Goal: Communication & Community: Answer question/provide support

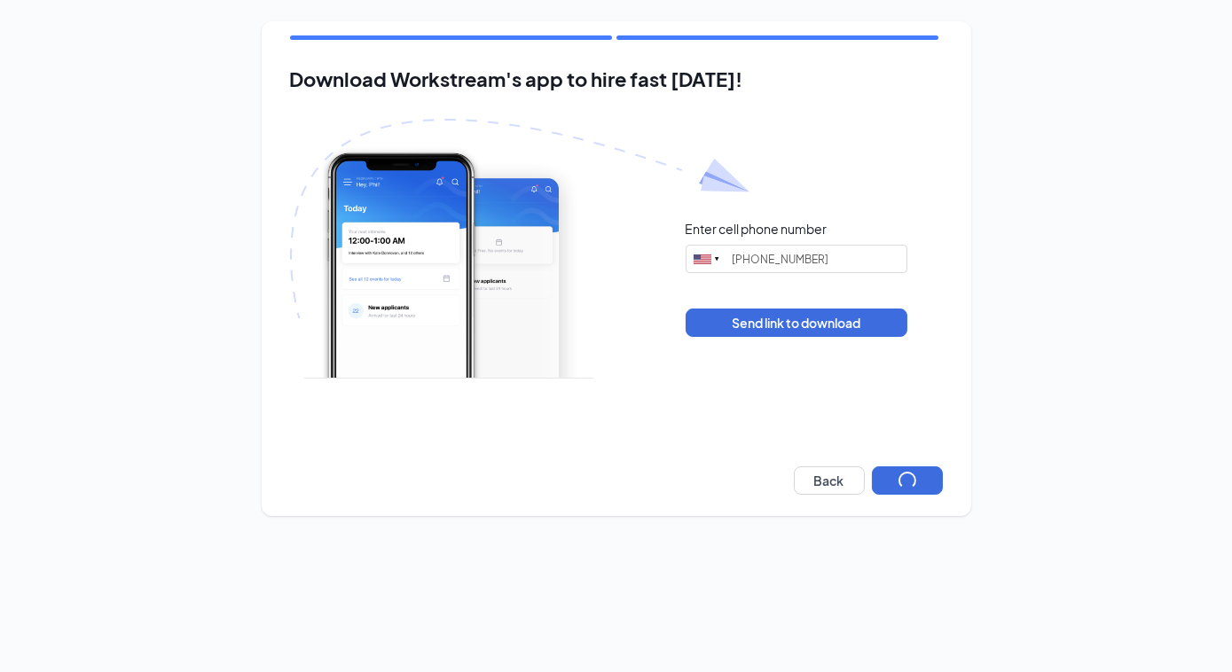
type input "[PHONE_NUMBER]"
click at [900, 476] on button "Next" at bounding box center [907, 481] width 71 height 28
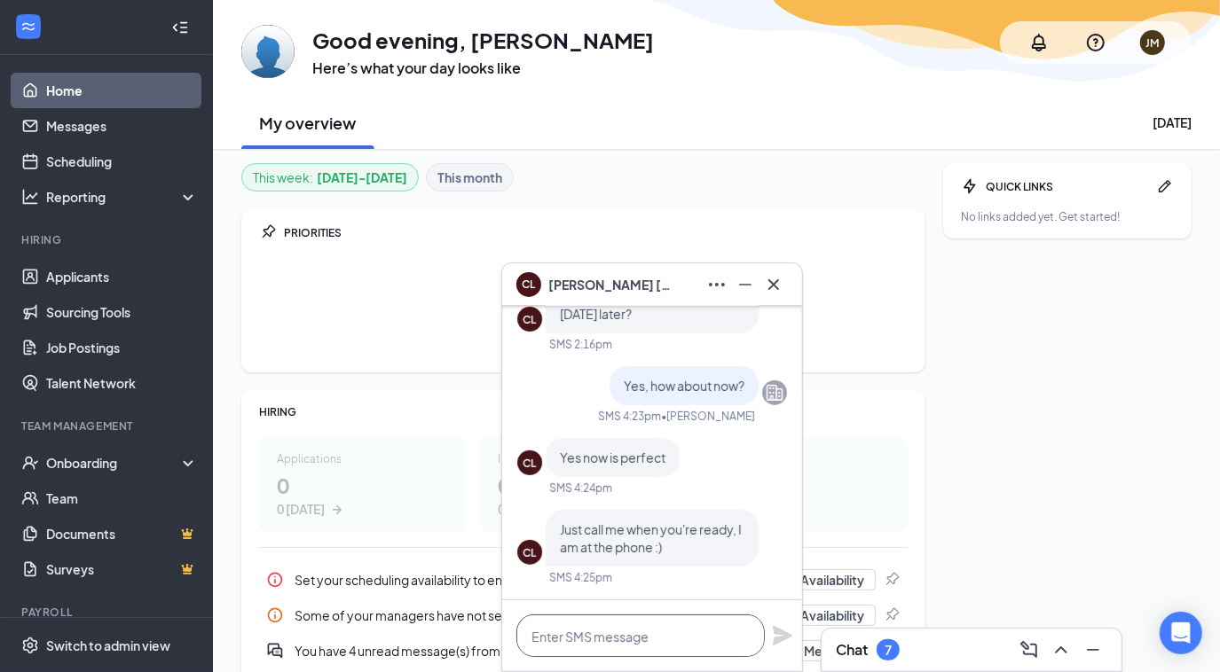
click at [609, 621] on textarea at bounding box center [640, 636] width 248 height 43
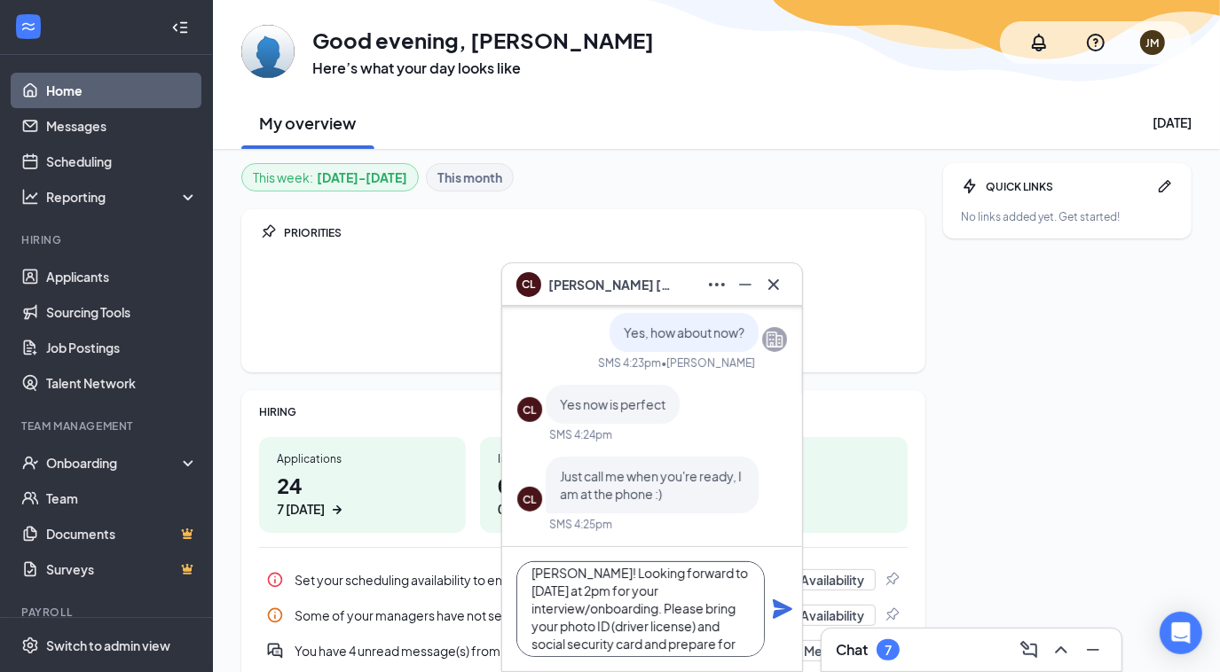
scroll to position [54, 0]
type textarea "Thanks for the chat earlier [PERSON_NAME]! Looking forward to [DATE] at 2pm for…"
click at [784, 609] on icon "Plane" at bounding box center [783, 610] width 20 height 20
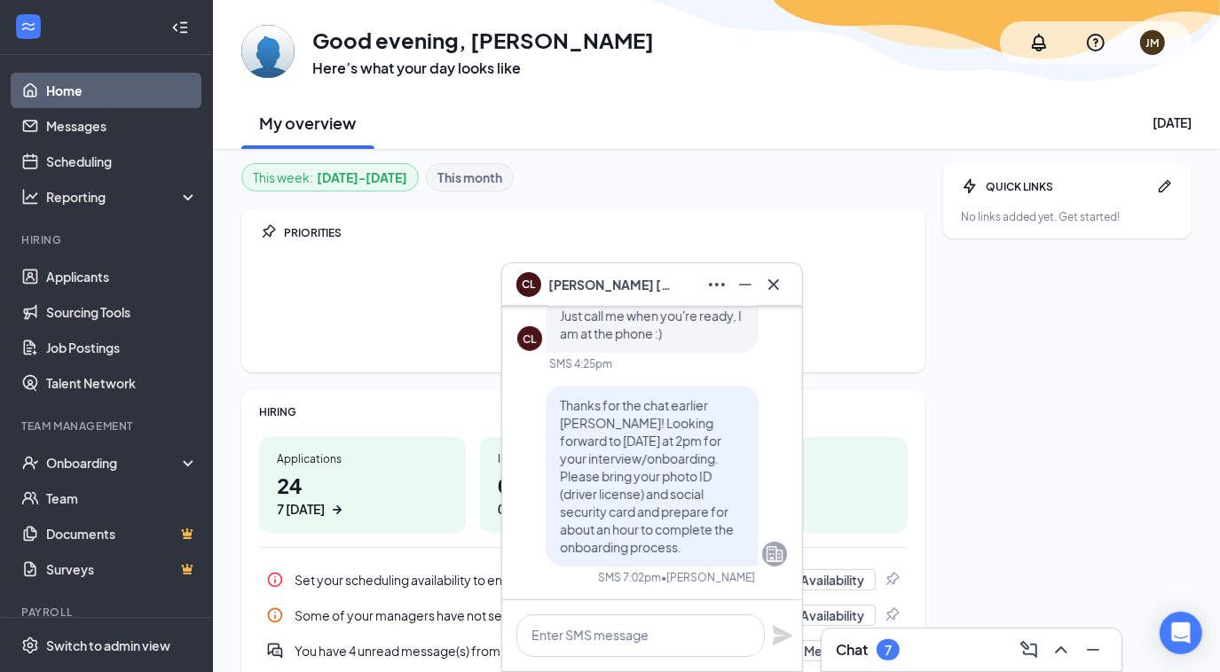
scroll to position [0, 0]
click at [1056, 652] on icon "ChevronUp" at bounding box center [1061, 650] width 12 height 7
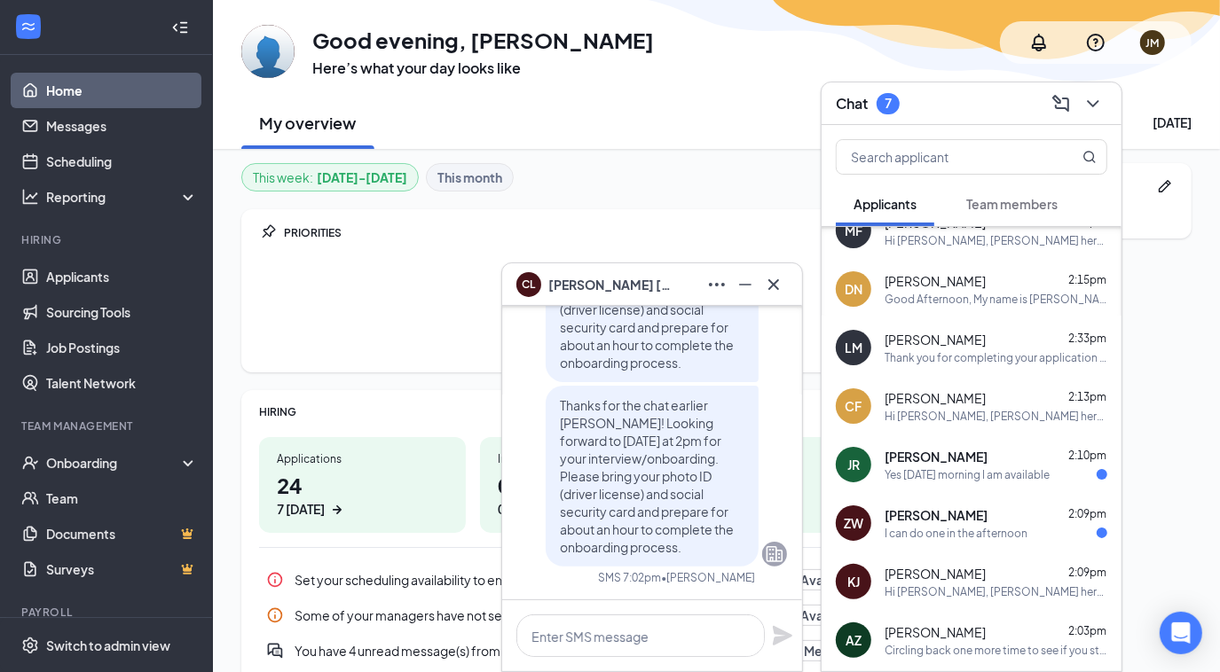
scroll to position [470, 0]
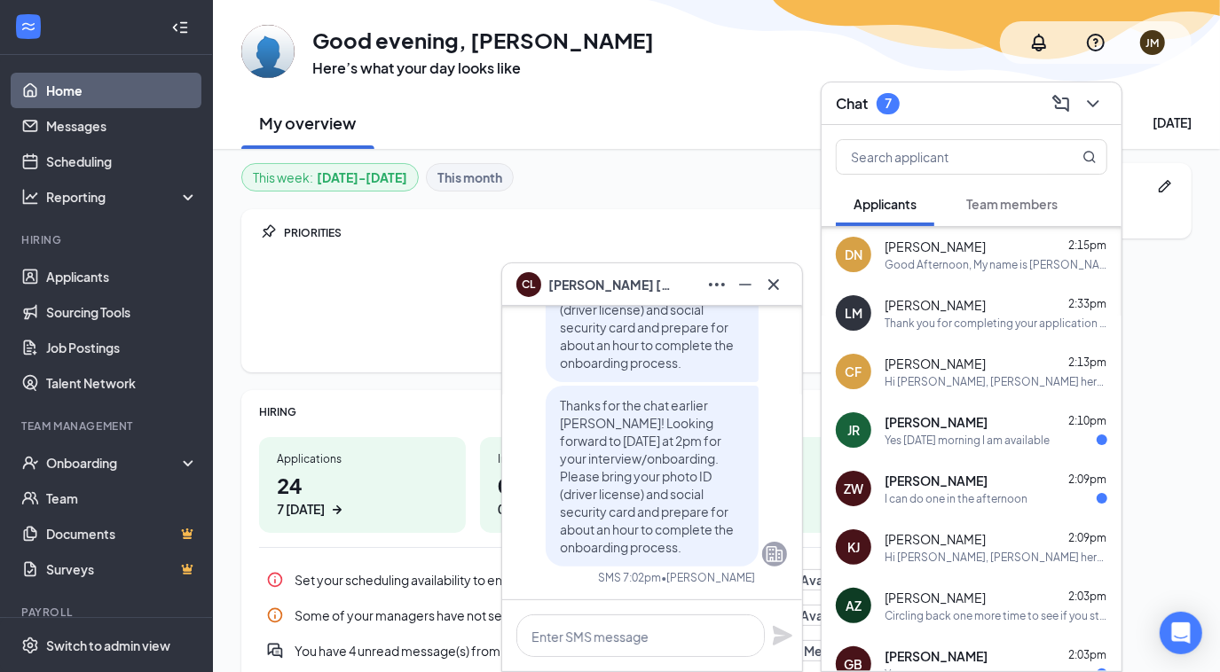
click at [934, 423] on span "[PERSON_NAME]" at bounding box center [936, 422] width 103 height 18
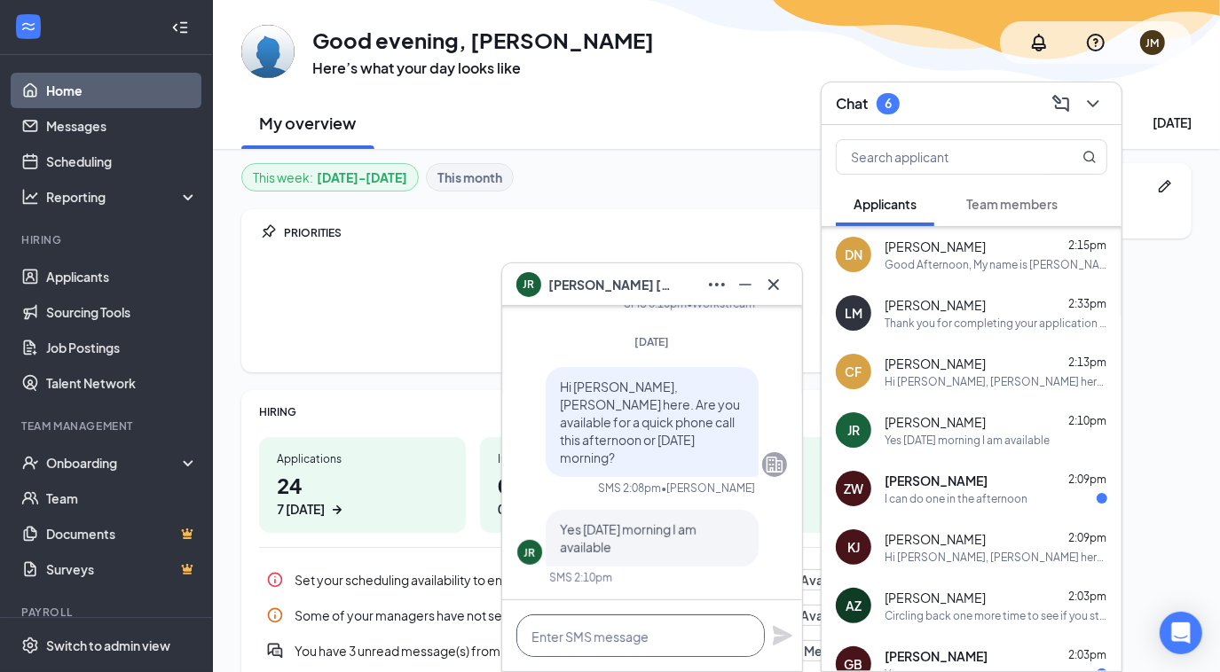
click at [603, 635] on textarea at bounding box center [640, 636] width 248 height 43
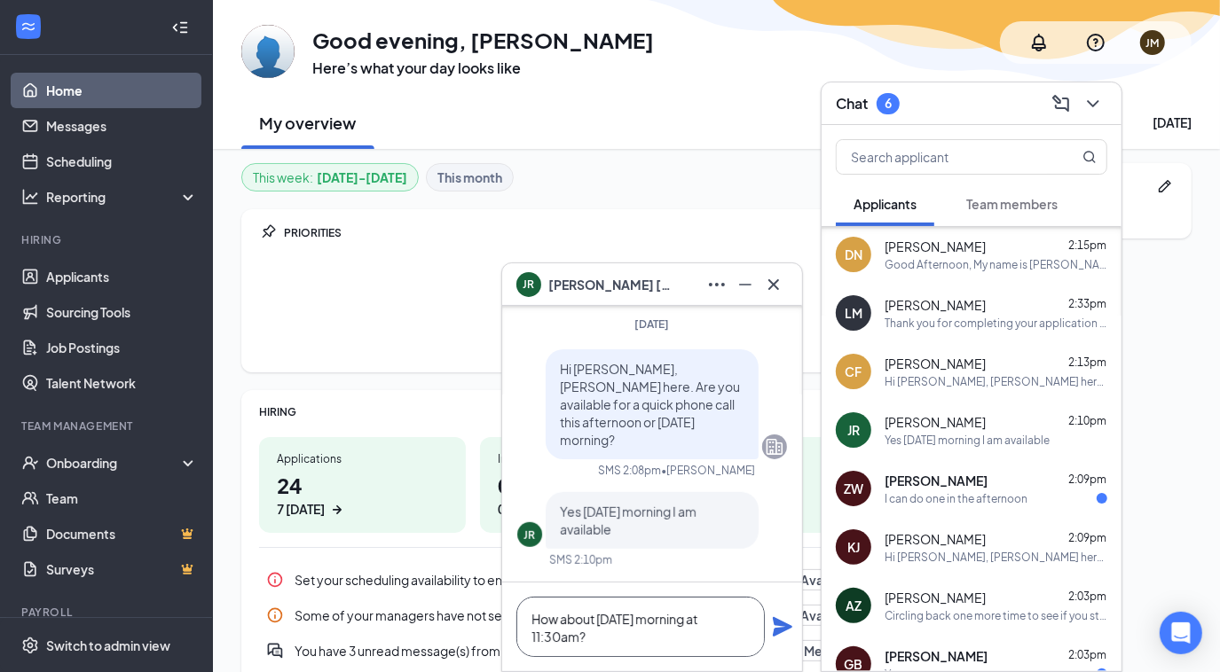
type textarea "How about [DATE] morning at 11:30am?"
click at [775, 625] on icon "Plane" at bounding box center [783, 627] width 20 height 20
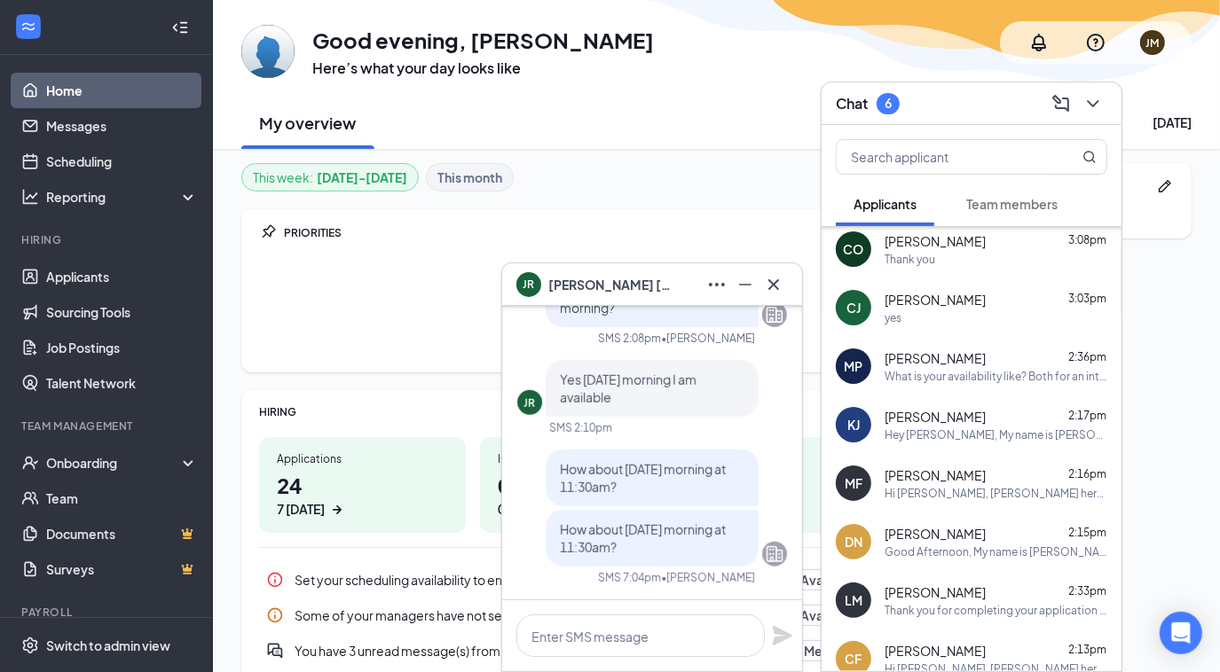
scroll to position [80, 0]
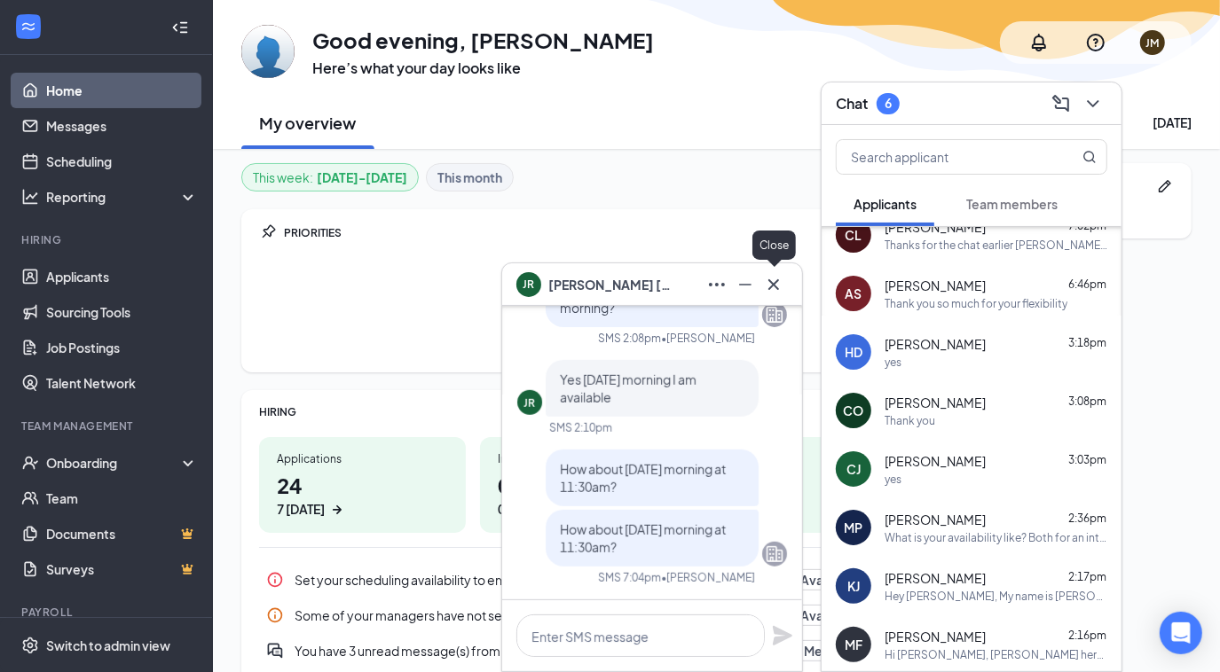
click at [782, 279] on icon "Cross" at bounding box center [773, 284] width 21 height 21
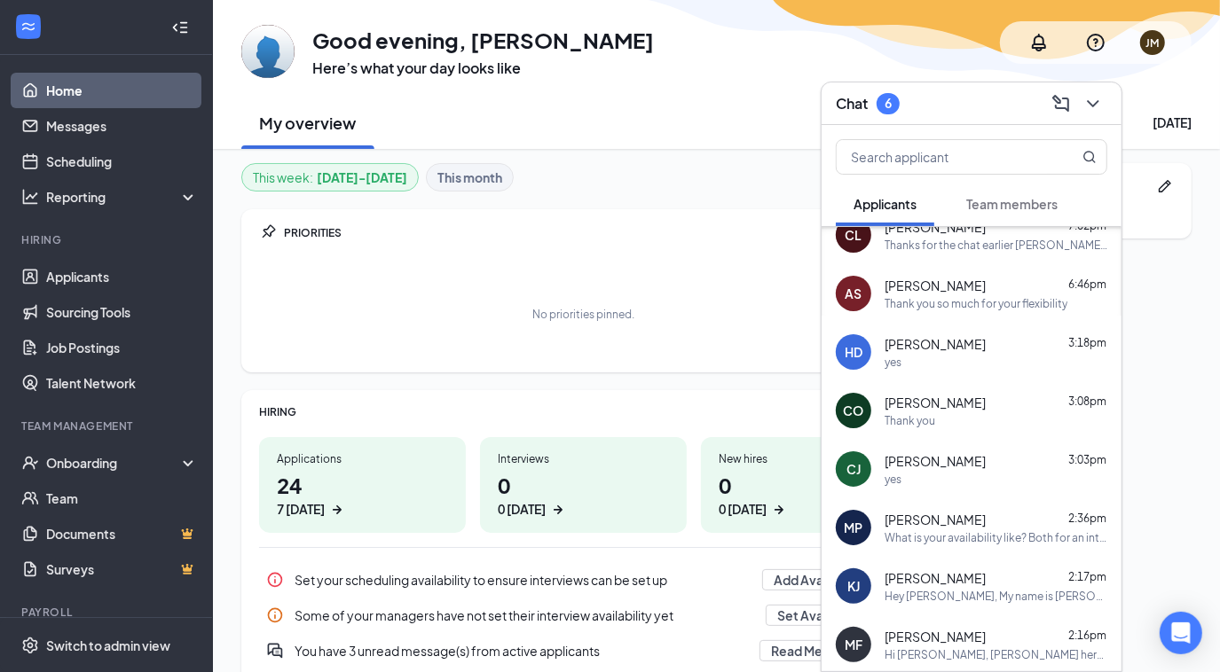
scroll to position [0, 0]
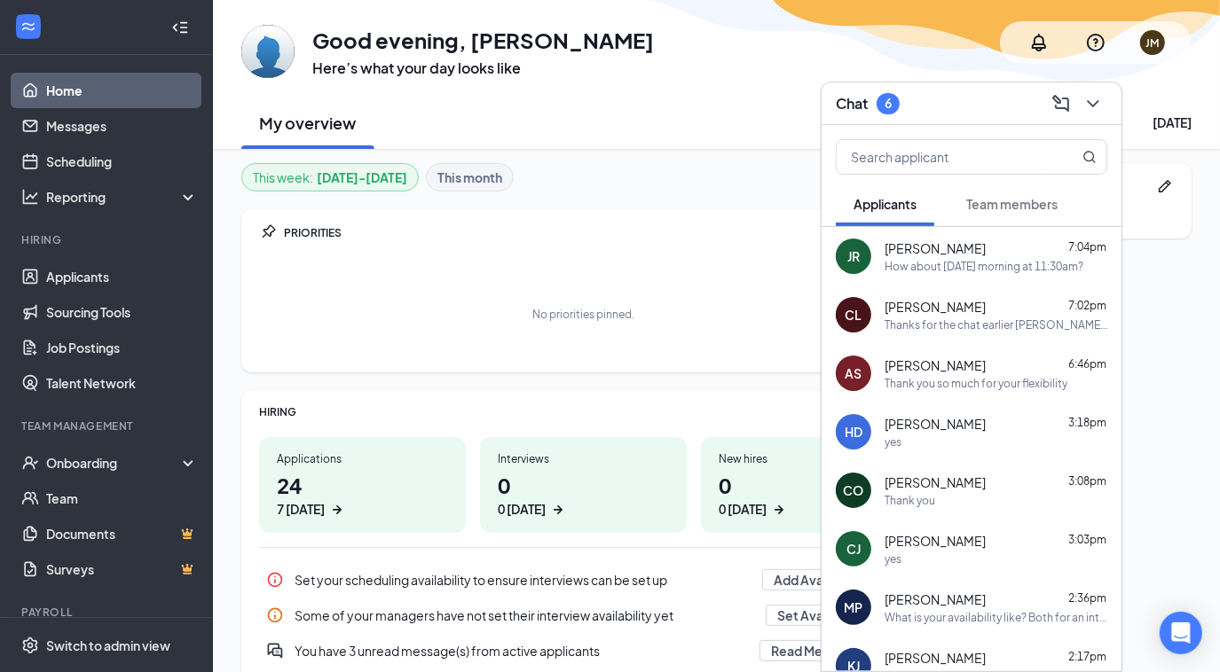
click at [957, 369] on span "[PERSON_NAME]" at bounding box center [935, 366] width 101 height 18
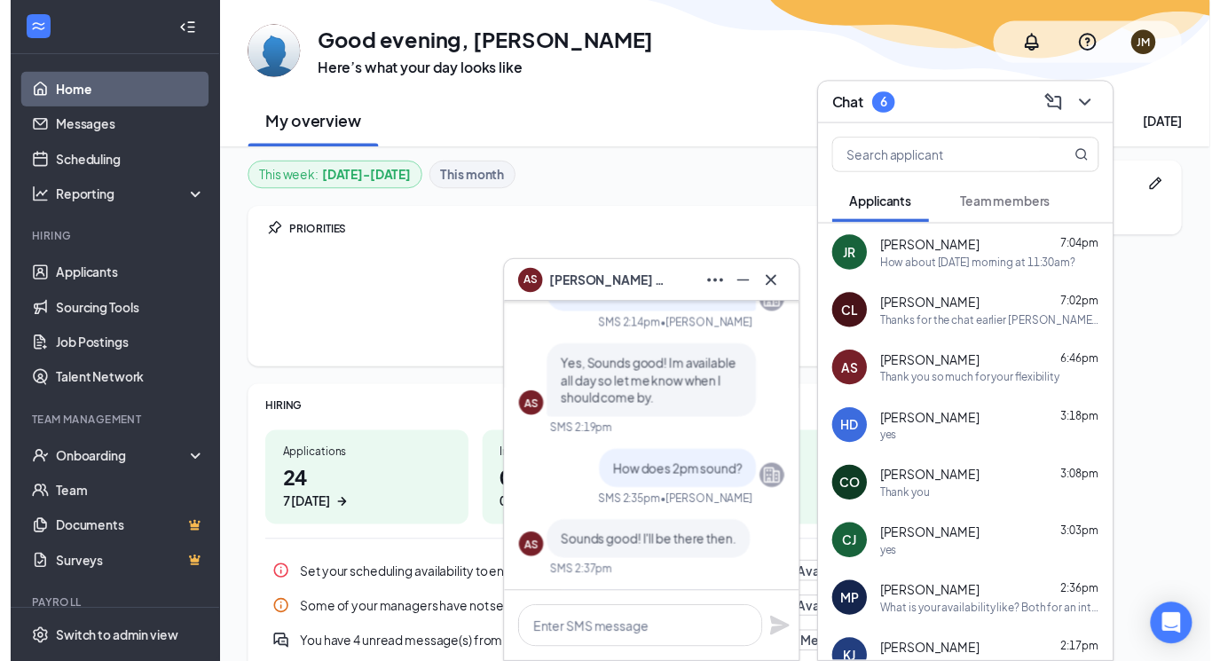
scroll to position [-403, 0]
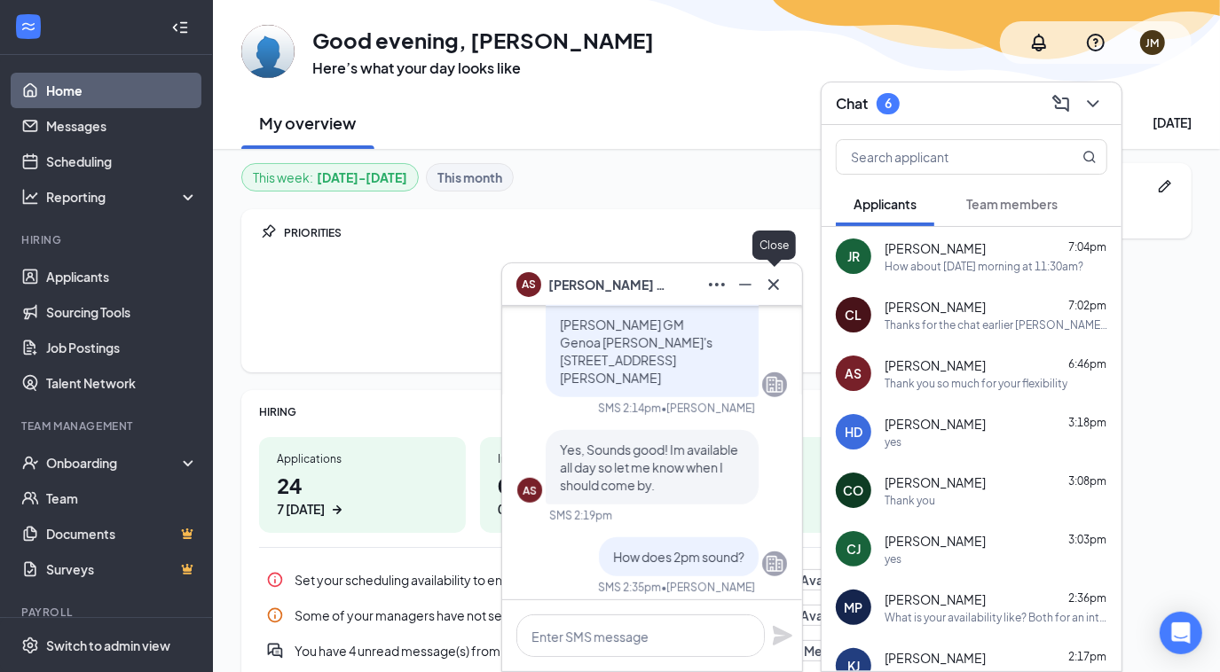
click at [775, 280] on icon "Cross" at bounding box center [773, 284] width 21 height 21
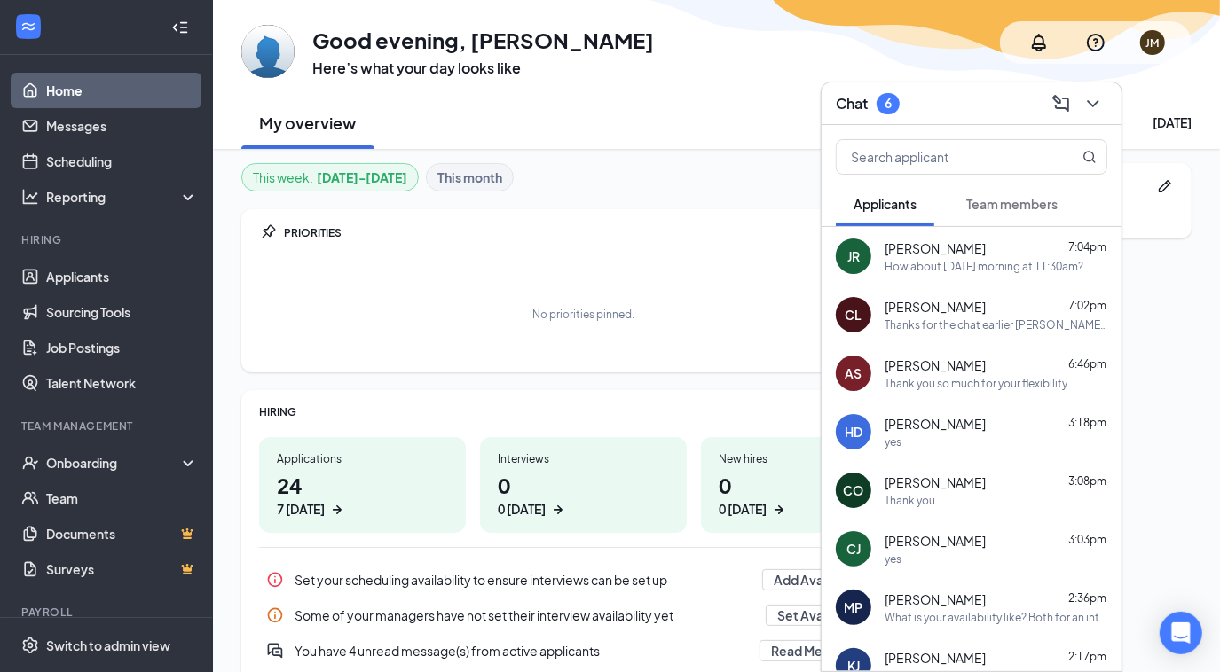
click at [941, 307] on span "[PERSON_NAME]" at bounding box center [935, 307] width 101 height 18
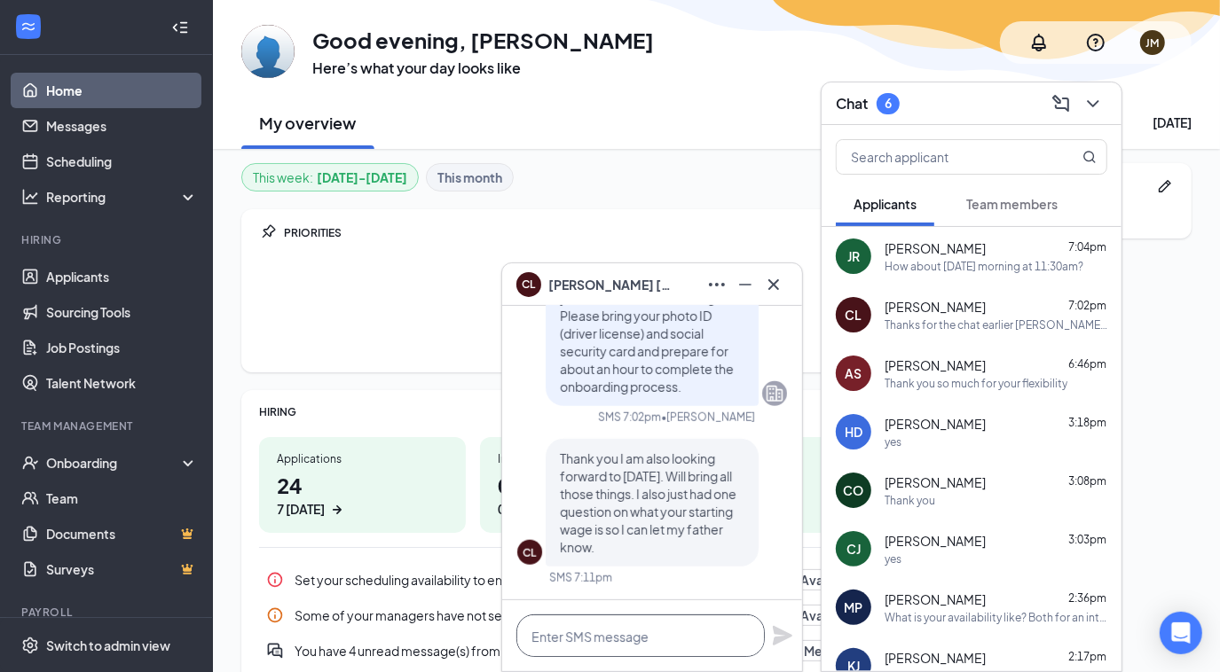
click at [621, 633] on textarea at bounding box center [640, 636] width 248 height 43
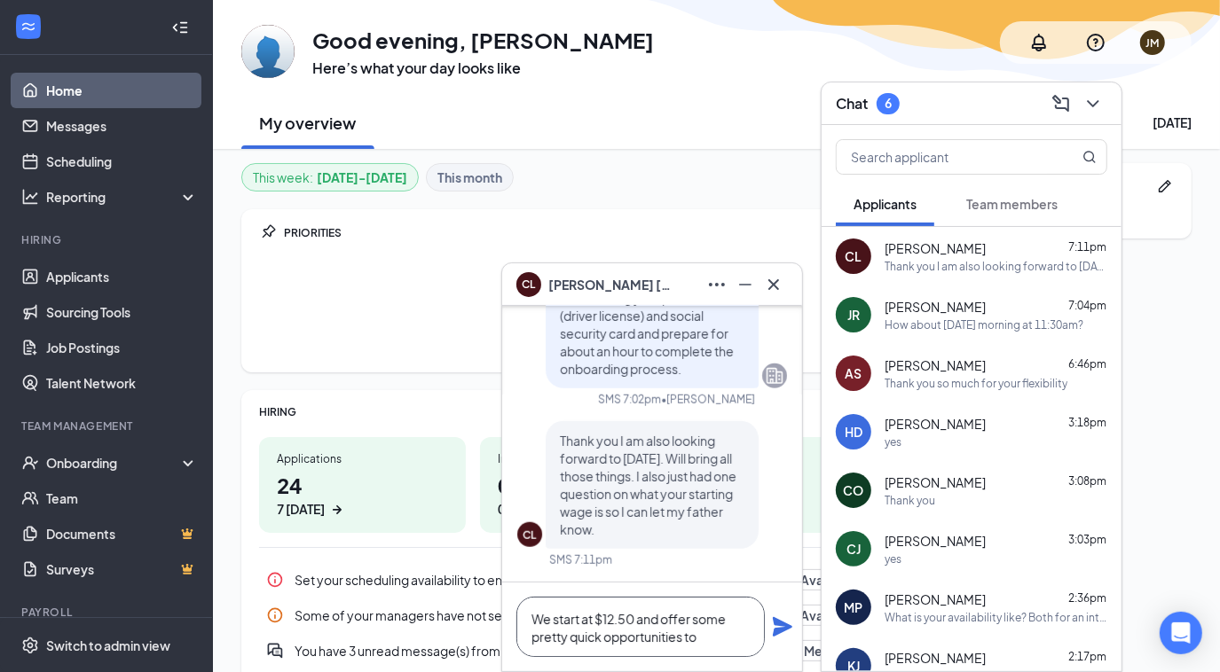
click at [714, 635] on textarea "We start at $12.50 and offer some pretty quick opportunities to" at bounding box center [640, 627] width 248 height 60
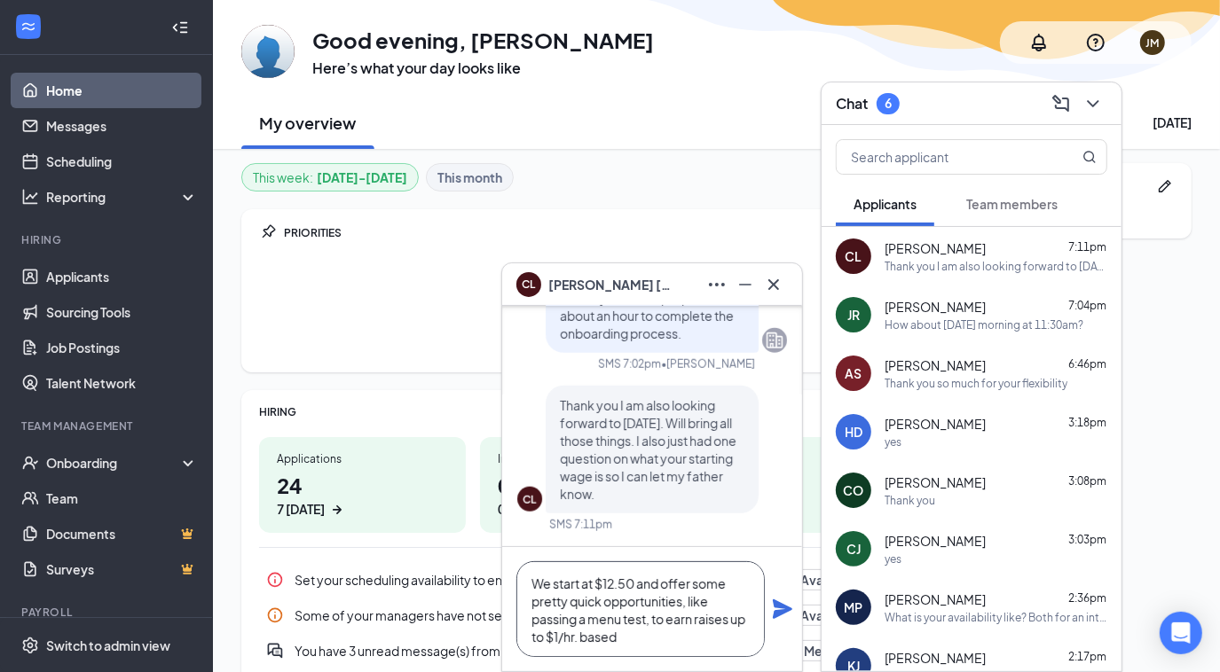
click at [632, 633] on textarea "We start at $12.50 and offer some pretty quick opportunities, like passing a me…" at bounding box center [640, 610] width 248 height 96
click at [607, 601] on textarea "We start at $12.50 and offer some pretty quick opportunities, like passing a me…" at bounding box center [640, 610] width 248 height 96
type textarea "We start at $12.50 and offer some pretty quick raise opportunities, like passin…"
click at [777, 609] on icon "Plane" at bounding box center [782, 609] width 21 height 21
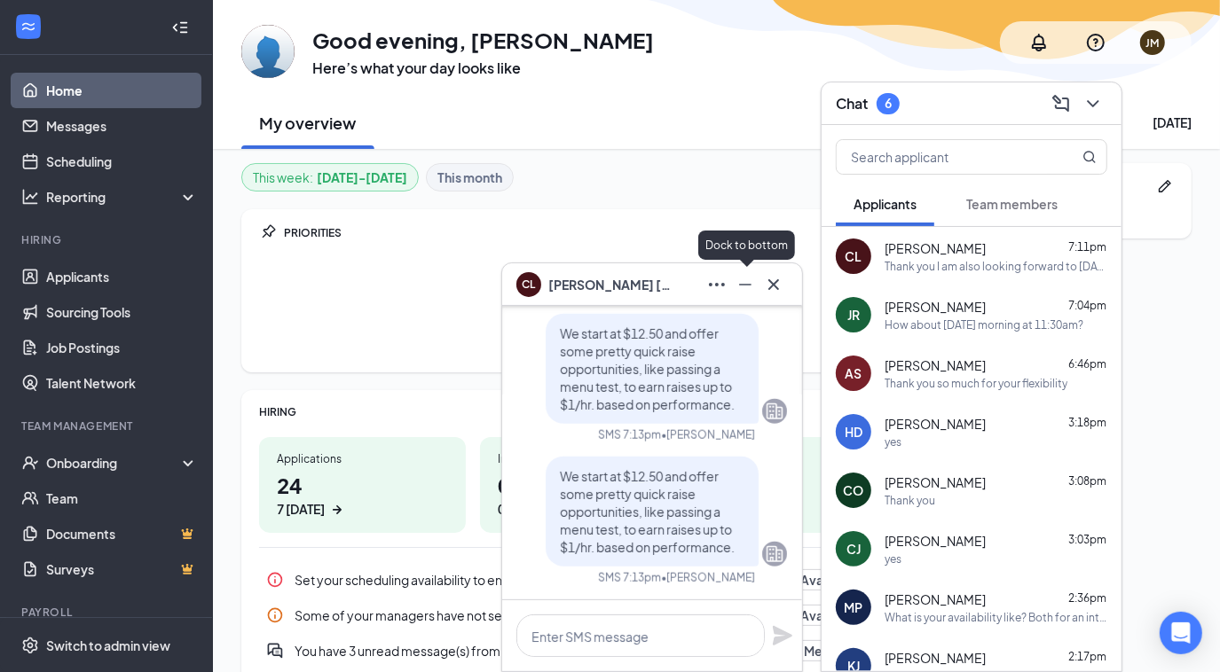
click at [741, 289] on icon "Minimize" at bounding box center [745, 284] width 21 height 21
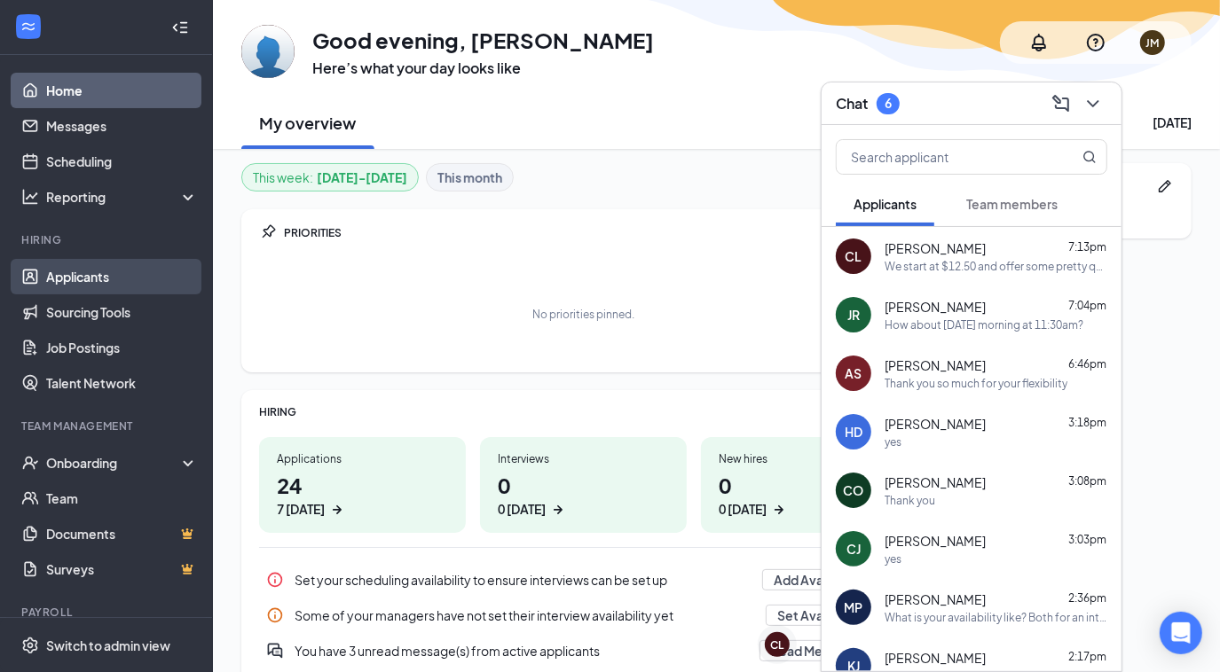
click at [101, 278] on link "Applicants" at bounding box center [122, 276] width 152 height 35
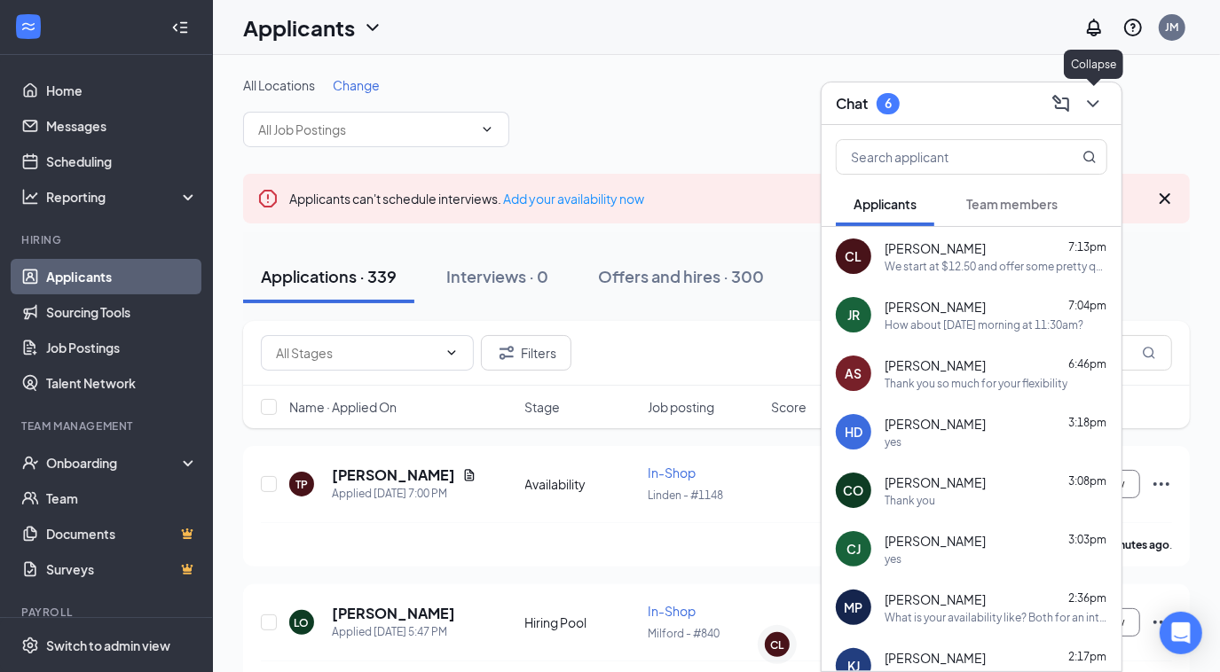
click at [1095, 107] on icon "ChevronDown" at bounding box center [1092, 103] width 21 height 21
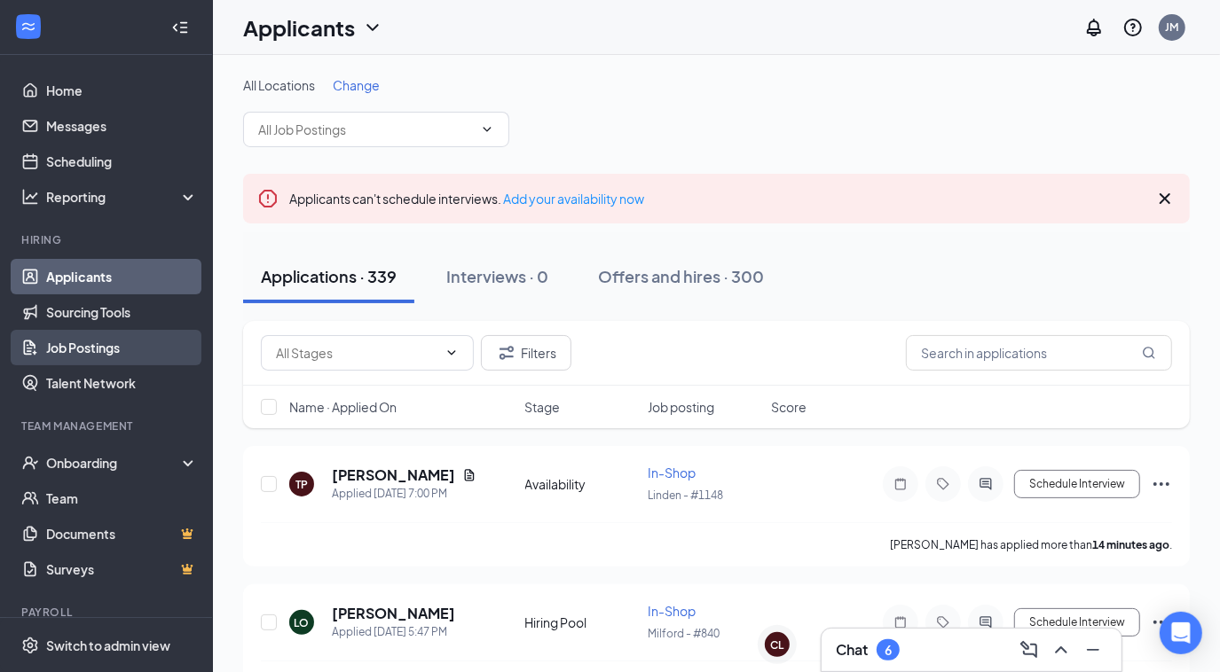
click at [96, 351] on link "Job Postings" at bounding box center [122, 347] width 152 height 35
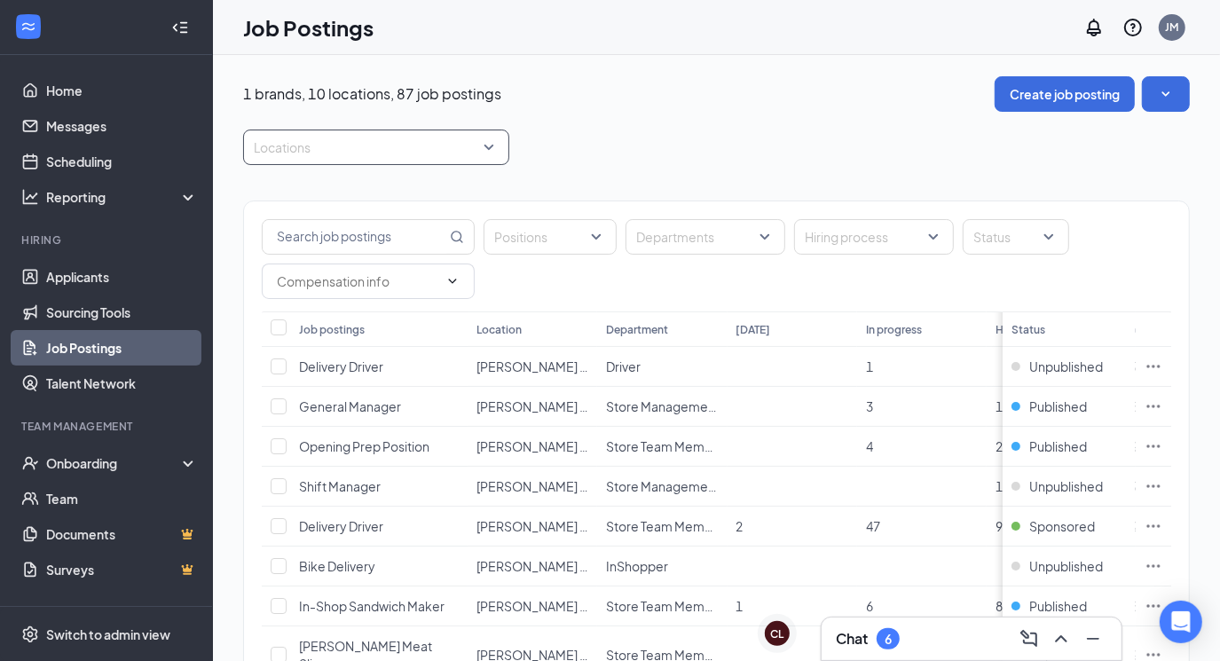
click at [487, 145] on div at bounding box center [368, 147] width 240 height 28
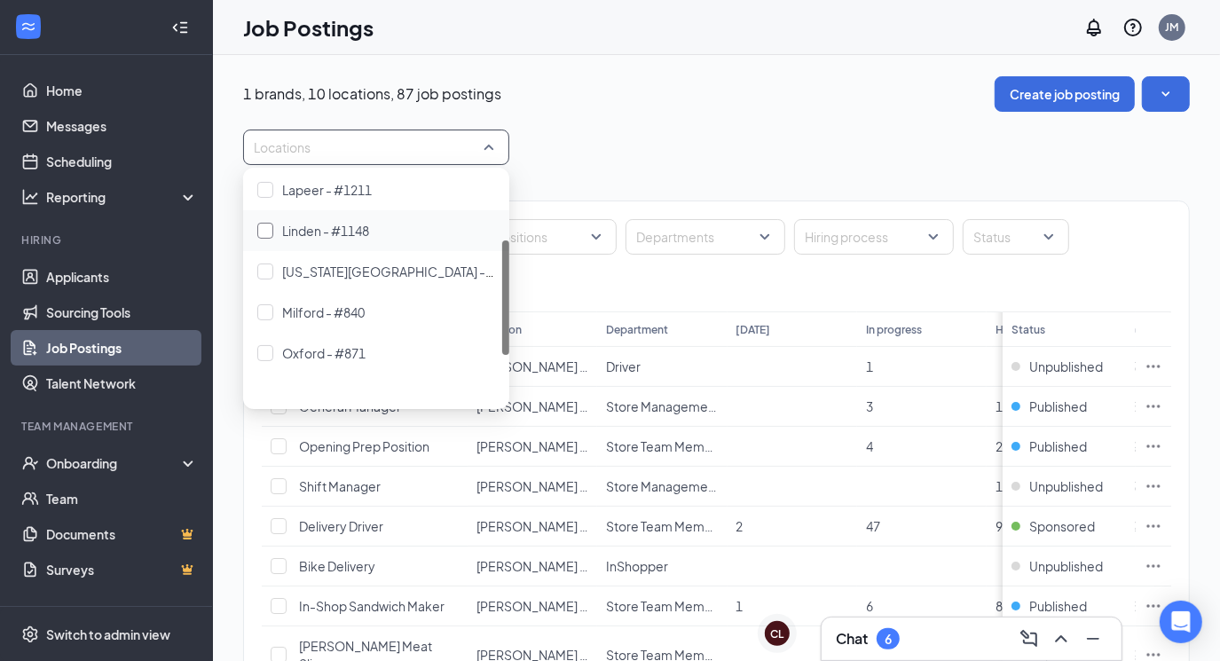
scroll to position [129, 0]
click at [270, 193] on div at bounding box center [265, 189] width 16 height 16
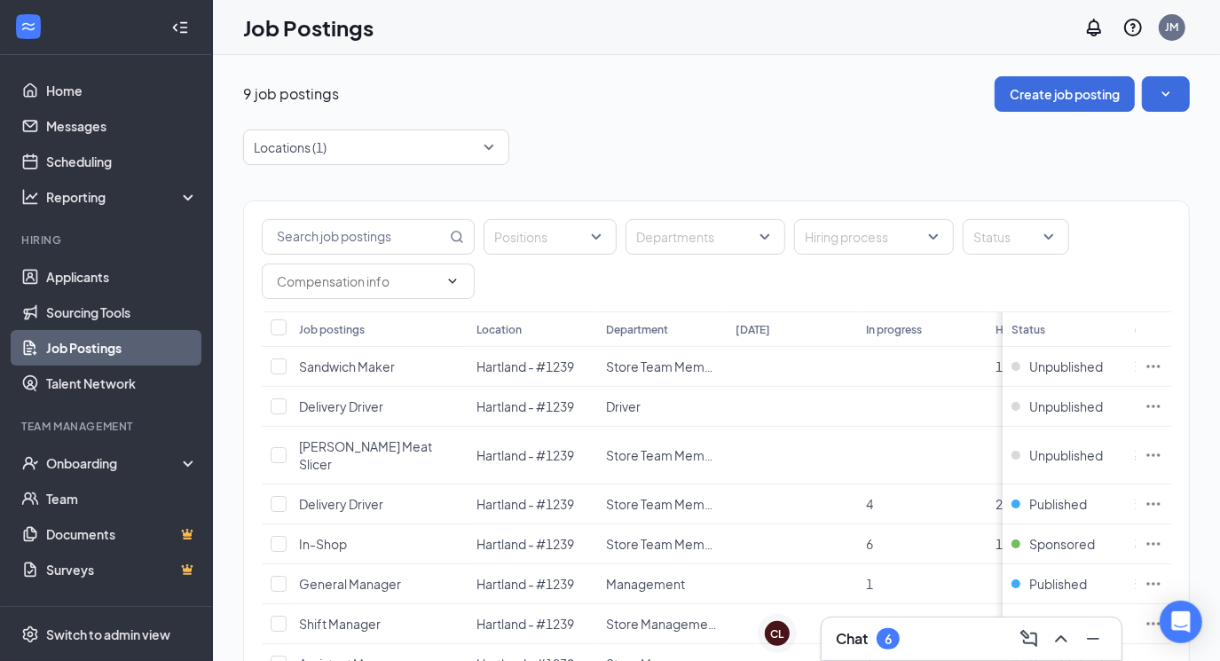
click at [591, 122] on div "9 job postings Create job posting Locations (1) Positions Departments Hiring pr…" at bounding box center [716, 438] width 947 height 725
click at [1074, 535] on span "Sponsored" at bounding box center [1062, 544] width 66 height 18
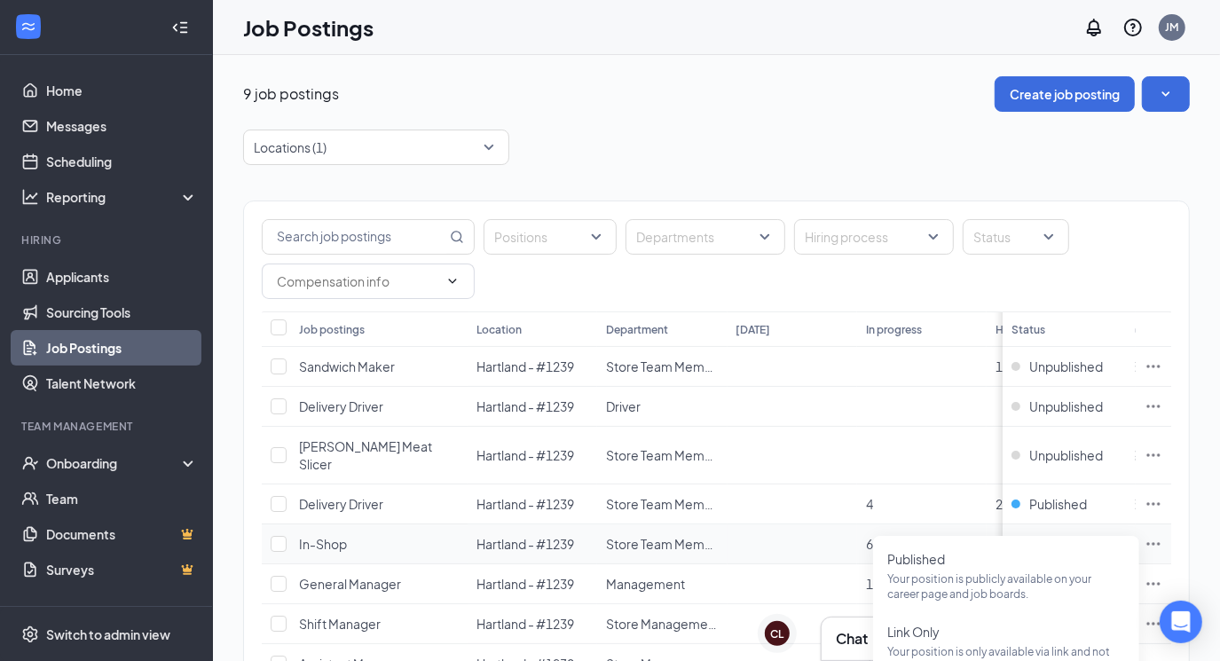
click at [1160, 535] on icon "Ellipses" at bounding box center [1153, 544] width 18 height 18
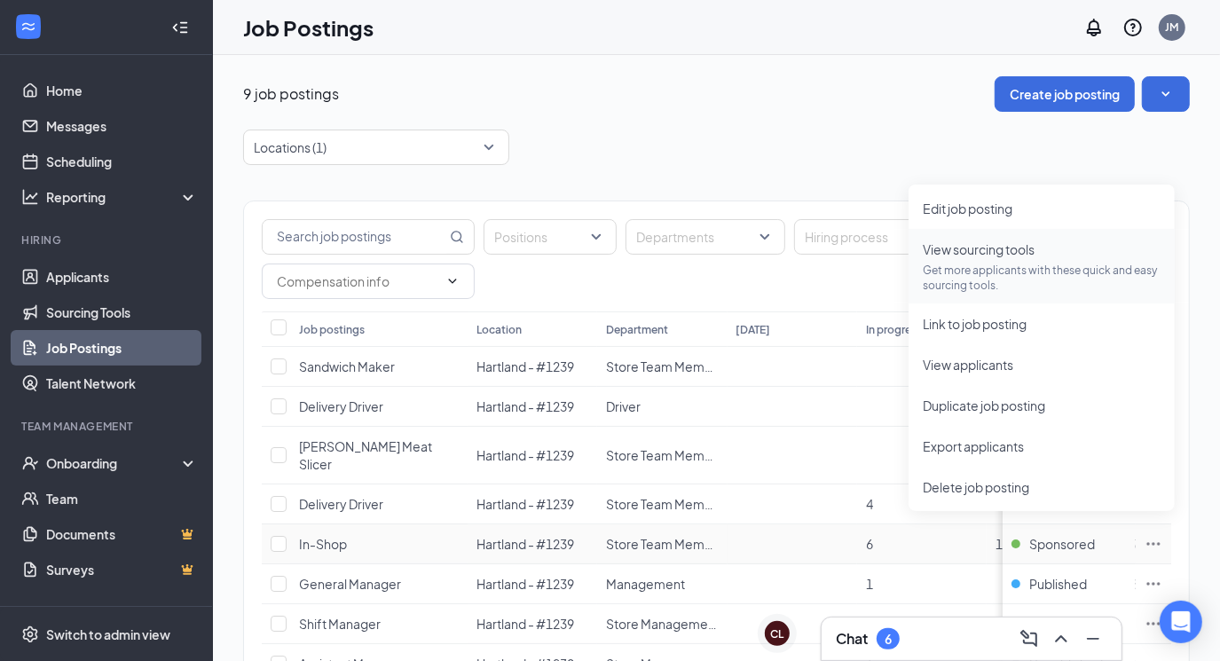
click at [970, 263] on p "Get more applicants with these quick and easy sourcing tools." at bounding box center [1042, 278] width 238 height 30
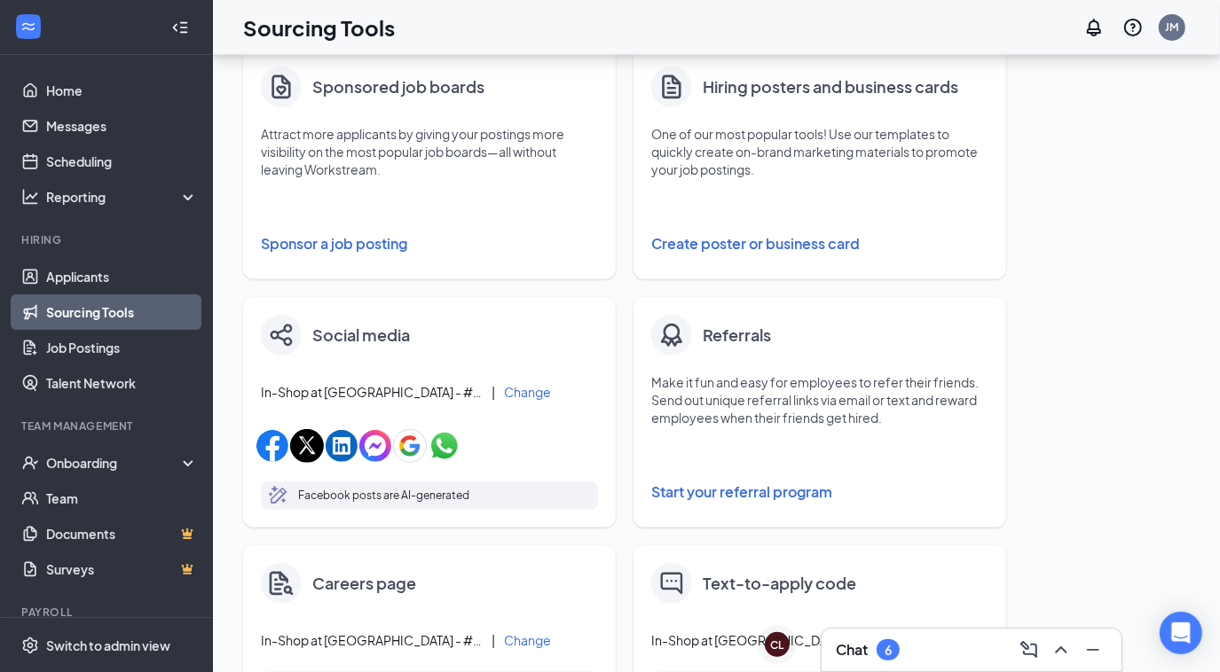
scroll to position [80, 0]
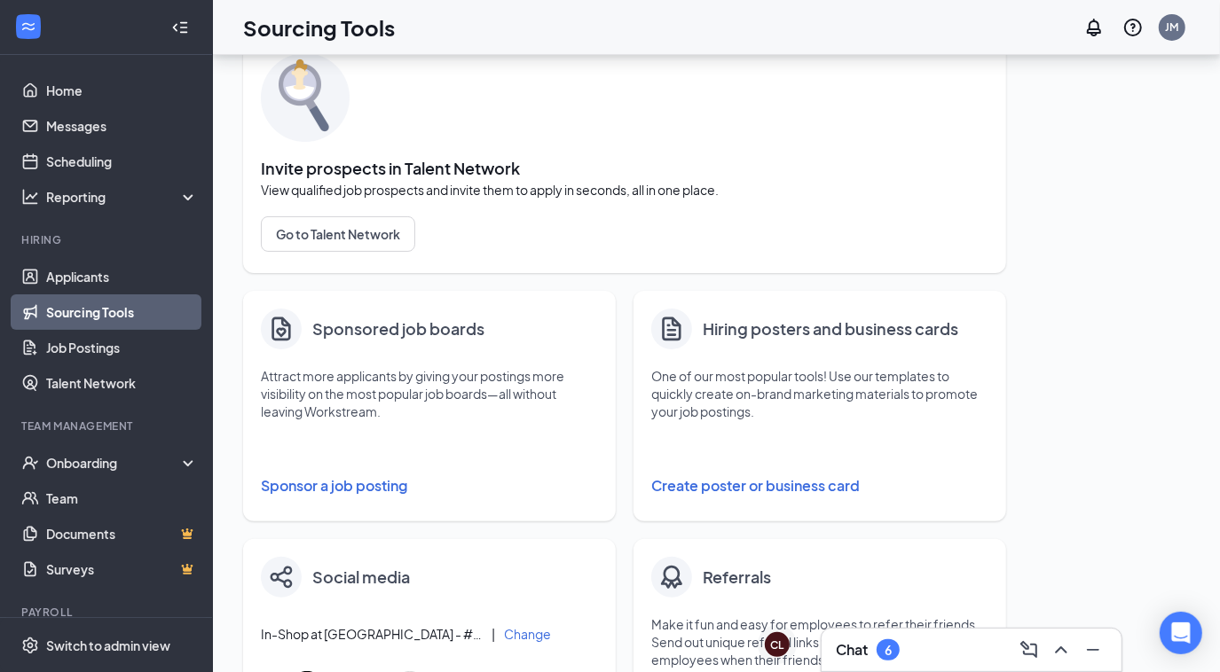
click at [344, 484] on button "Sponsor a job posting" at bounding box center [429, 485] width 337 height 35
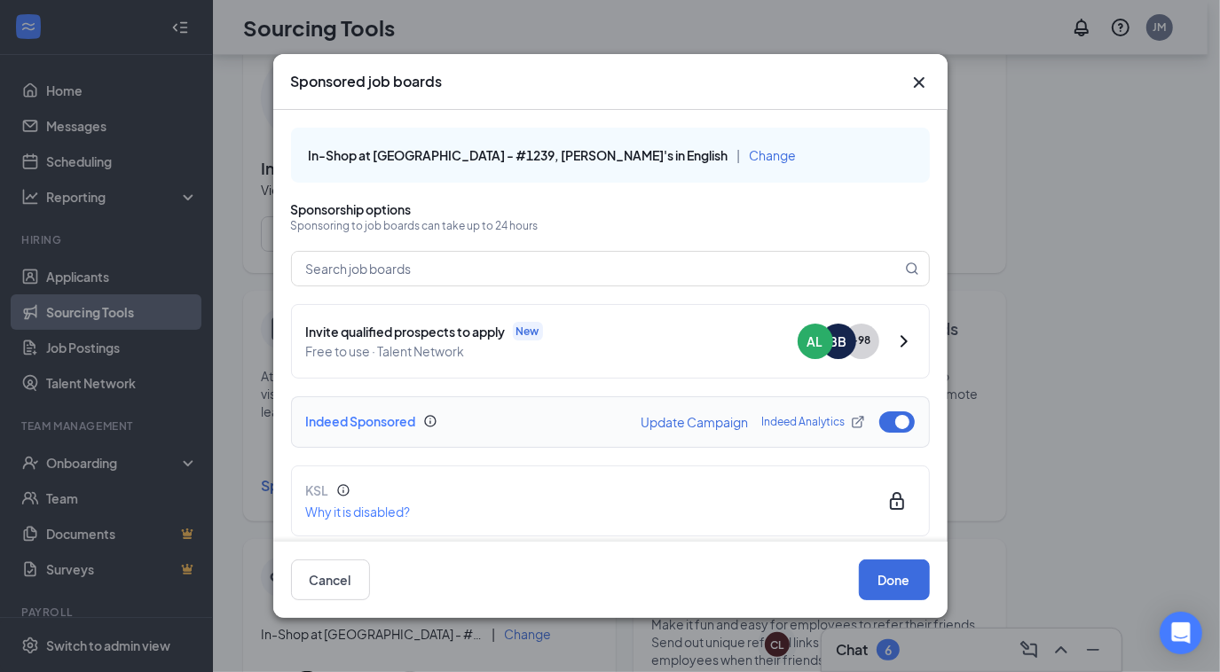
click at [710, 424] on button "Update Campaign" at bounding box center [694, 422] width 107 height 12
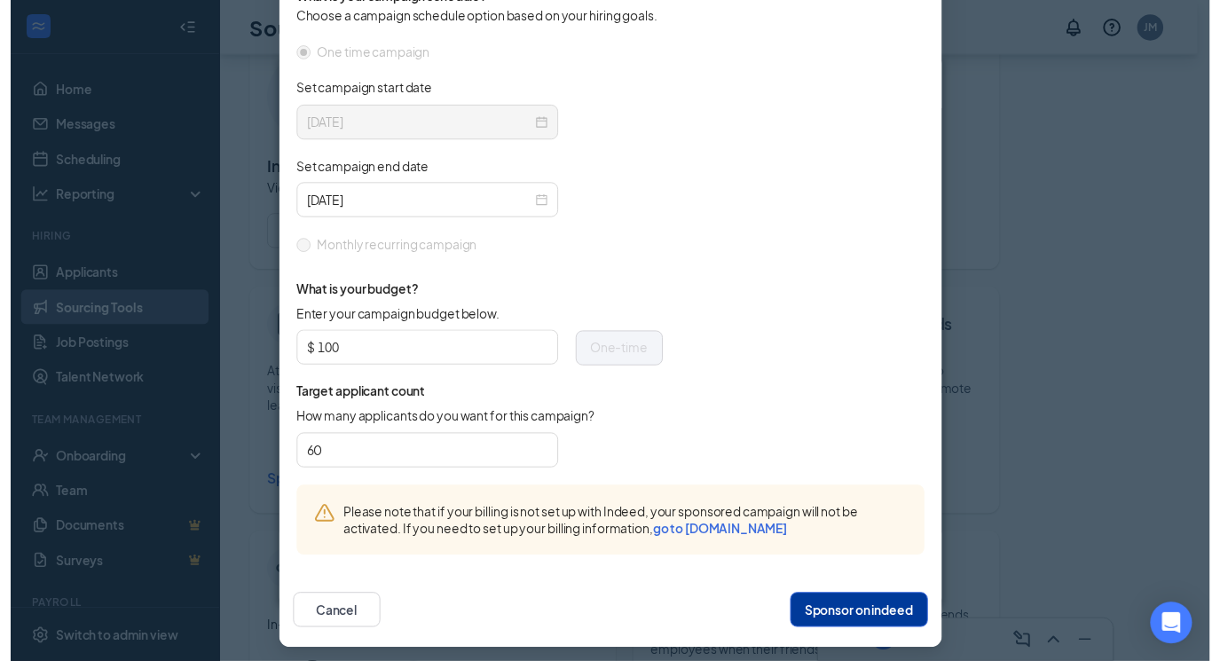
scroll to position [565, 0]
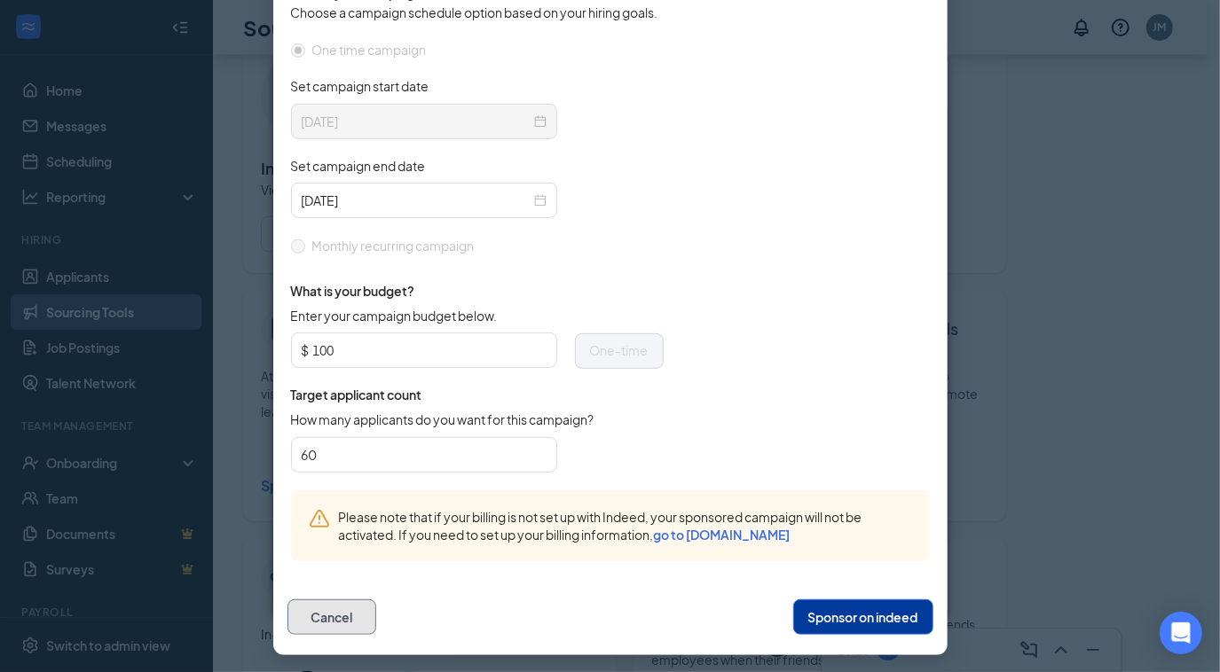
click at [338, 614] on button "Cancel" at bounding box center [331, 617] width 89 height 35
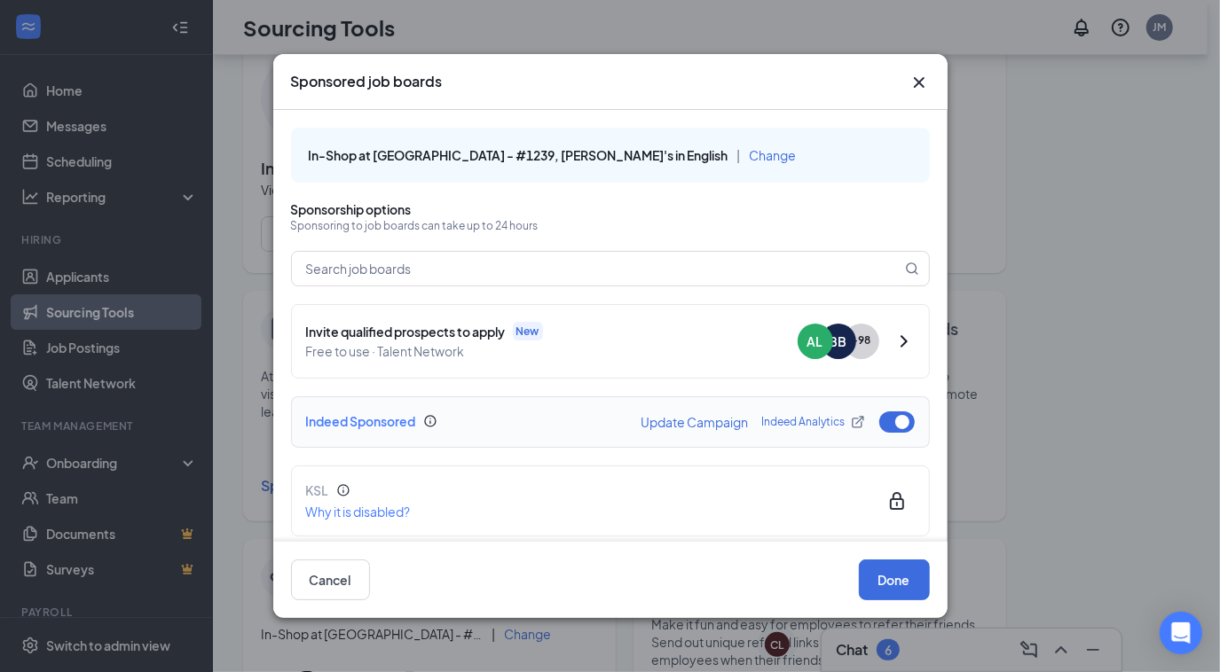
click at [778, 419] on link "Indeed Analytics" at bounding box center [813, 421] width 103 height 15
click at [916, 82] on icon "Cross" at bounding box center [918, 82] width 21 height 21
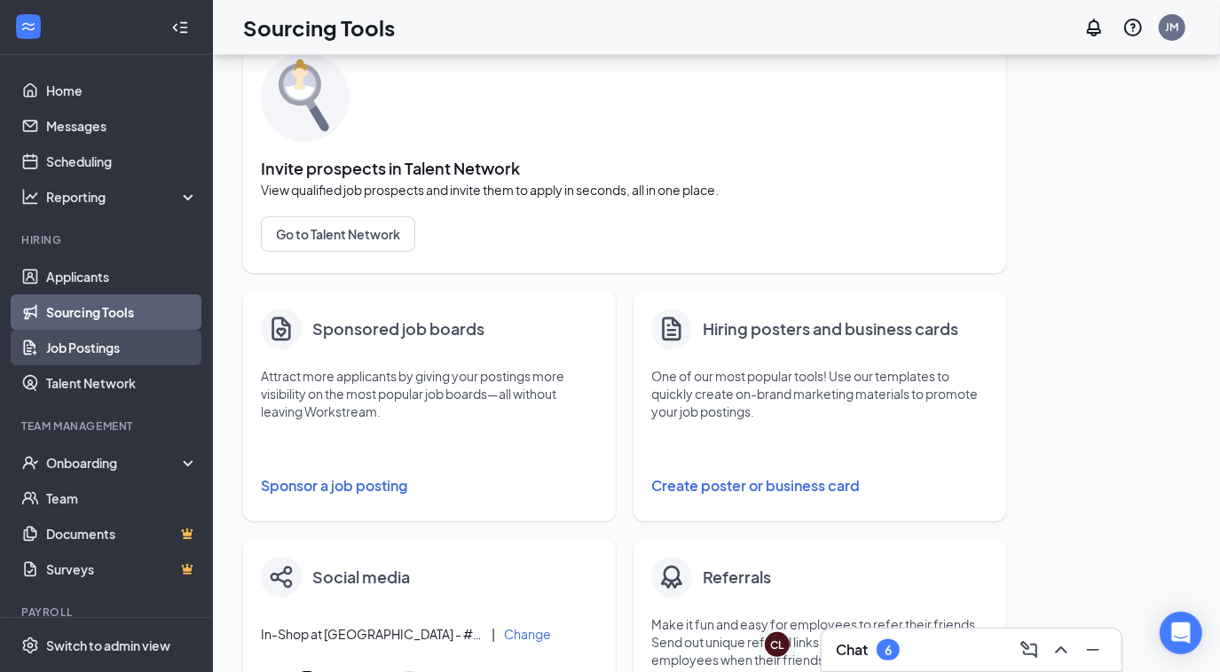
click at [99, 350] on link "Job Postings" at bounding box center [122, 347] width 152 height 35
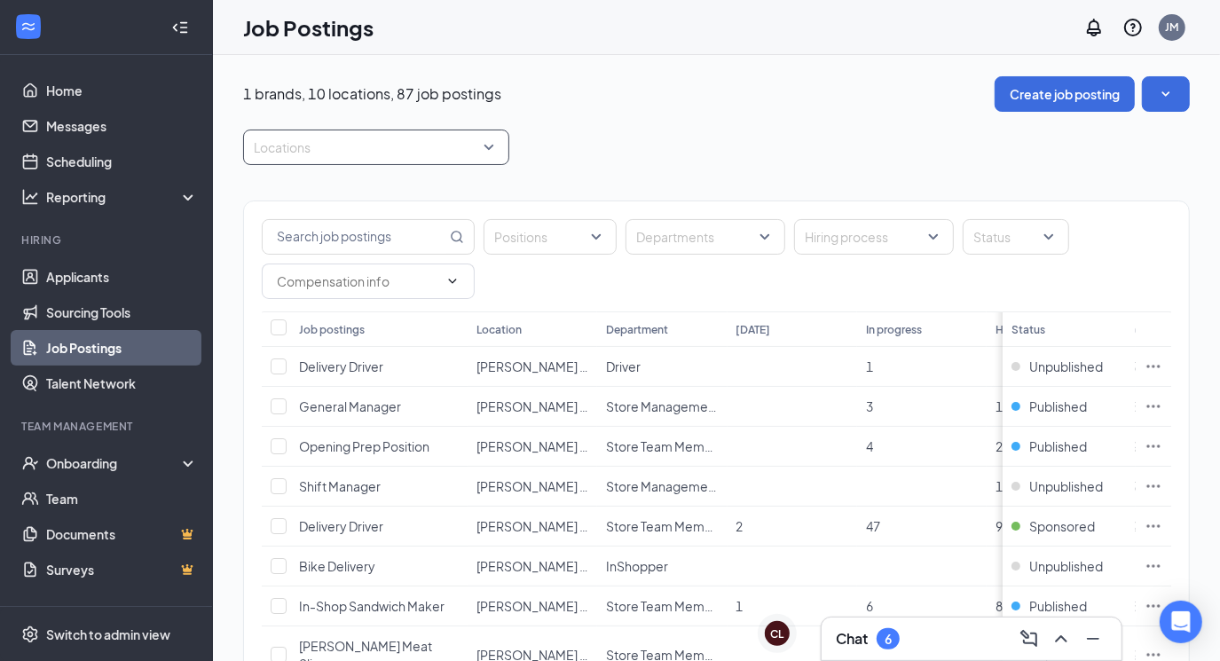
click at [491, 140] on div "Locations" at bounding box center [376, 147] width 266 height 35
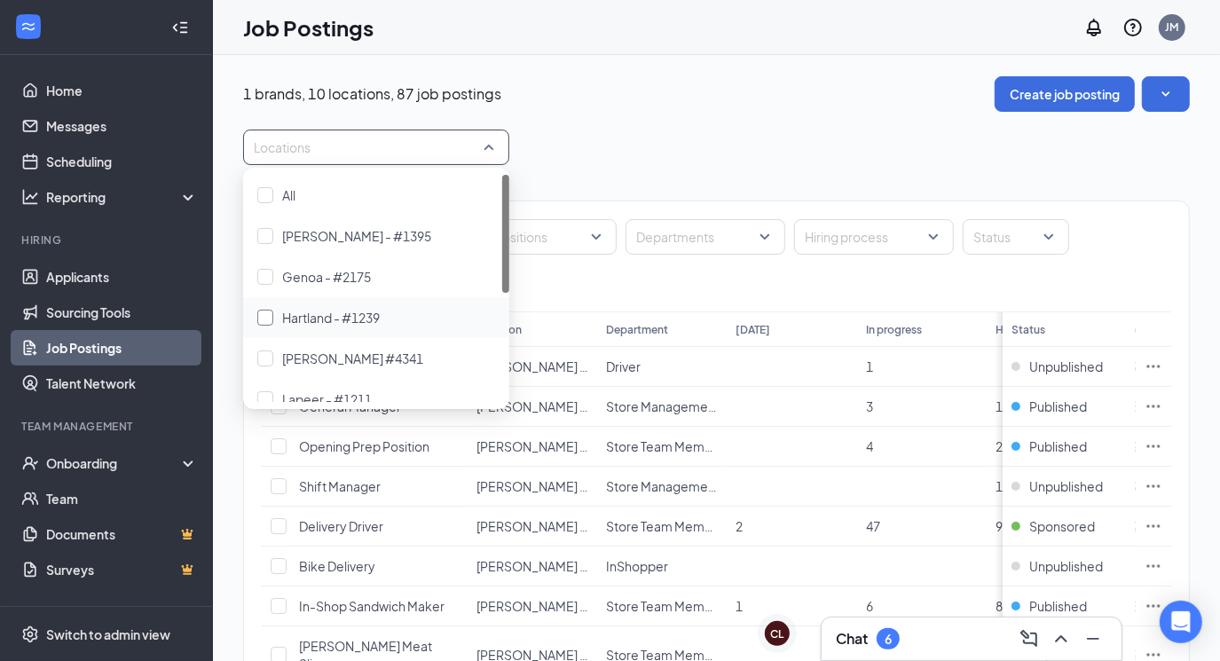
click at [264, 318] on div at bounding box center [265, 318] width 16 height 16
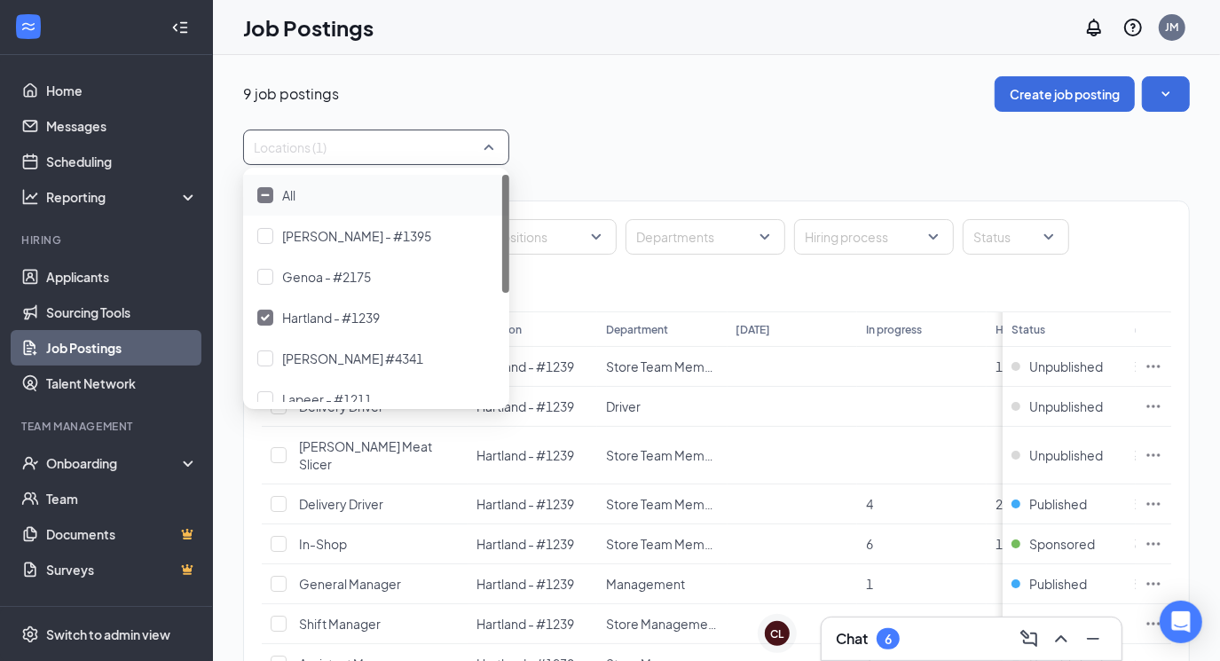
click at [681, 161] on div "Locations (1)" at bounding box center [716, 147] width 947 height 35
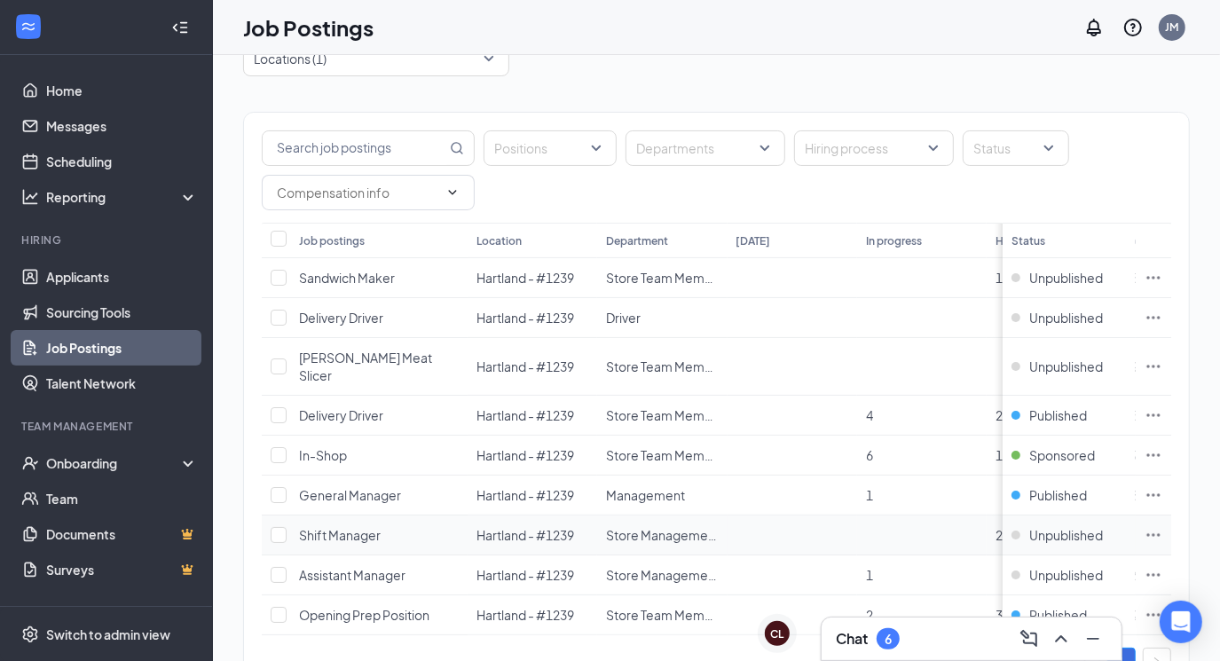
scroll to position [0, 12]
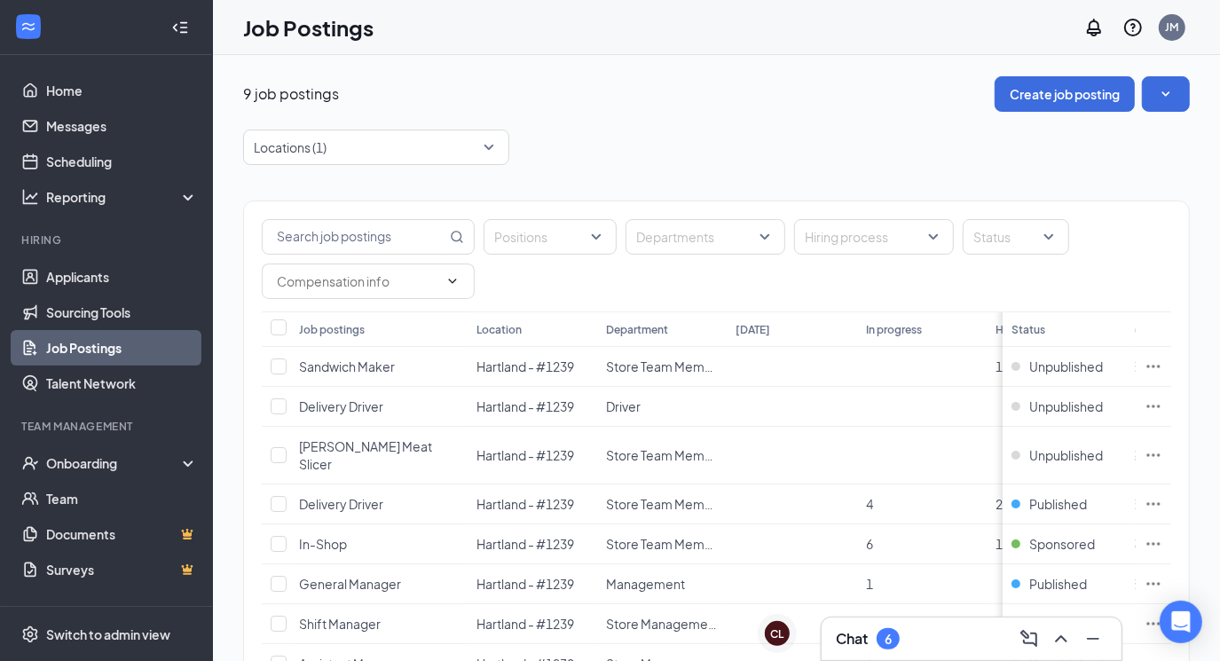
click at [997, 333] on th "Hired" at bounding box center [1052, 328] width 130 height 35
click at [987, 336] on th "Hired" at bounding box center [1052, 328] width 130 height 35
click at [171, 34] on icon "Collapse" at bounding box center [180, 28] width 18 height 18
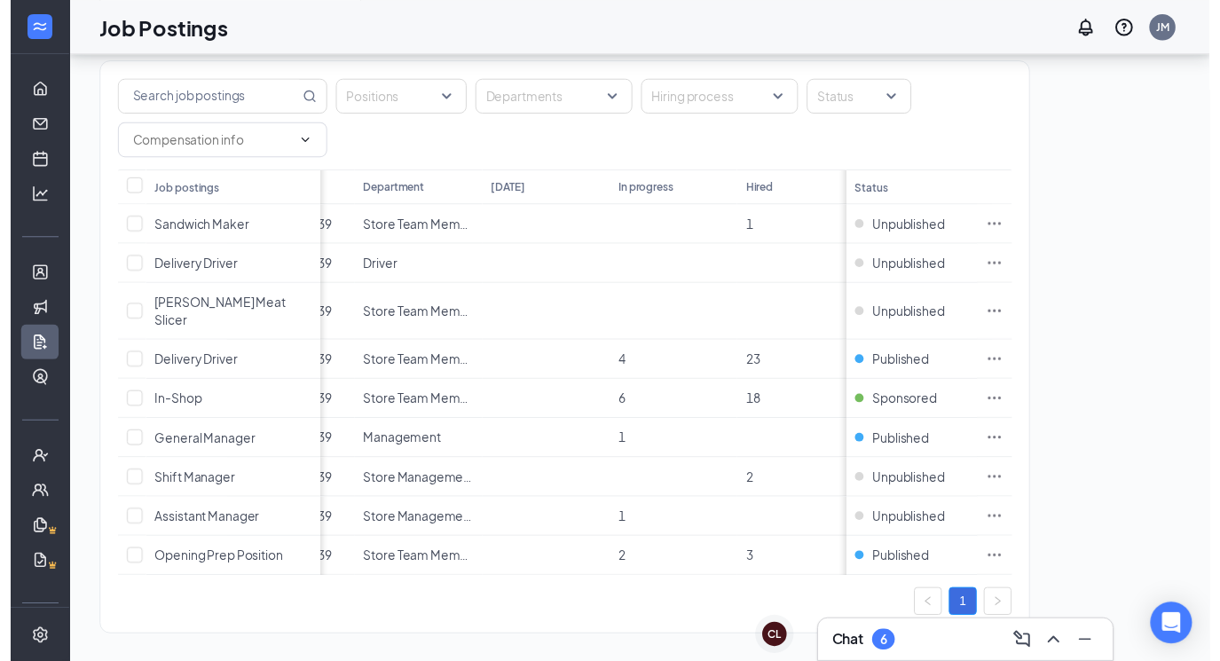
scroll to position [0, 0]
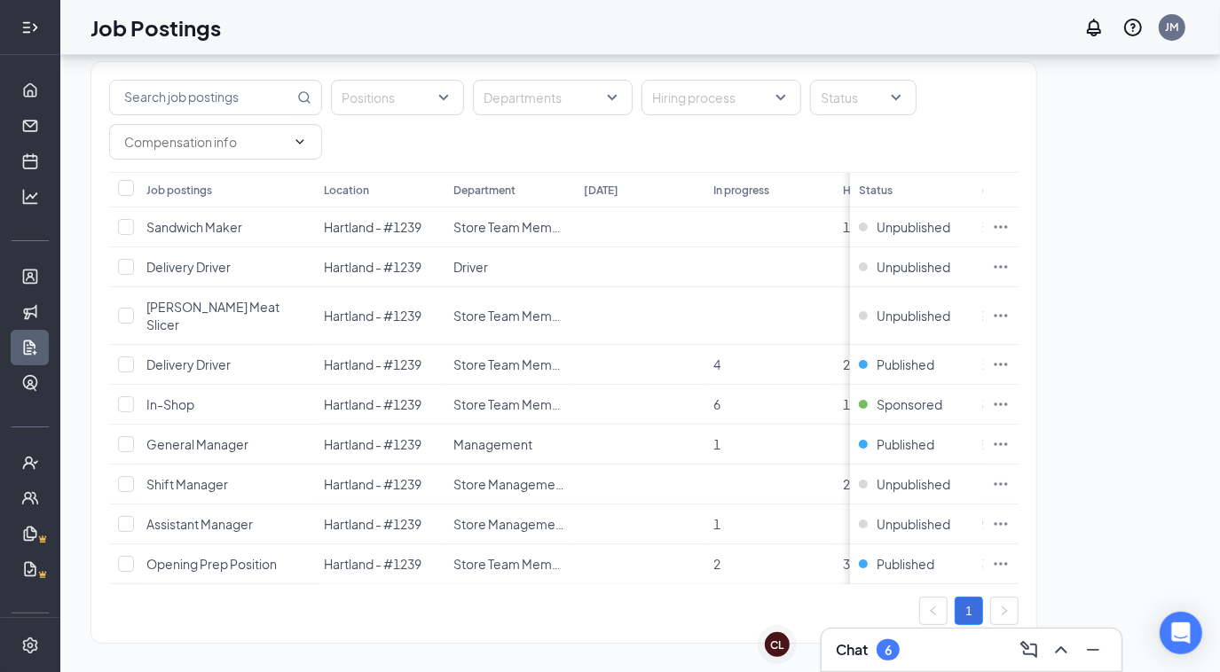
click at [22, 39] on div at bounding box center [29, 27] width 35 height 35
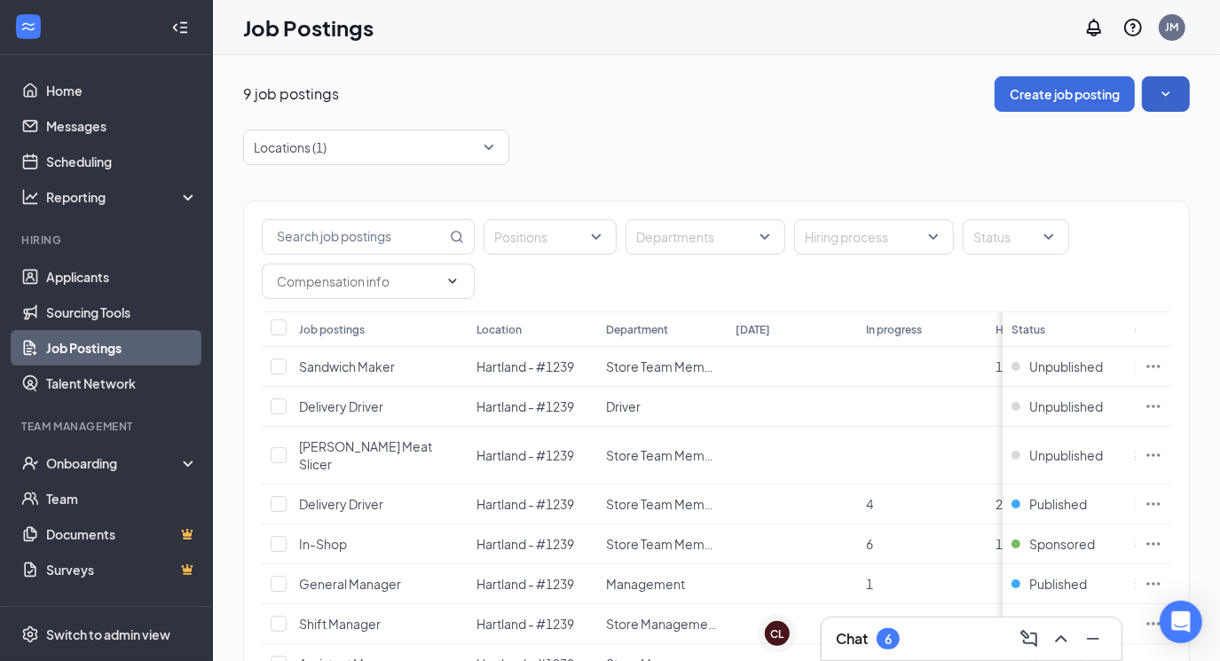
click at [1173, 90] on icon "SmallChevronDown" at bounding box center [1166, 94] width 18 height 18
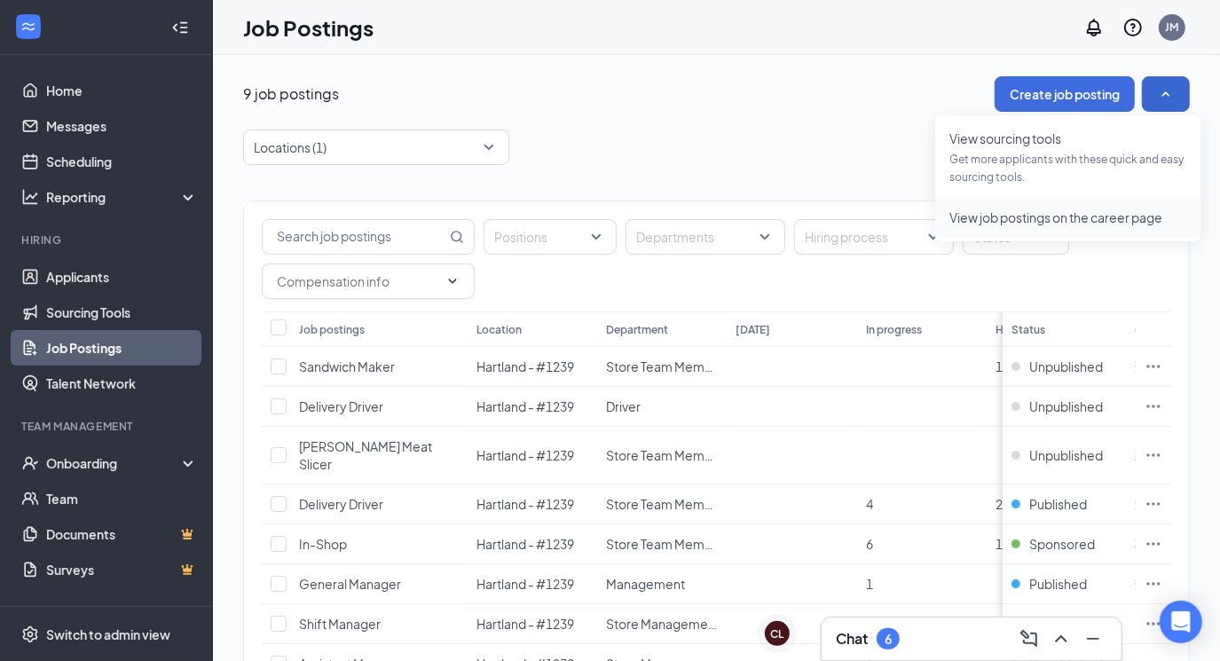
click at [977, 221] on span "View job postings on the career page" at bounding box center [1055, 217] width 213 height 16
click at [114, 275] on link "Applicants" at bounding box center [122, 276] width 152 height 35
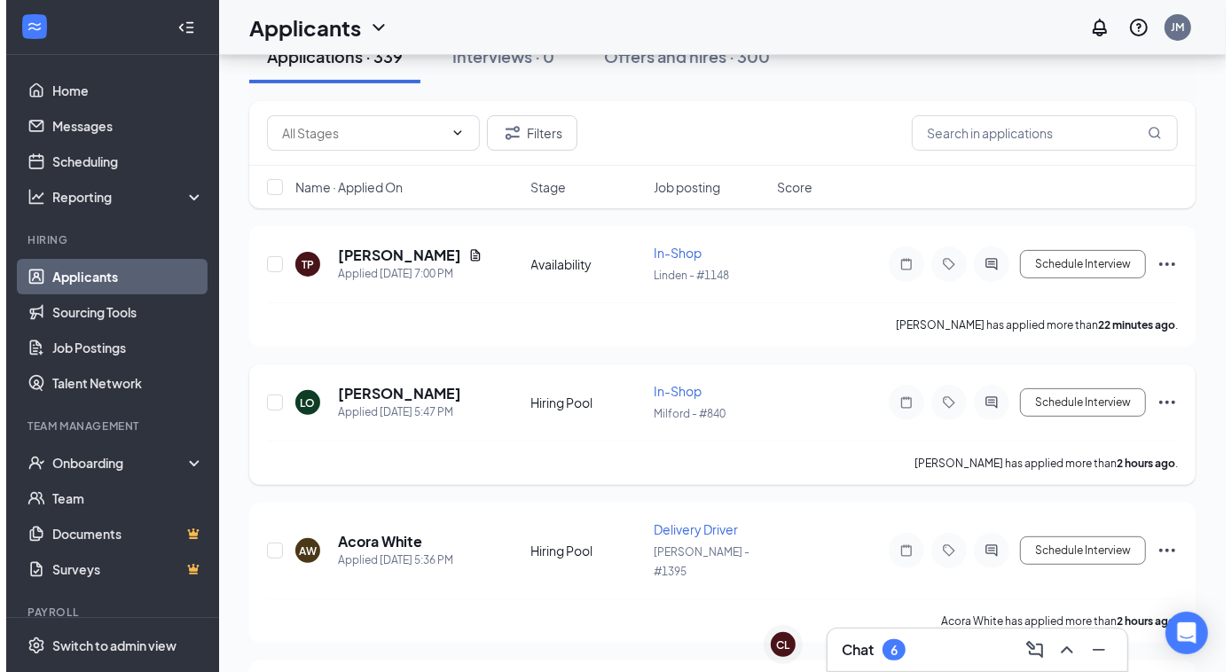
scroll to position [241, 0]
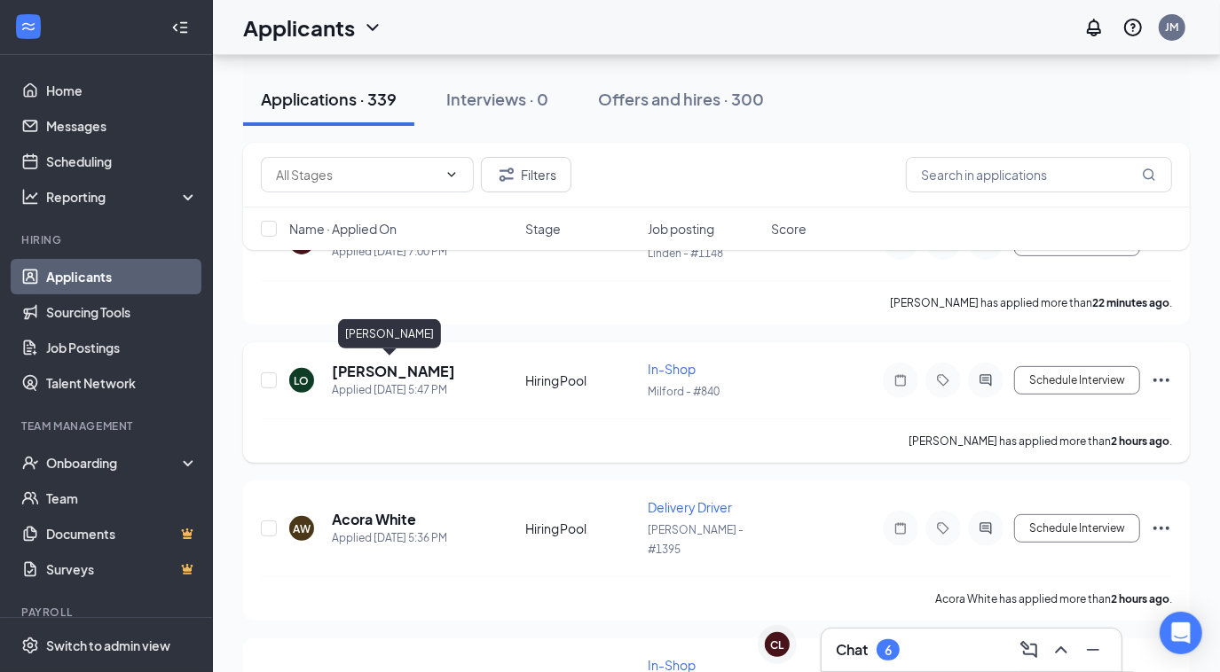
click at [403, 372] on h5 "[PERSON_NAME]" at bounding box center [393, 372] width 123 height 20
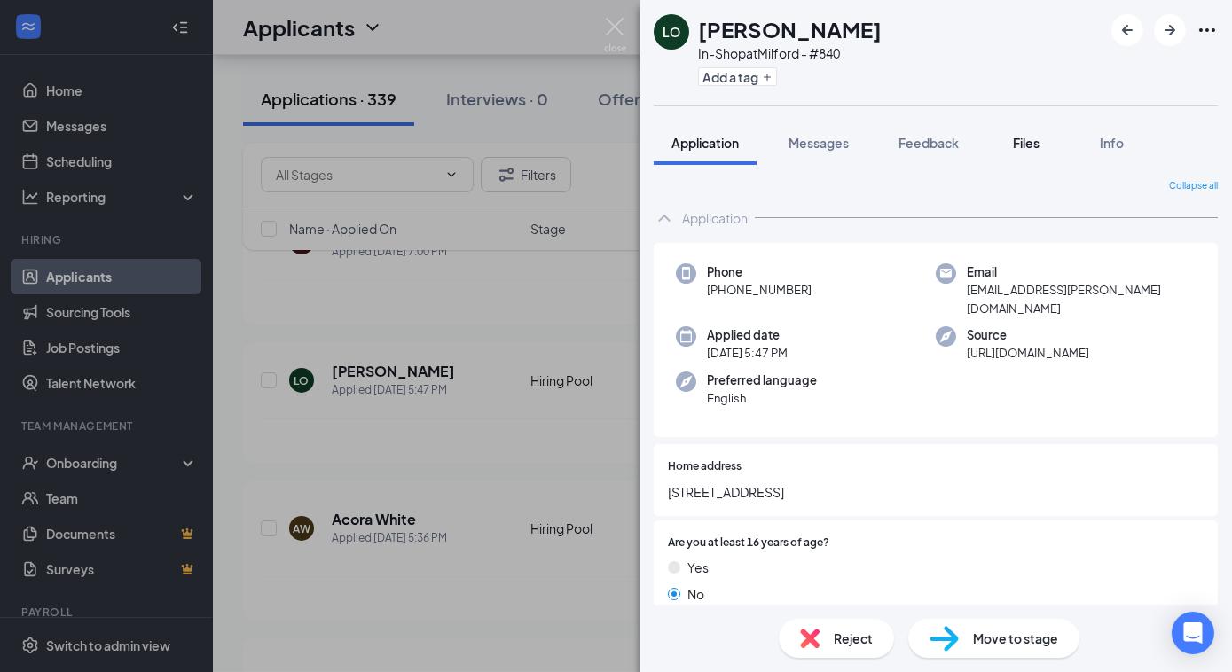
click at [1030, 146] on span "Files" at bounding box center [1026, 143] width 27 height 16
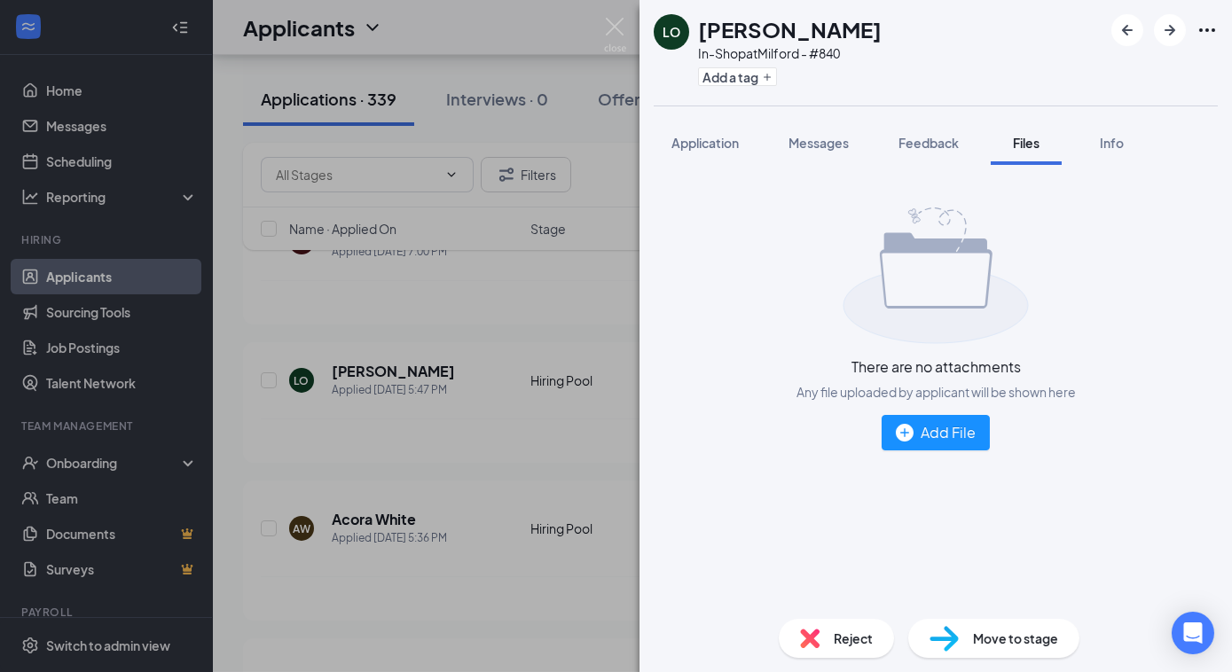
drag, startPoint x: 716, startPoint y: 152, endPoint x: 721, endPoint y: 167, distance: 16.0
click at [715, 151] on button "Application" at bounding box center [705, 143] width 103 height 44
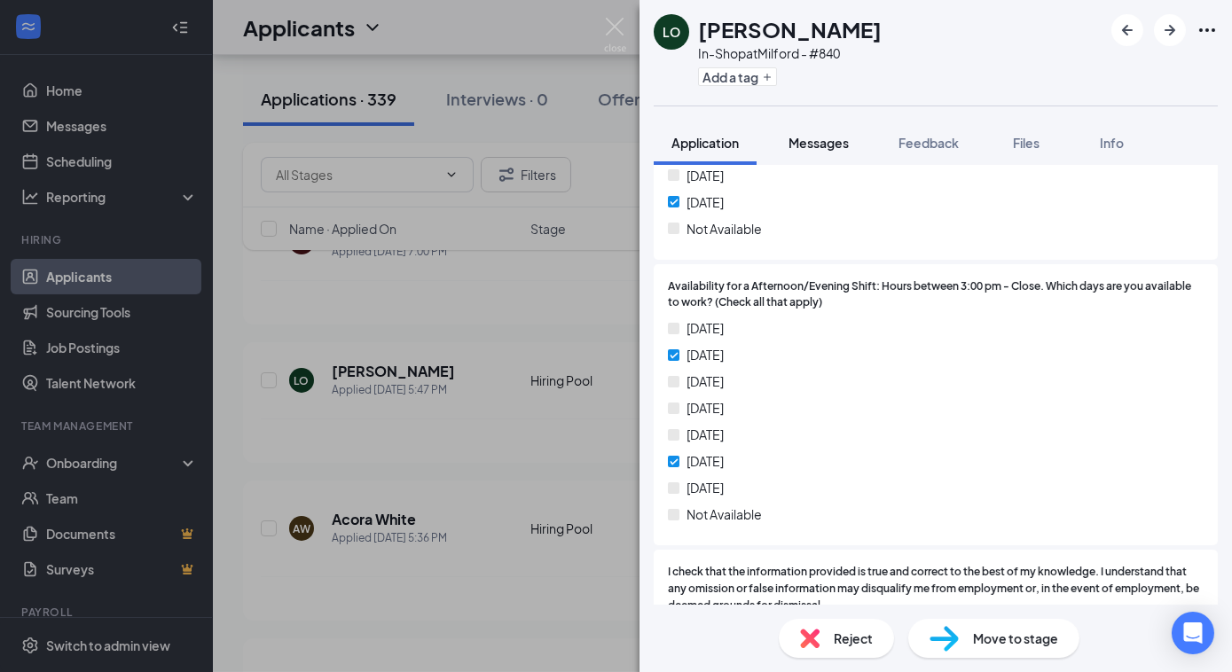
scroll to position [1735, 0]
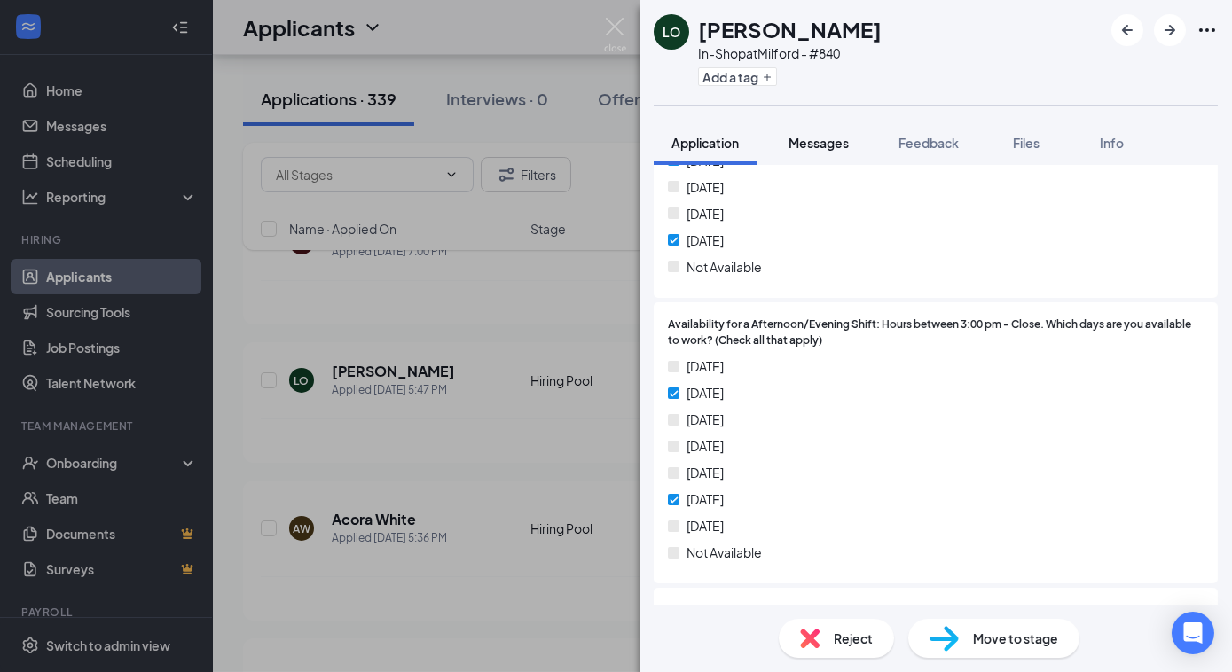
click at [833, 143] on span "Messages" at bounding box center [819, 143] width 60 height 16
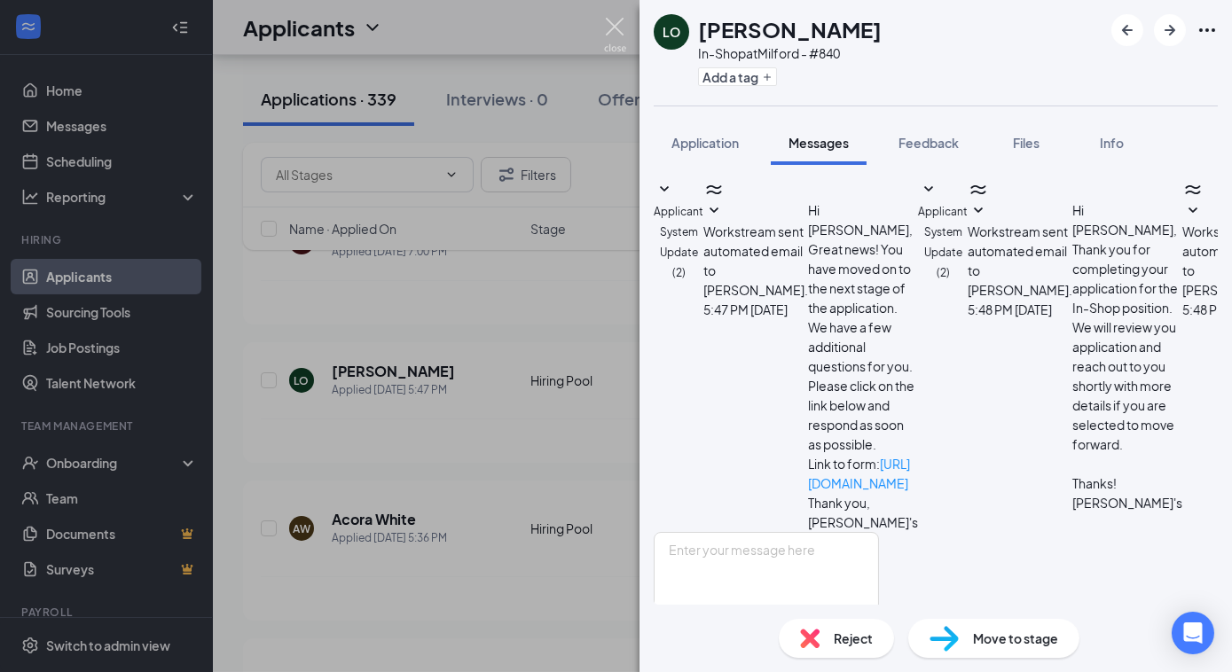
click at [610, 22] on img at bounding box center [615, 35] width 22 height 35
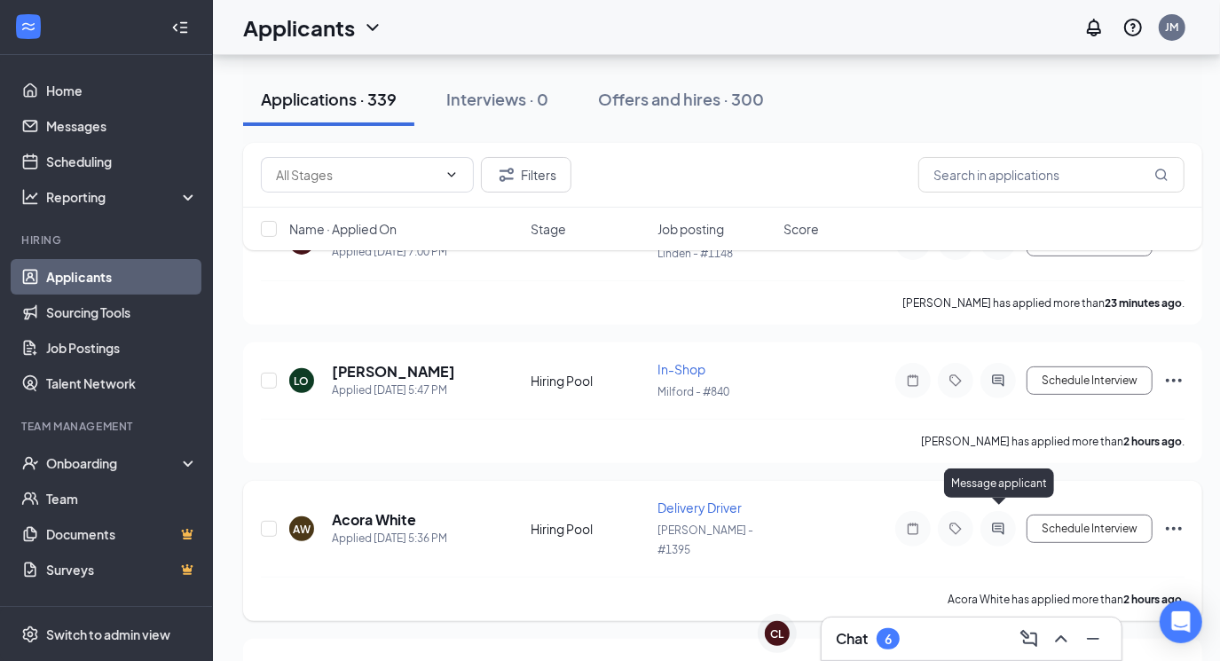
click at [989, 522] on icon "ActiveChat" at bounding box center [997, 529] width 21 height 14
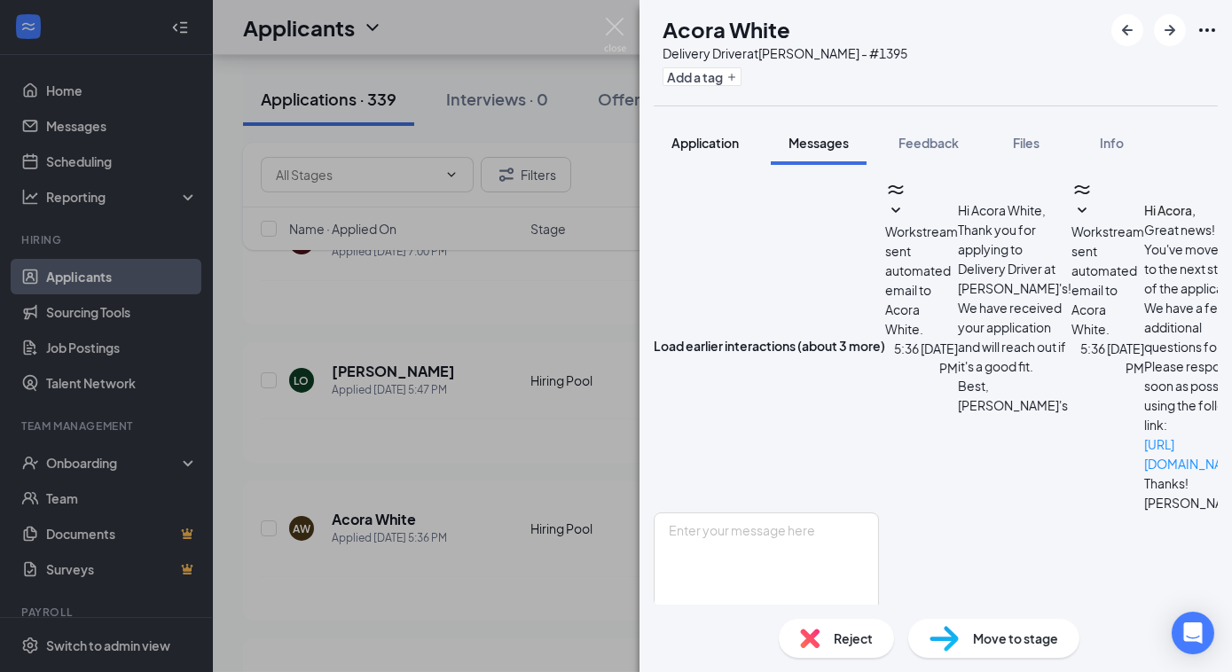
click at [676, 143] on span "Application" at bounding box center [705, 143] width 67 height 16
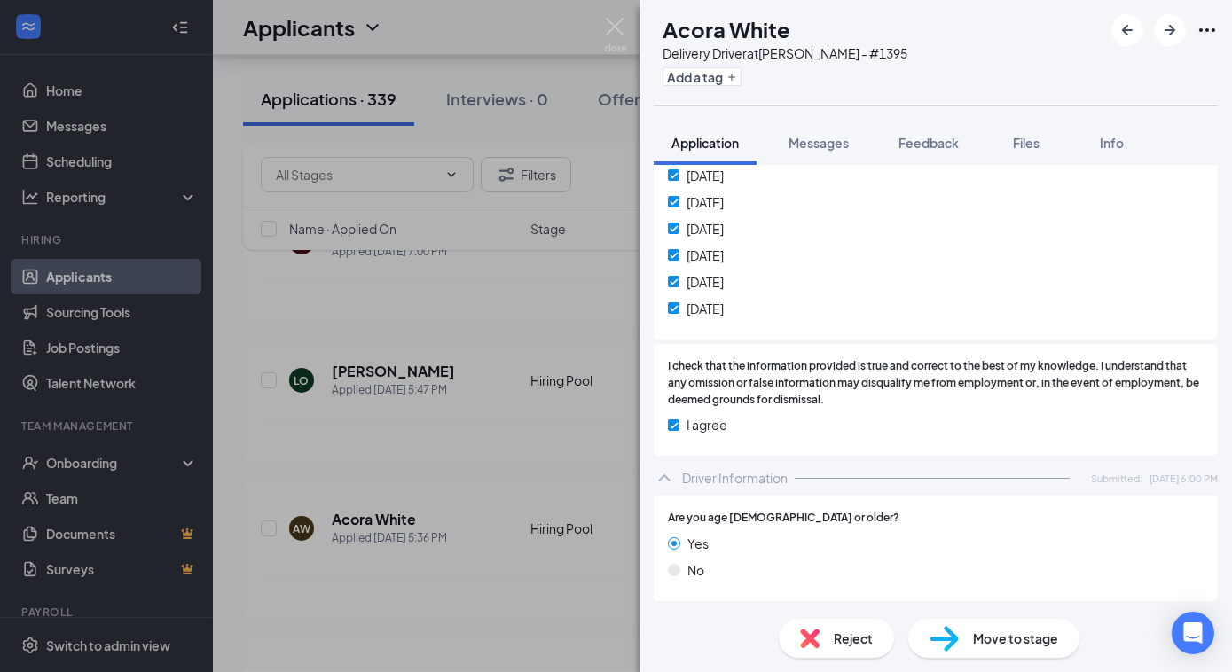
scroll to position [2462, 0]
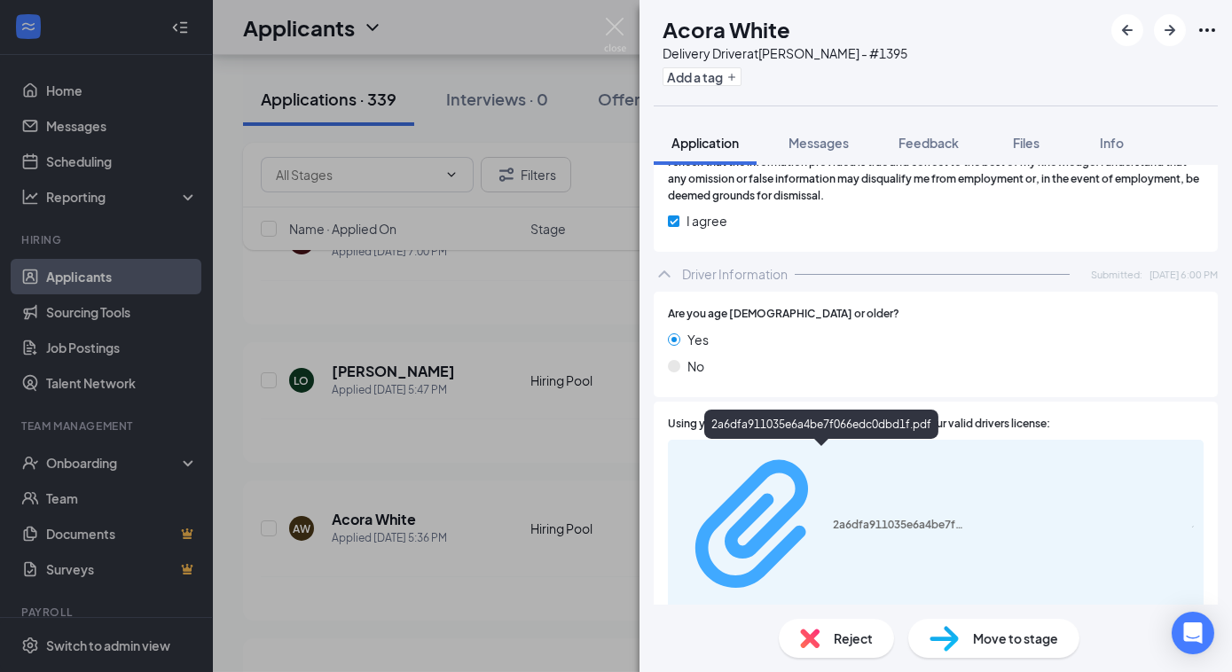
click at [857, 518] on div "2a6dfa911035e6a4be7f066edc0dbd1f.pdf" at bounding box center [899, 525] width 133 height 14
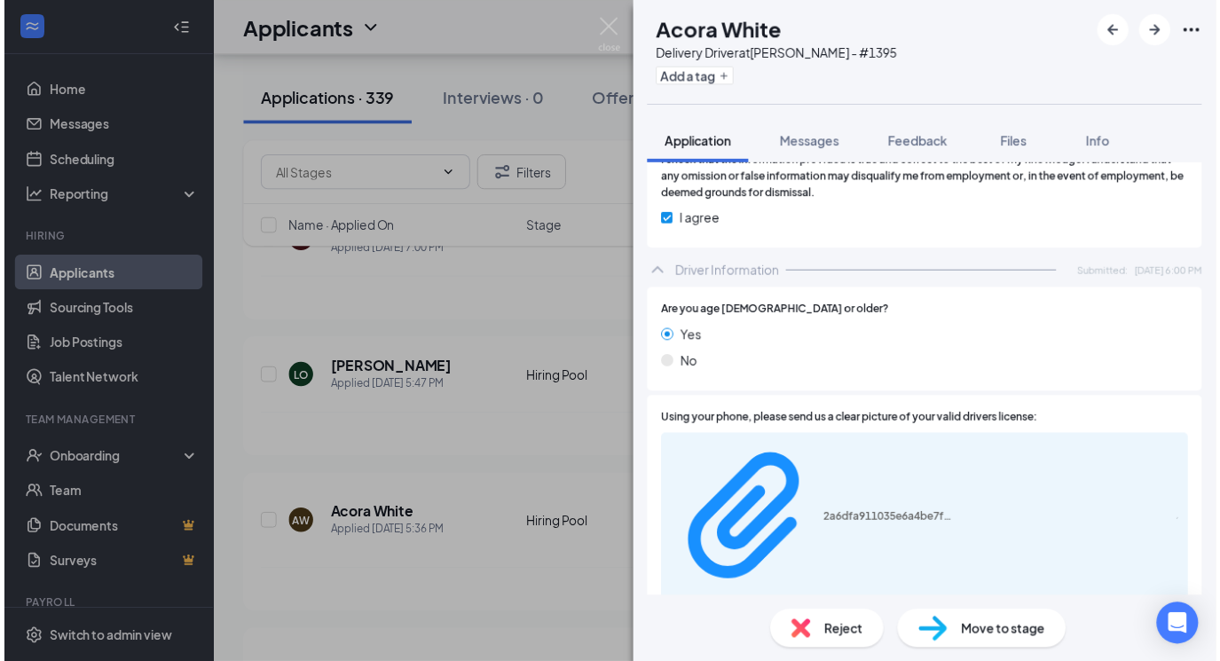
scroll to position [2455, 0]
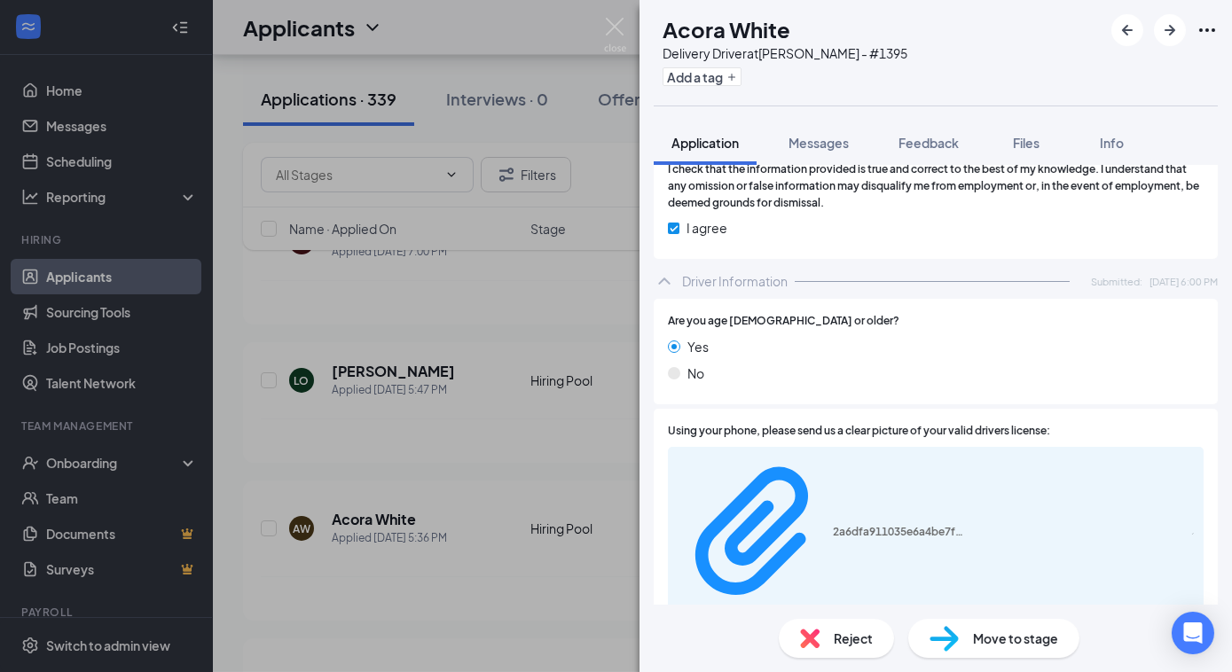
click at [511, 339] on div "[PERSON_NAME] White Delivery Driver at [GEOGRAPHIC_DATA] - #1395 Add a tag Appl…" at bounding box center [616, 336] width 1232 height 672
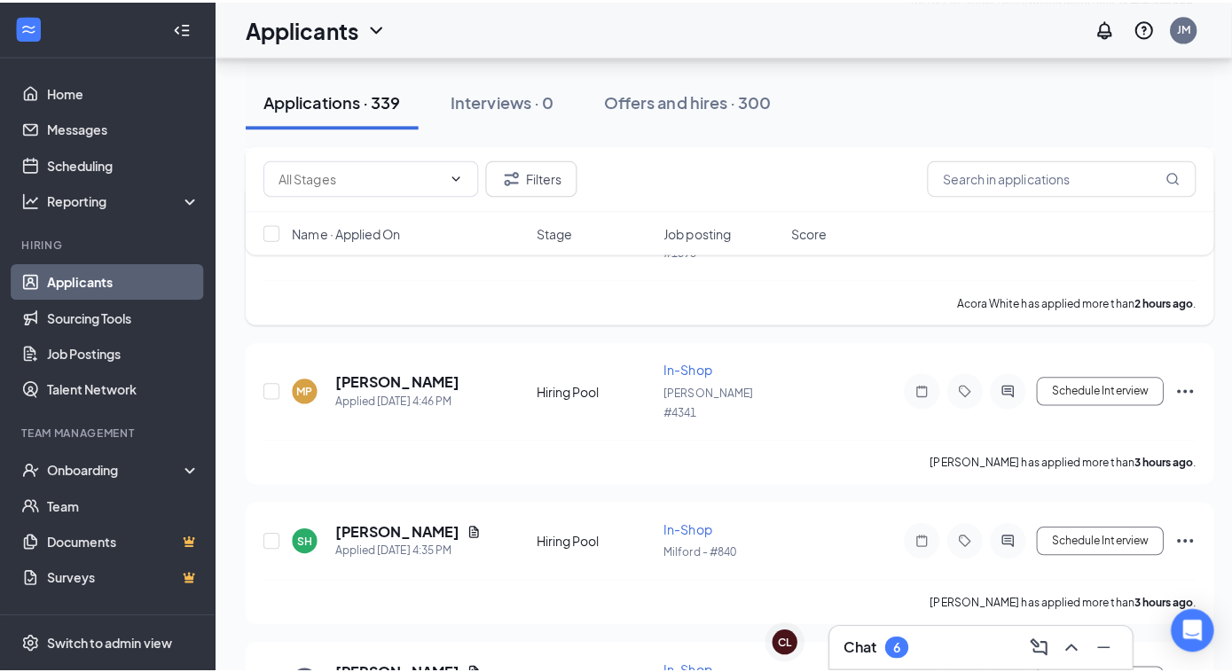
scroll to position [564, 0]
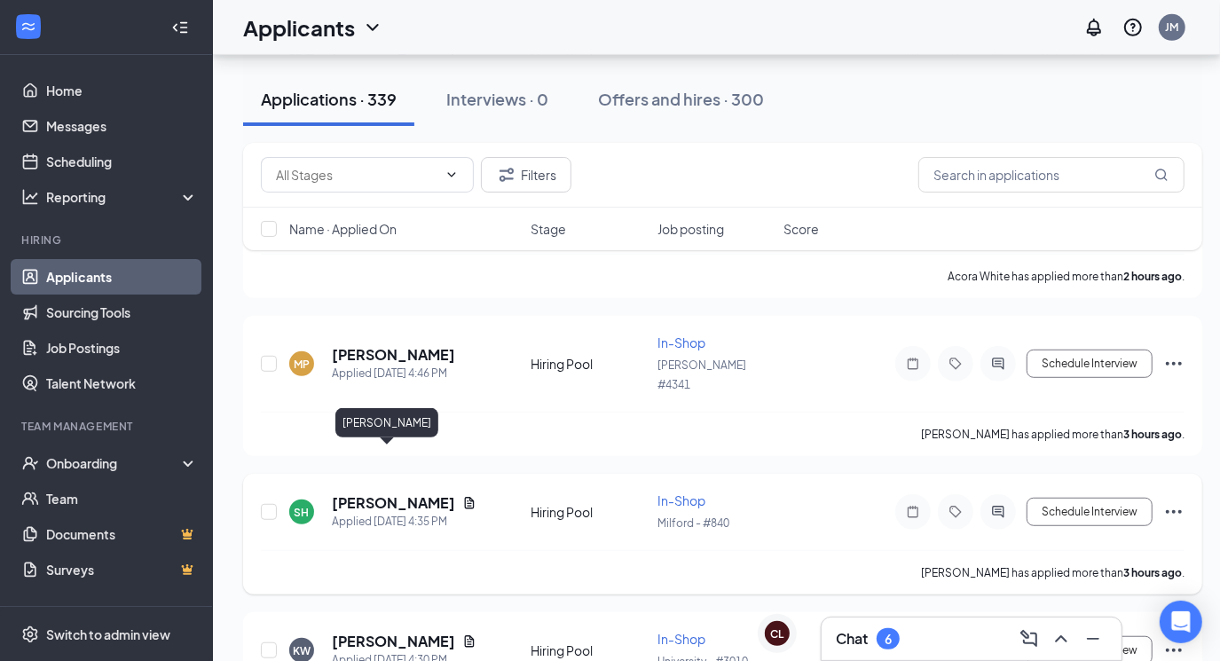
click at [387, 493] on h5 "[PERSON_NAME]" at bounding box center [393, 503] width 123 height 20
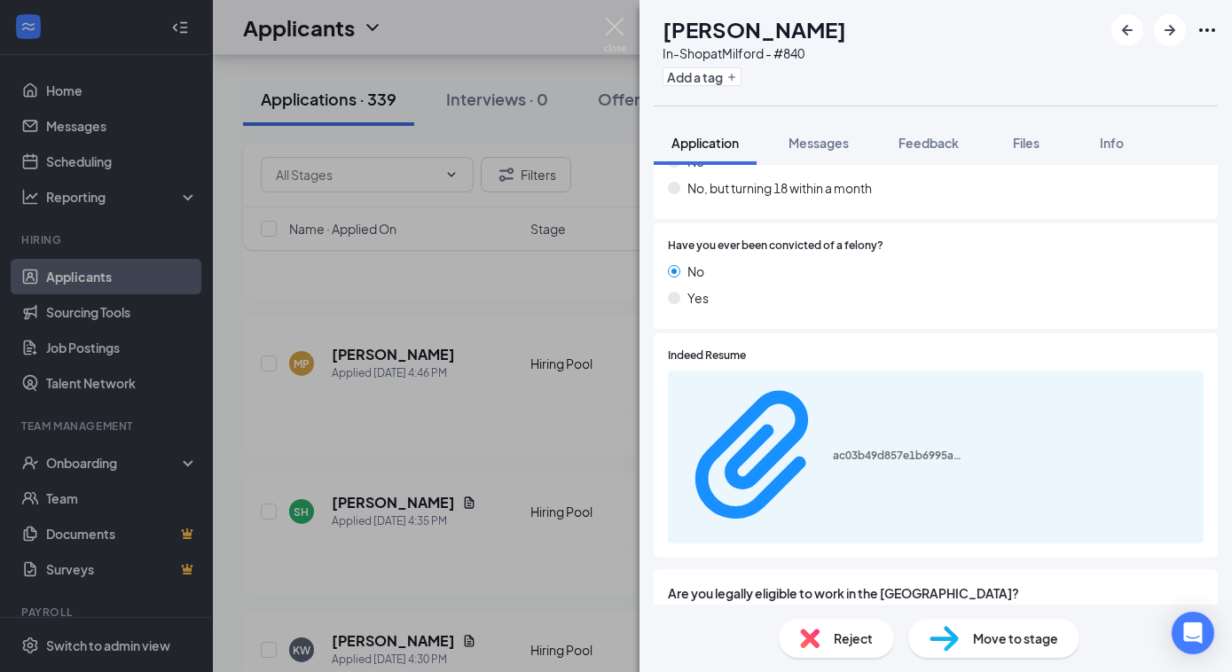
scroll to position [645, 0]
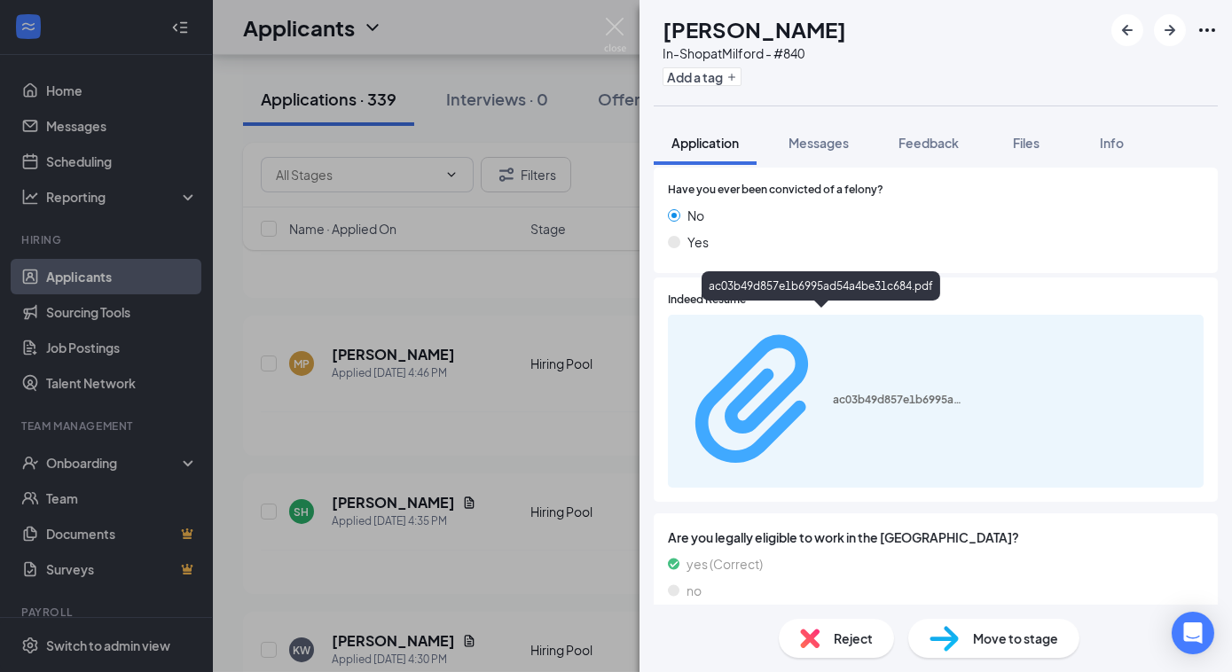
click at [833, 393] on div "ac03b49d857e1b6995ad54a4be31c684.pdf" at bounding box center [899, 400] width 133 height 14
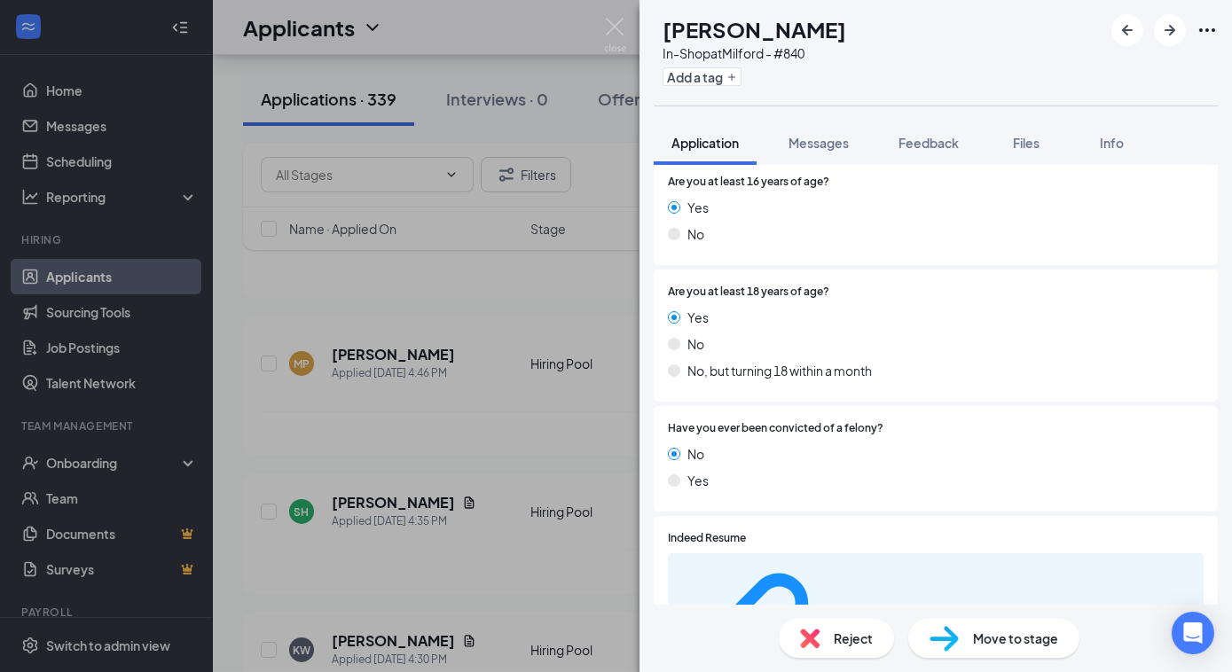
scroll to position [403, 0]
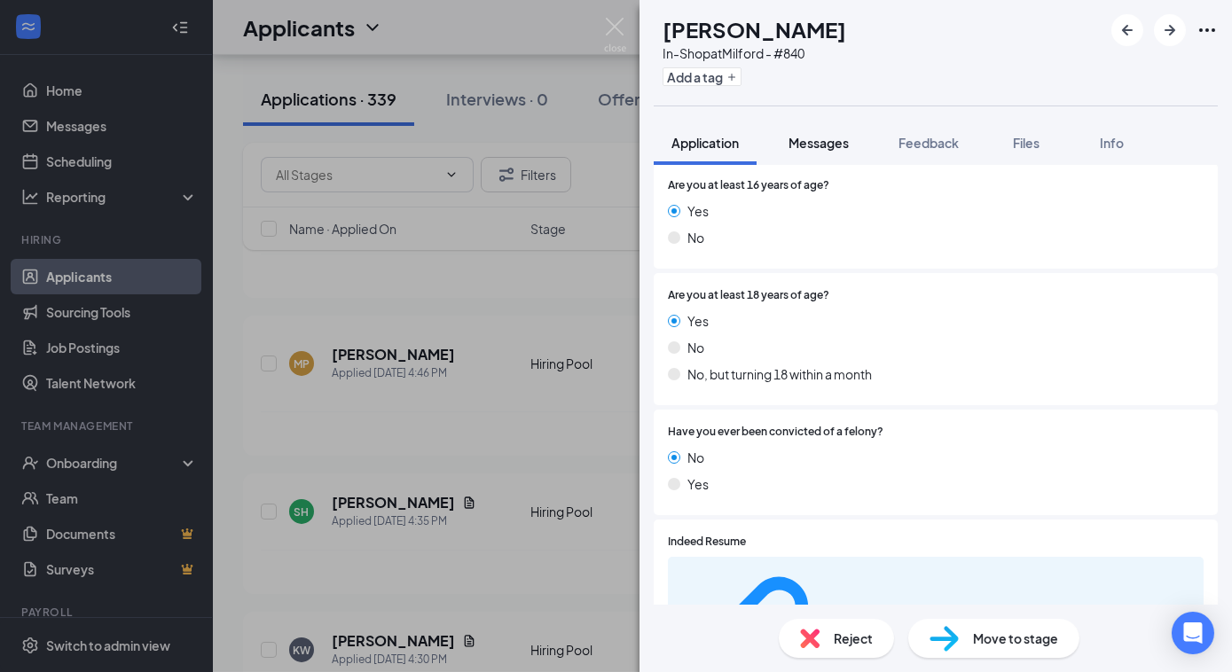
click at [822, 142] on span "Messages" at bounding box center [819, 143] width 60 height 16
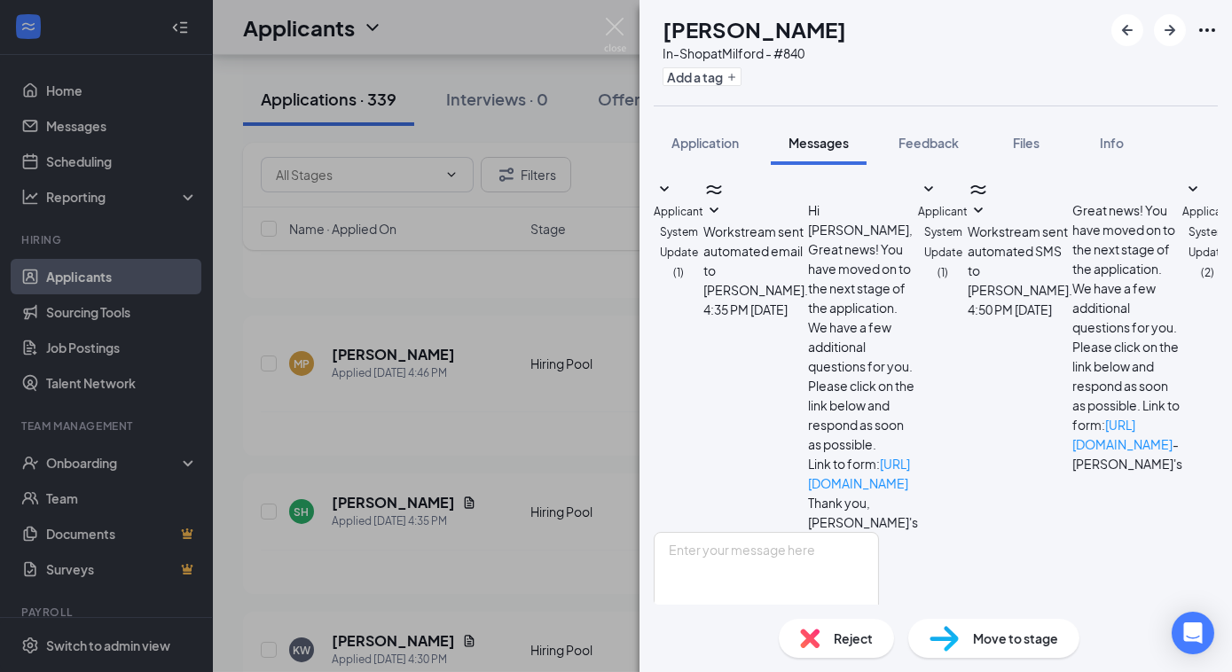
scroll to position [242, 0]
click at [793, 532] on textarea at bounding box center [766, 585] width 225 height 106
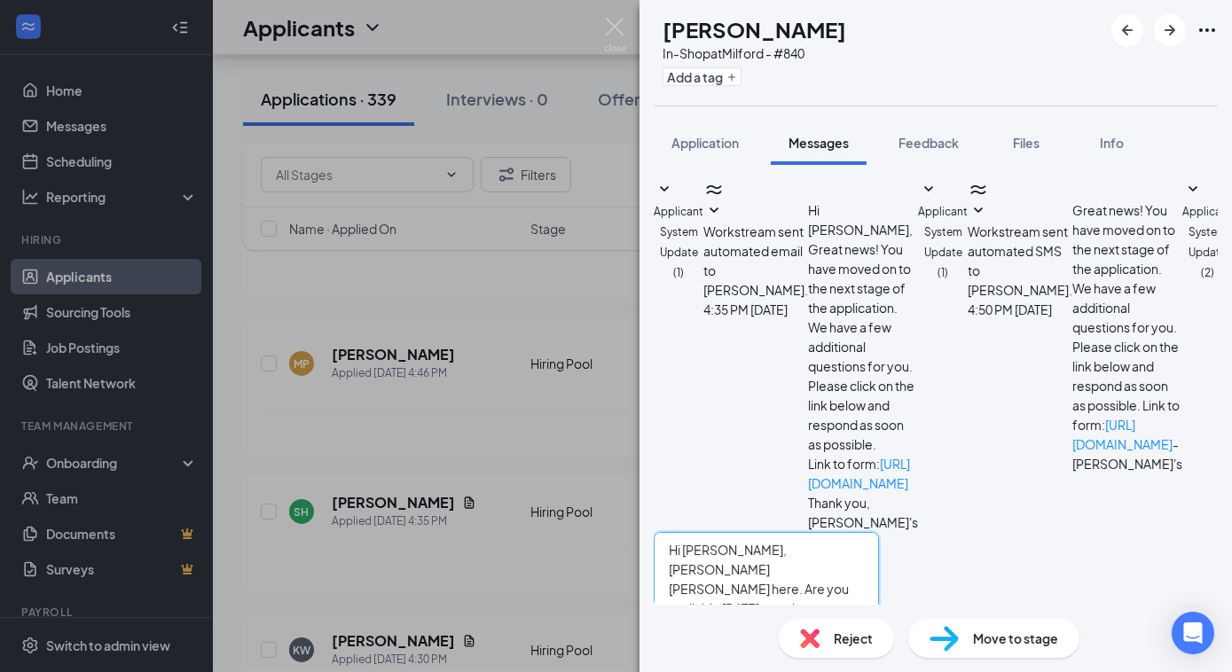
type textarea "Hi [PERSON_NAME], [PERSON_NAME] [PERSON_NAME] here. Are you available [DATE] mo…"
click at [879, 639] on button "Send" at bounding box center [863, 669] width 31 height 61
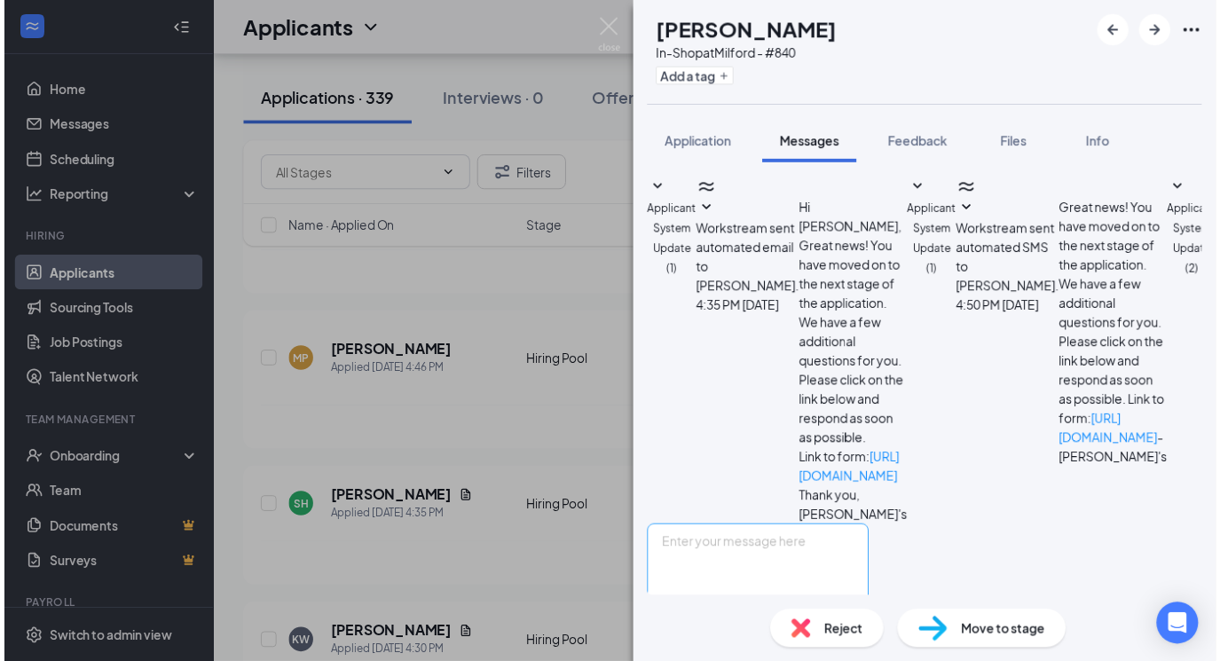
scroll to position [358, 0]
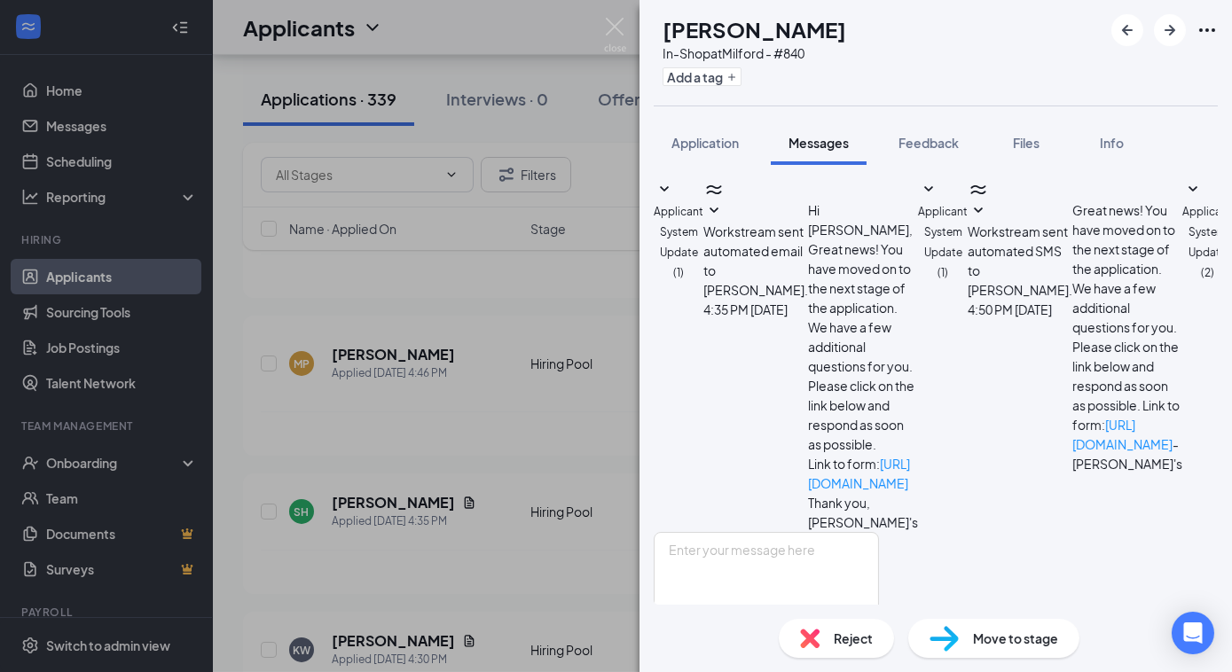
drag, startPoint x: 1097, startPoint y: 384, endPoint x: 774, endPoint y: 374, distance: 323.1
copy span "Hi [PERSON_NAME], [PERSON_NAME] [PERSON_NAME] here. Are you available [DATE] mo…"
click at [483, 365] on div "SH [PERSON_NAME] In-Shop at [GEOGRAPHIC_DATA] - #840 Add a tag Application Mess…" at bounding box center [616, 336] width 1232 height 672
click at [623, 12] on div "SH [PERSON_NAME] In-Shop at [GEOGRAPHIC_DATA] - #840 Add a tag Application Mess…" at bounding box center [616, 336] width 1232 height 672
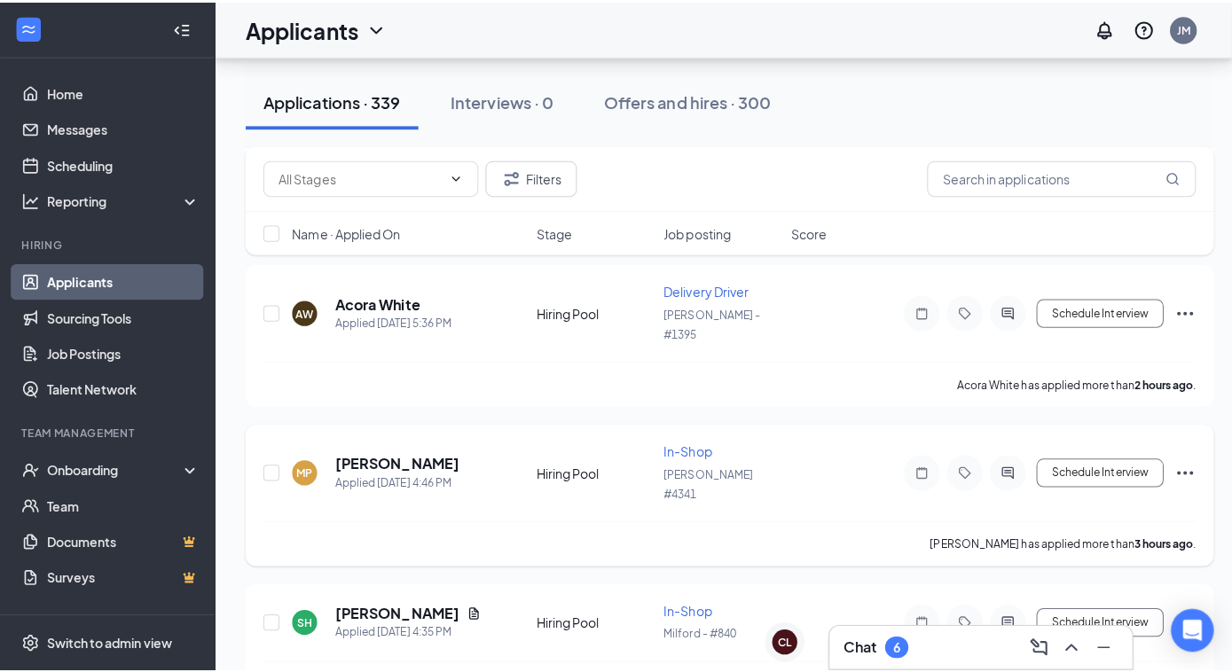
scroll to position [322, 0]
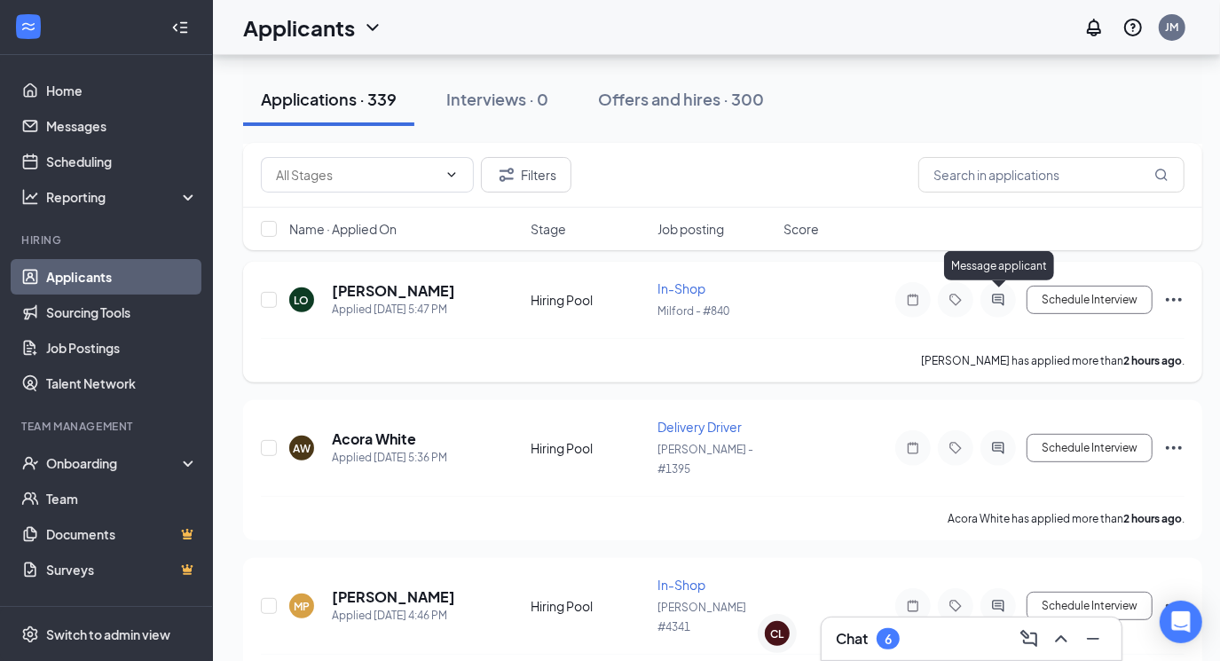
click at [1001, 295] on icon "ActiveChat" at bounding box center [998, 301] width 12 height 12
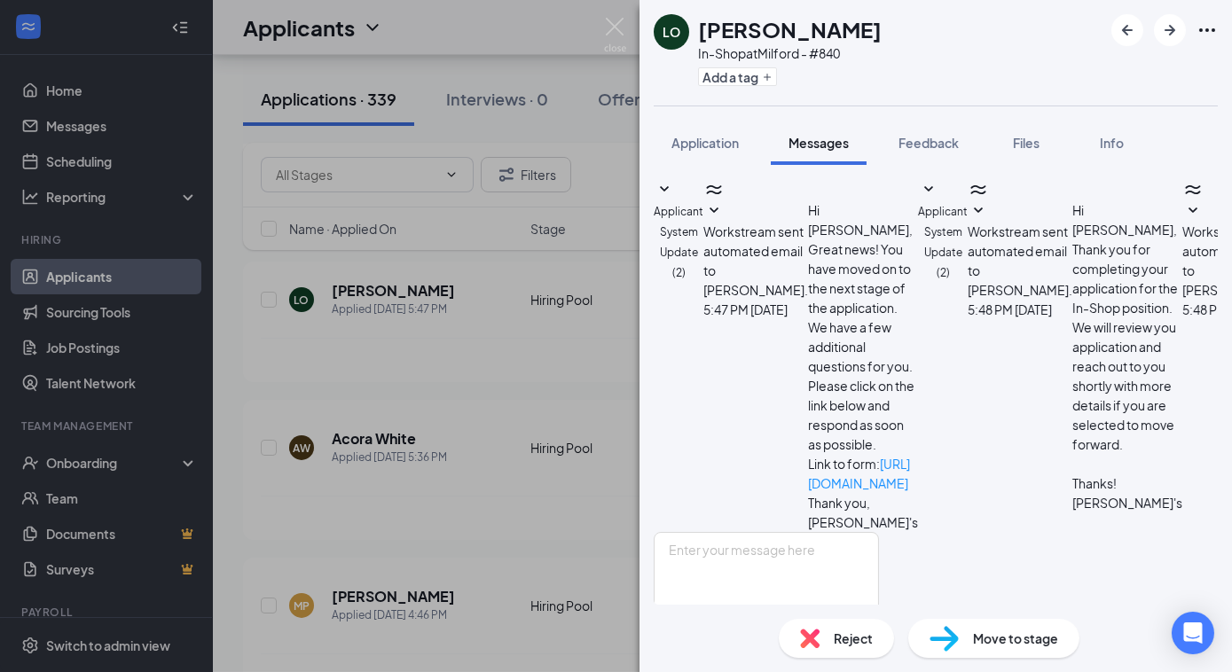
scroll to position [107, 0]
click at [768, 532] on textarea at bounding box center [766, 585] width 225 height 106
paste textarea "Hi [PERSON_NAME], [PERSON_NAME] [PERSON_NAME] here. Are you available [DATE] mo…"
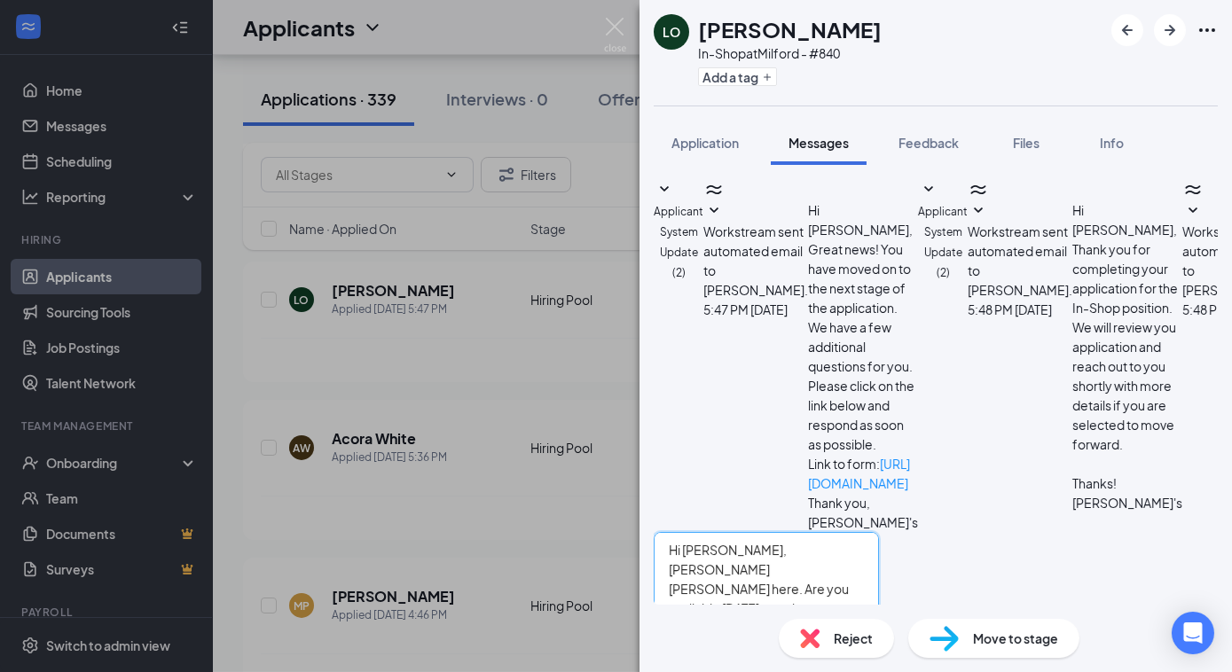
click at [740, 532] on textarea "Hi [PERSON_NAME], [PERSON_NAME] [PERSON_NAME] here. Are you available [DATE] mo…" at bounding box center [766, 585] width 225 height 106
type textarea "Hi [PERSON_NAME] [PERSON_NAME] here. Are you available [DATE] morning or aftern…"
click at [879, 639] on button "Send" at bounding box center [863, 669] width 31 height 61
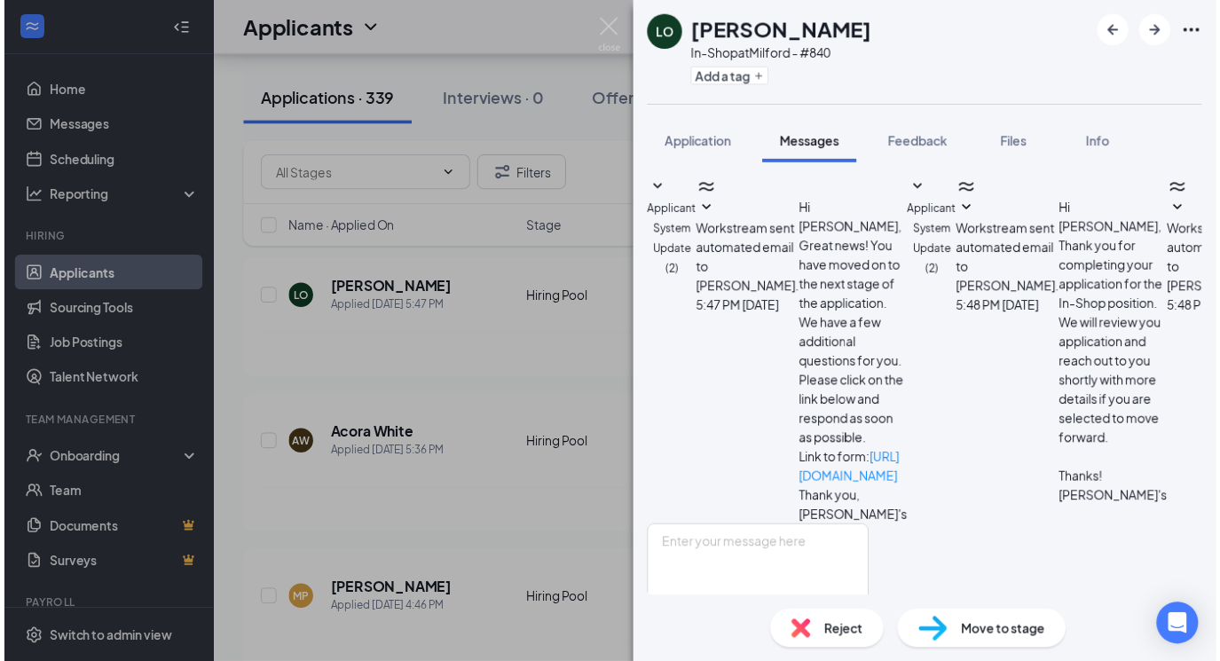
scroll to position [223, 0]
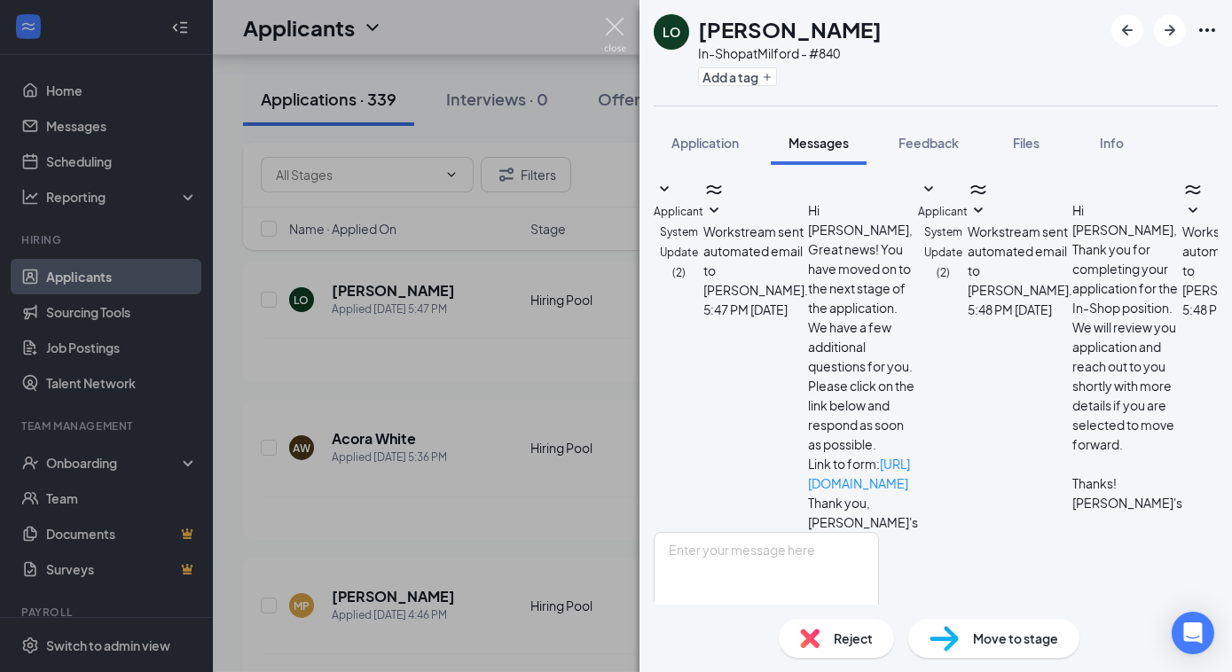
click at [625, 20] on img at bounding box center [615, 35] width 22 height 35
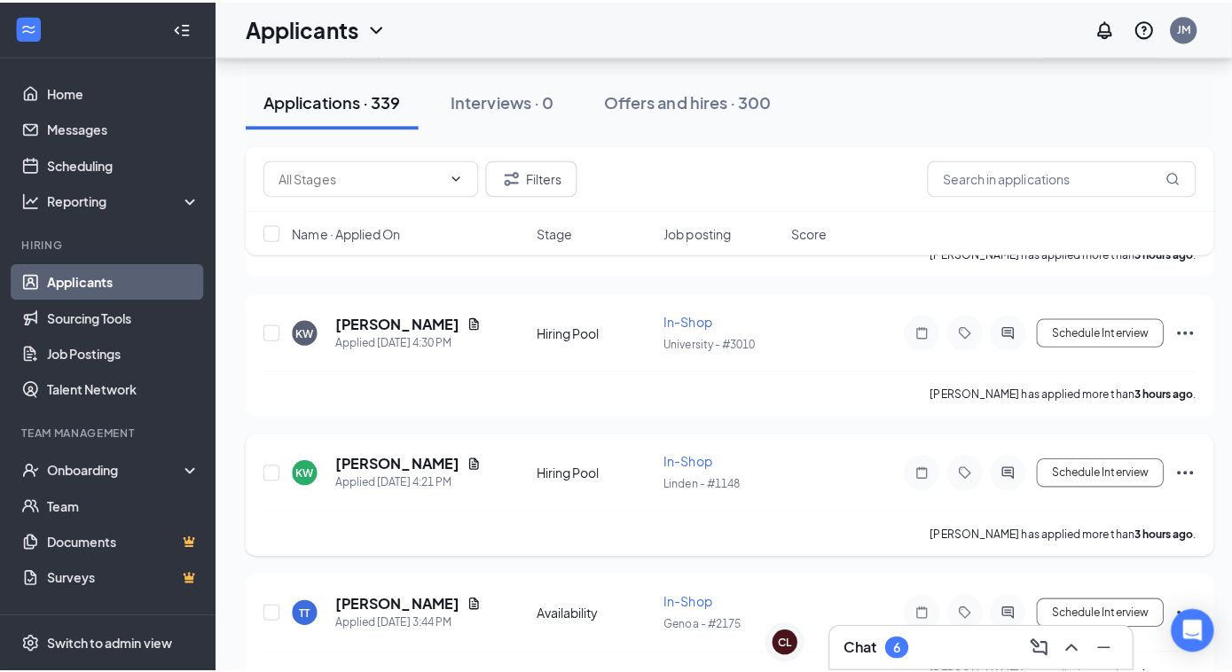
scroll to position [1128, 0]
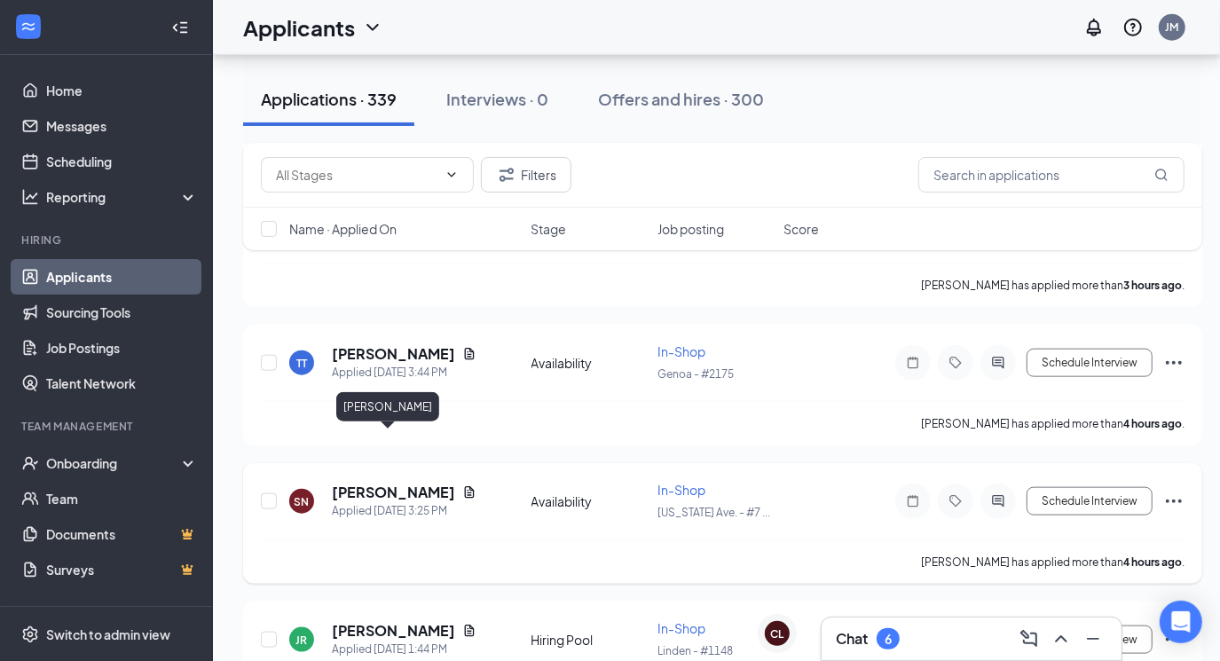
click at [383, 483] on h5 "[PERSON_NAME]" at bounding box center [393, 493] width 123 height 20
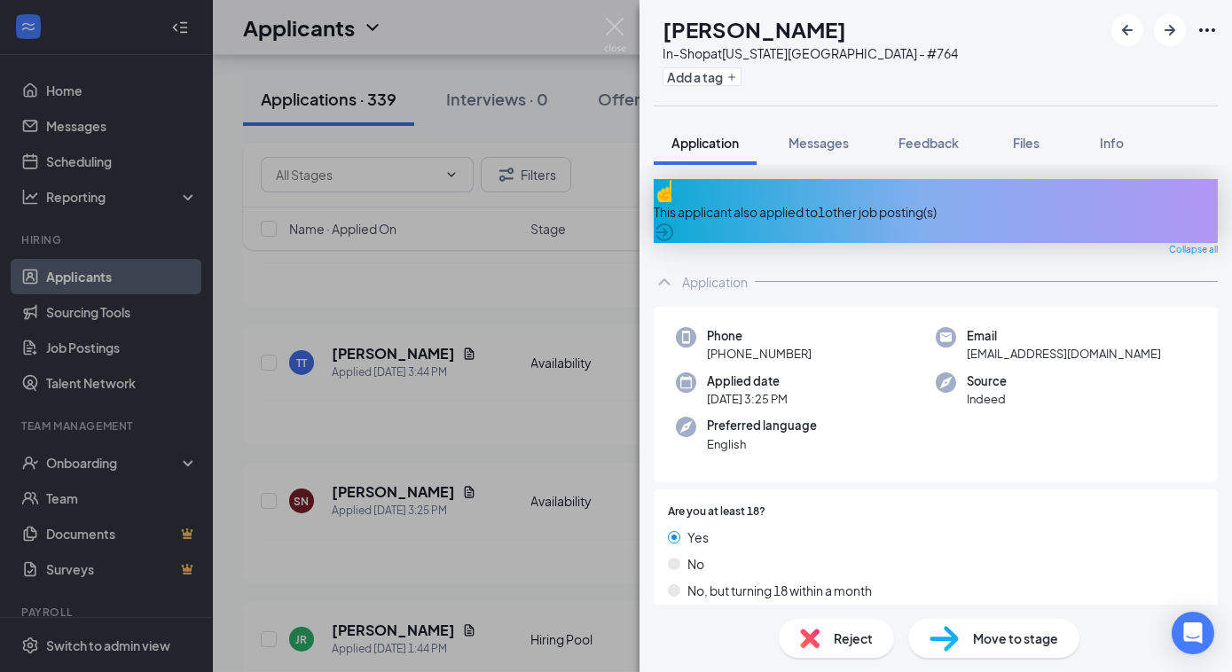
click at [781, 191] on div "This applicant also applied to 1 other job posting(s)" at bounding box center [936, 211] width 564 height 64
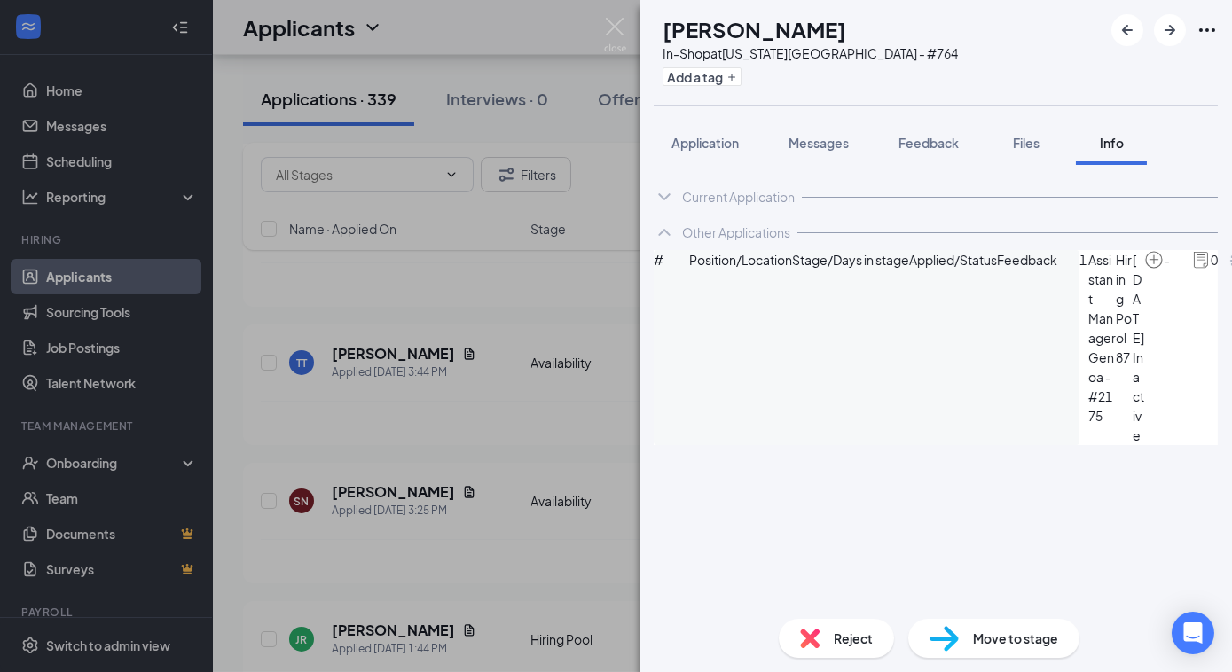
click at [1191, 270] on img at bounding box center [1201, 260] width 20 height 20
click at [1089, 312] on span "Assistant Manager" at bounding box center [1103, 299] width 28 height 98
click at [1089, 314] on span "Assistant Manager" at bounding box center [1103, 299] width 28 height 98
click at [686, 140] on span "Application" at bounding box center [705, 143] width 67 height 16
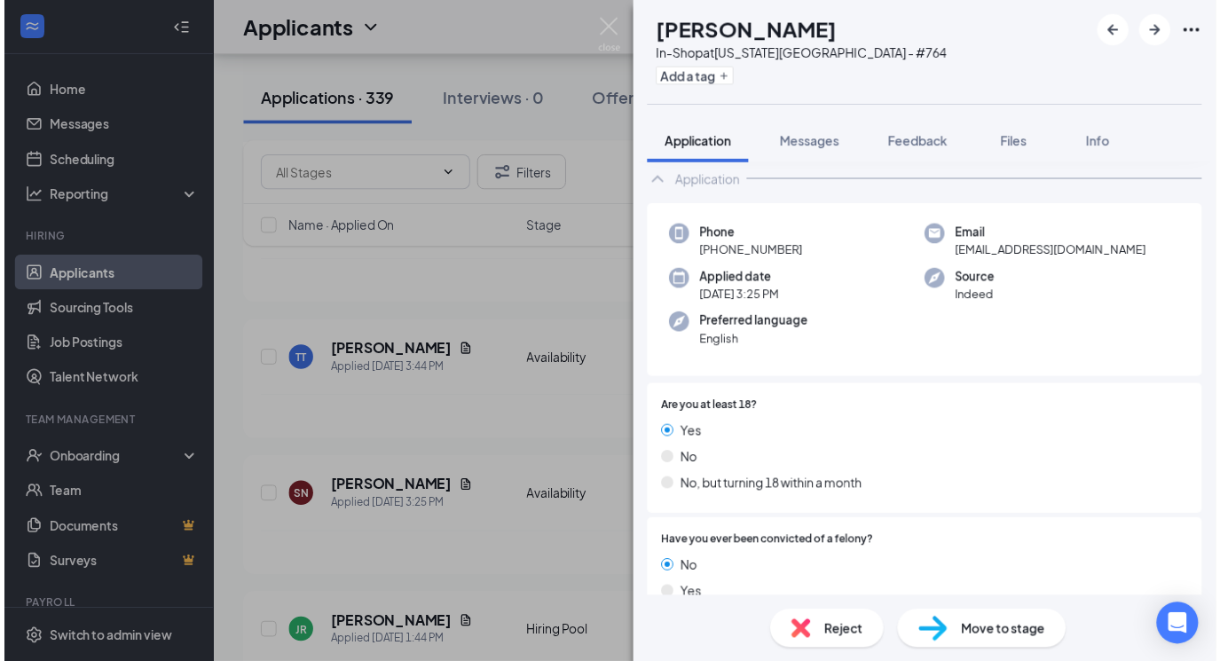
scroll to position [322, 0]
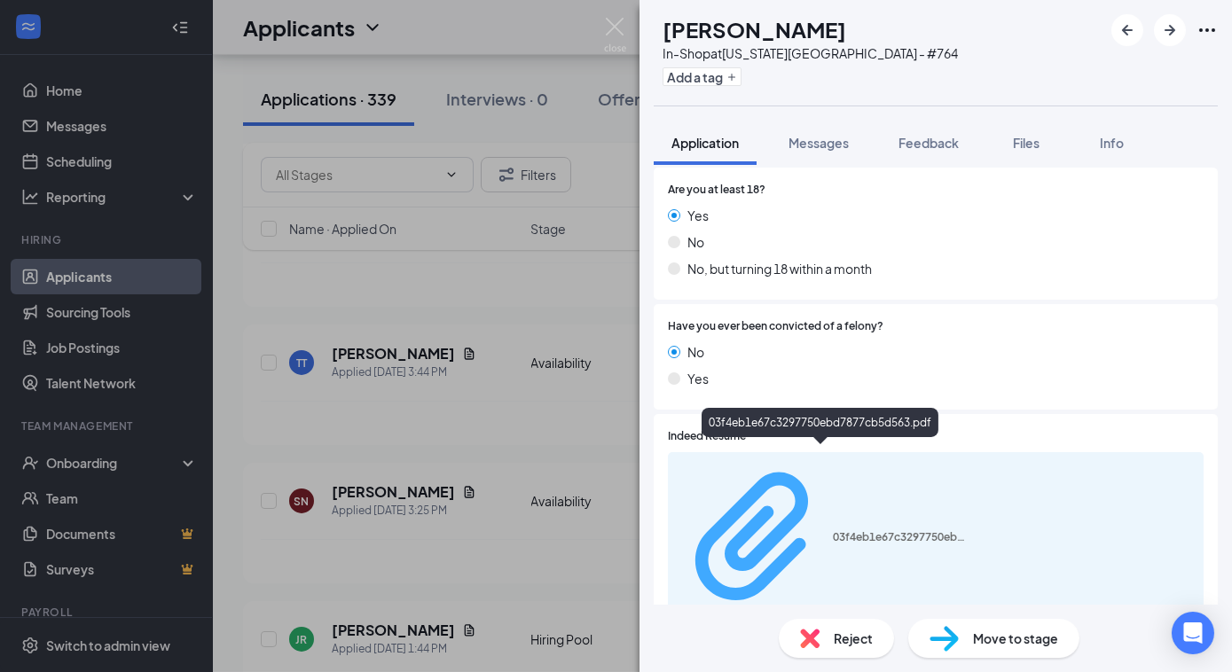
click at [833, 531] on div "03f4eb1e67c3297750ebd7877cb5d563.pdf" at bounding box center [899, 538] width 133 height 14
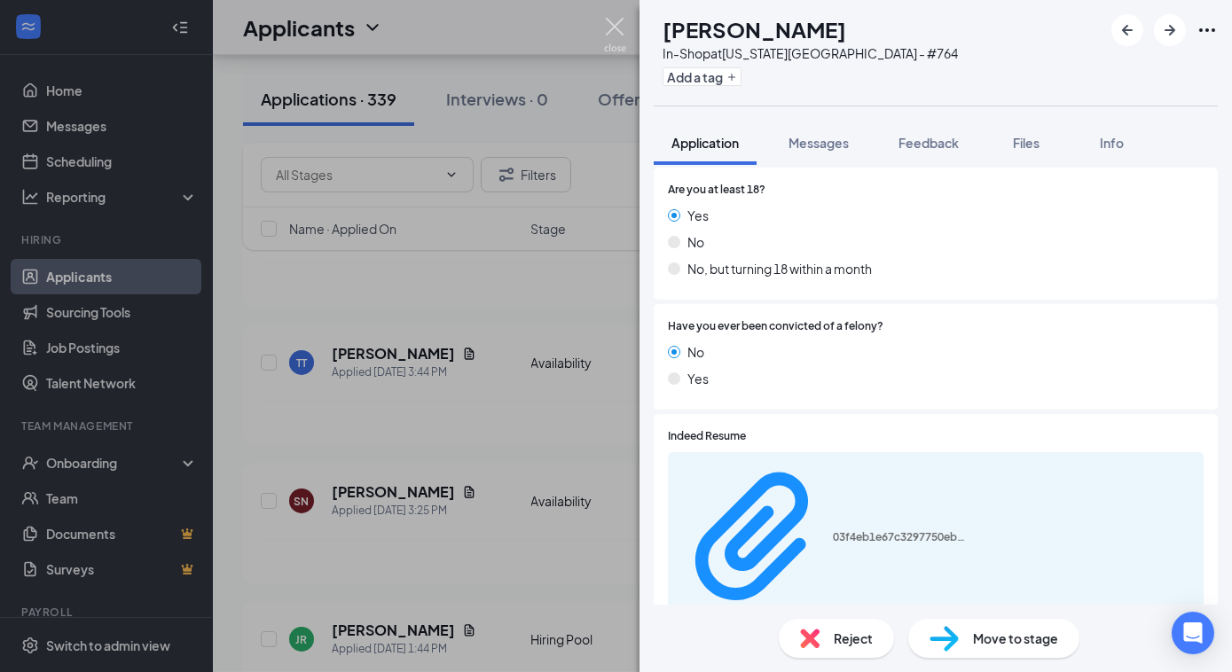
click at [618, 23] on img at bounding box center [615, 35] width 22 height 35
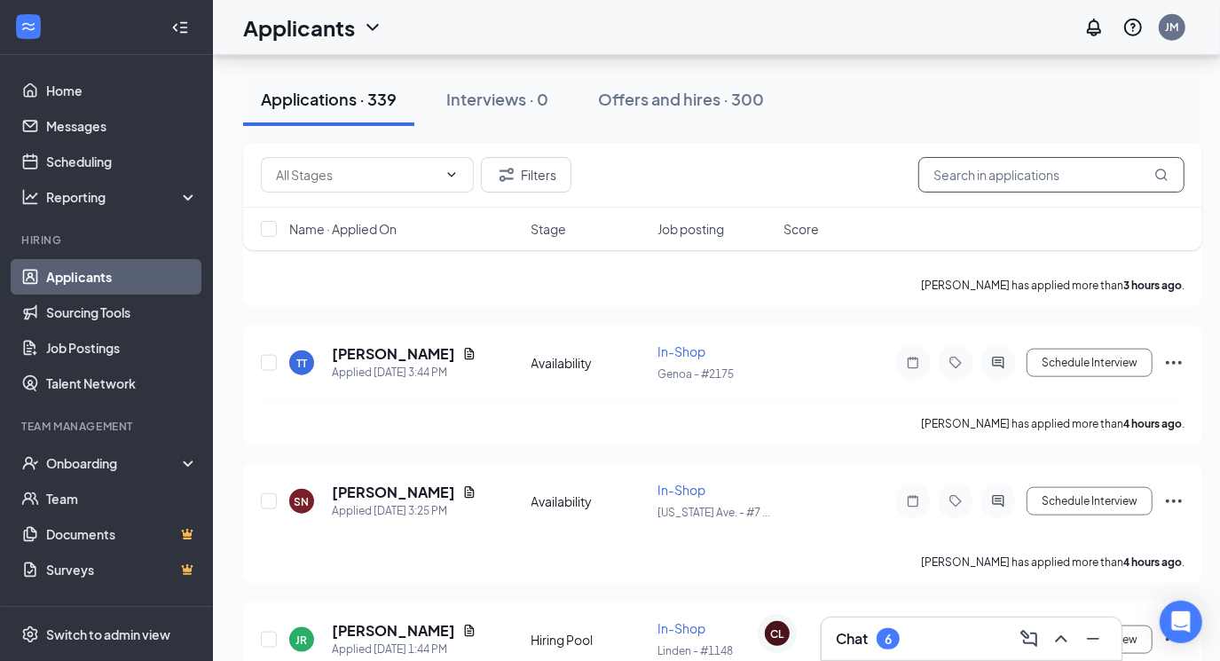
click at [957, 175] on input "text" at bounding box center [1051, 174] width 266 height 35
type input "[PERSON_NAME]"
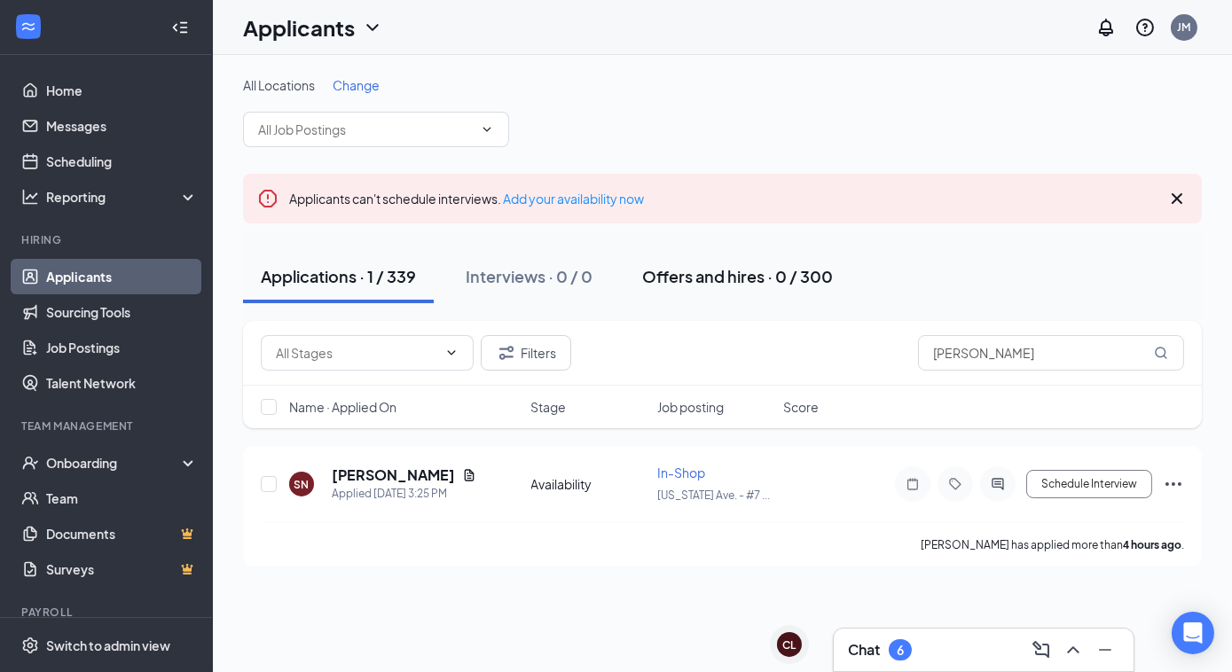
click at [727, 281] on div "Offers and hires · 0 / 300" at bounding box center [737, 276] width 191 height 22
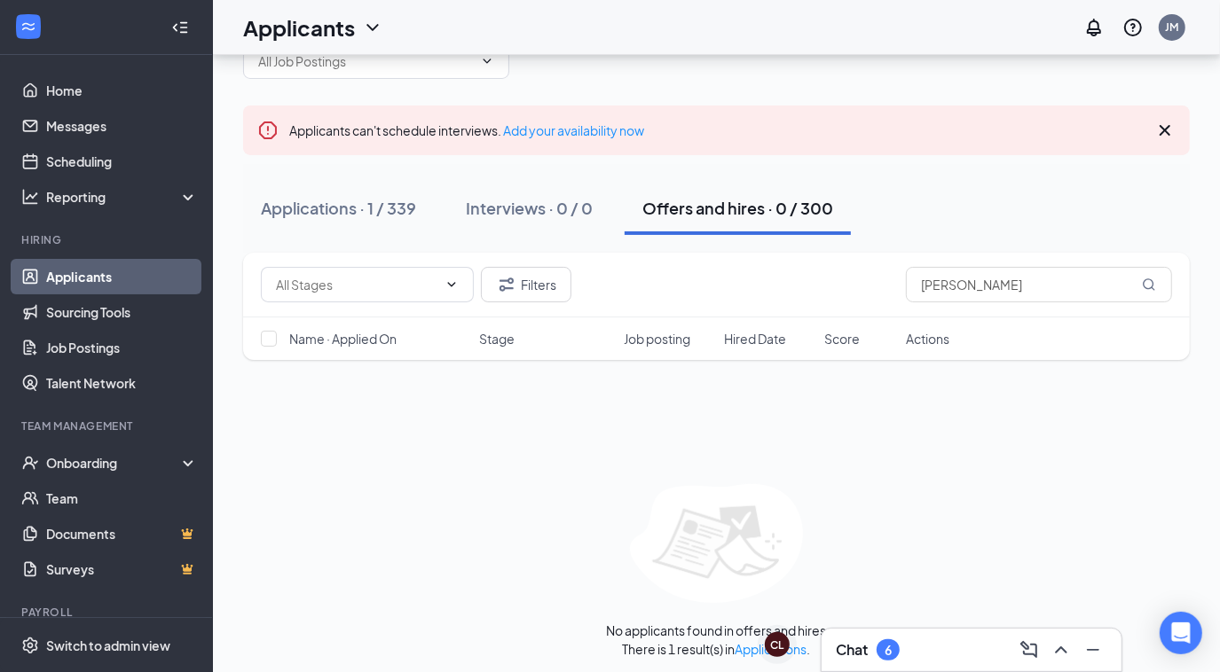
scroll to position [71, 0]
click at [513, 206] on div "Interviews · 0 / 0" at bounding box center [529, 205] width 127 height 22
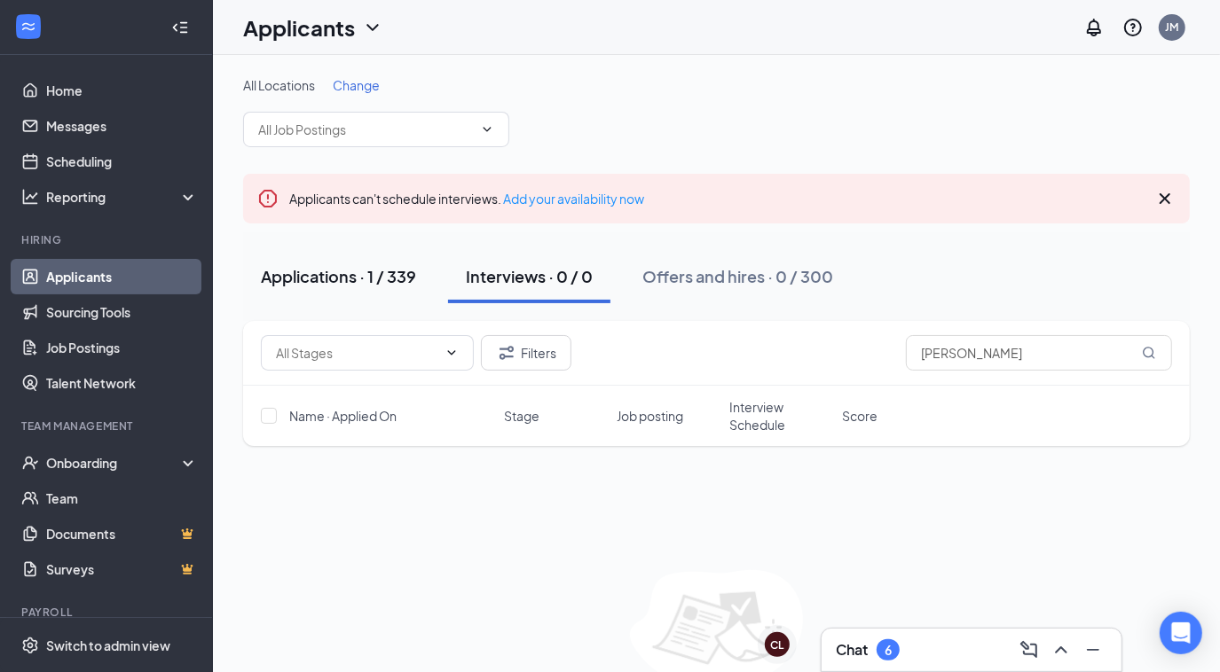
click at [341, 276] on div "Applications · 1 / 339" at bounding box center [338, 276] width 155 height 22
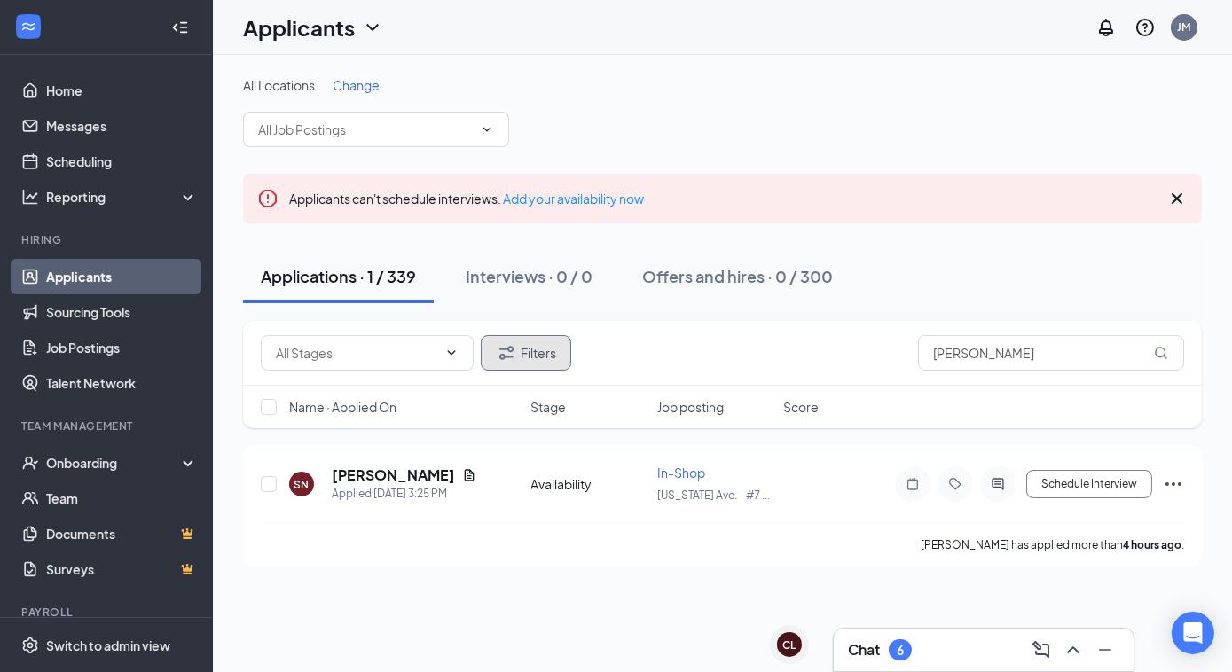
click at [521, 354] on button "Filters" at bounding box center [526, 352] width 90 height 35
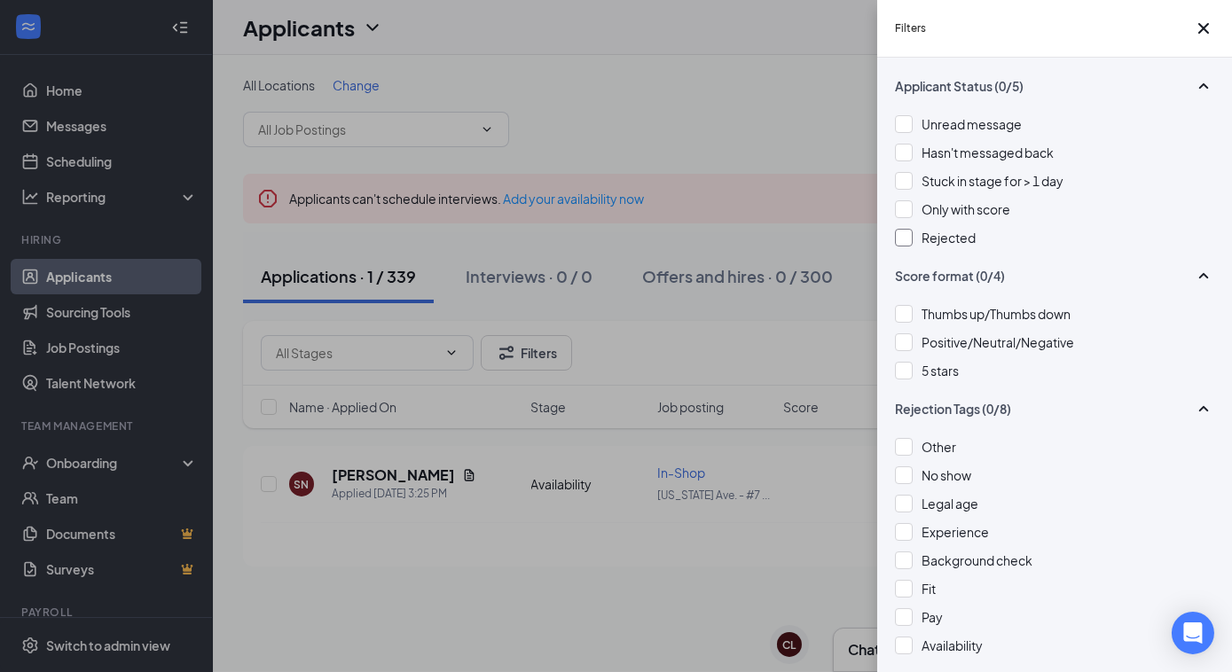
click at [901, 247] on div at bounding box center [904, 238] width 18 height 18
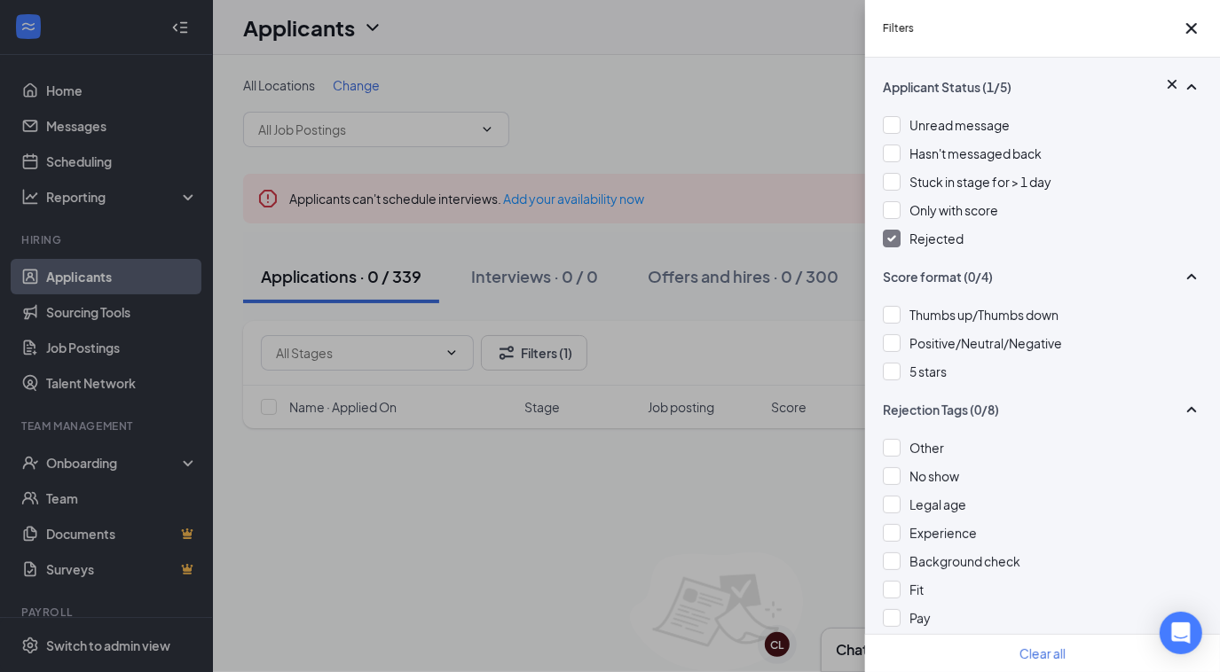
click at [889, 248] on div at bounding box center [892, 239] width 18 height 18
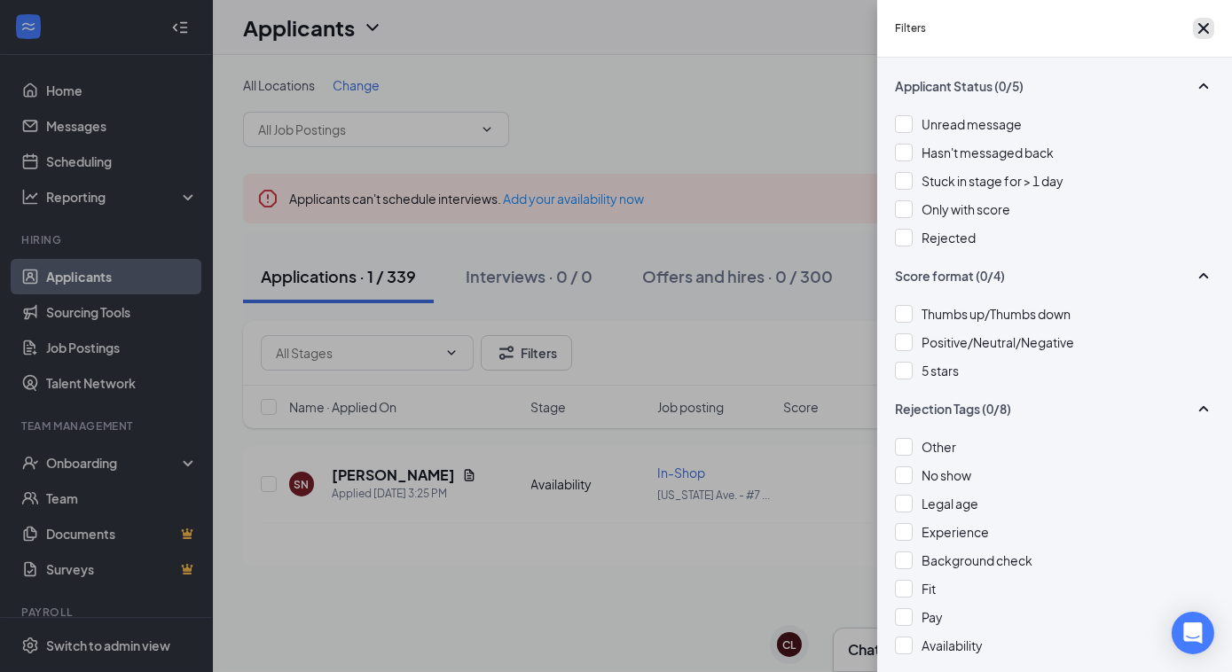
drag, startPoint x: 1197, startPoint y: 36, endPoint x: 1189, endPoint y: 41, distance: 9.1
click at [1199, 34] on icon "Cross" at bounding box center [1204, 28] width 11 height 11
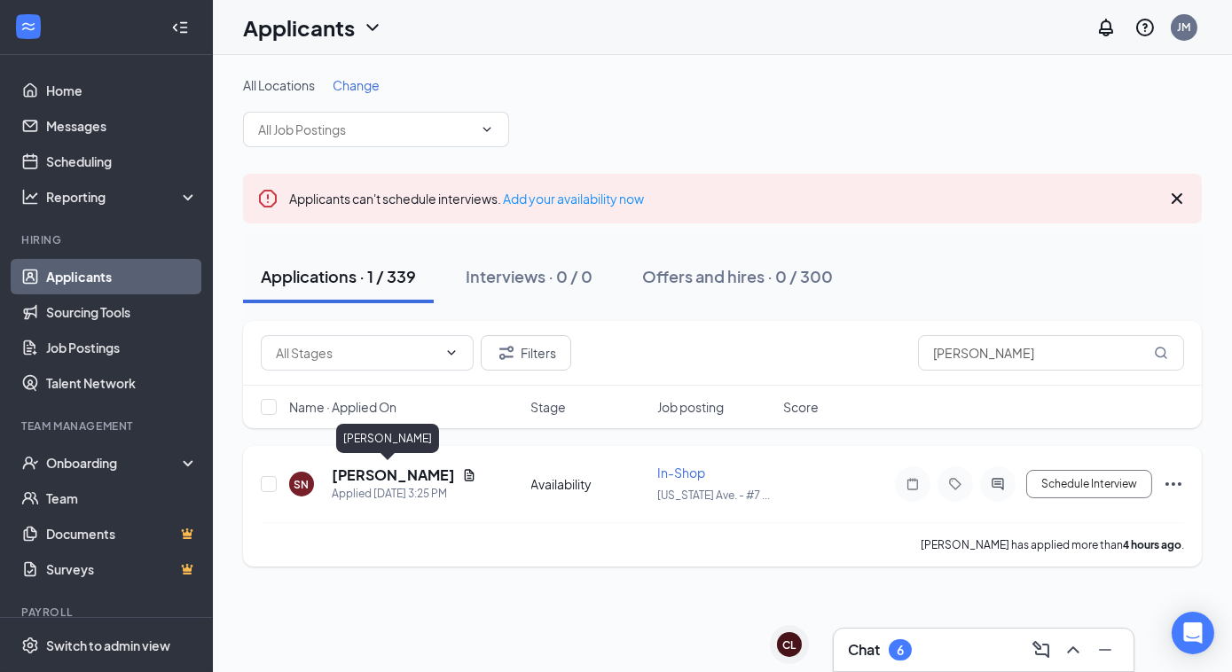
click at [370, 472] on h5 "[PERSON_NAME]" at bounding box center [393, 476] width 123 height 20
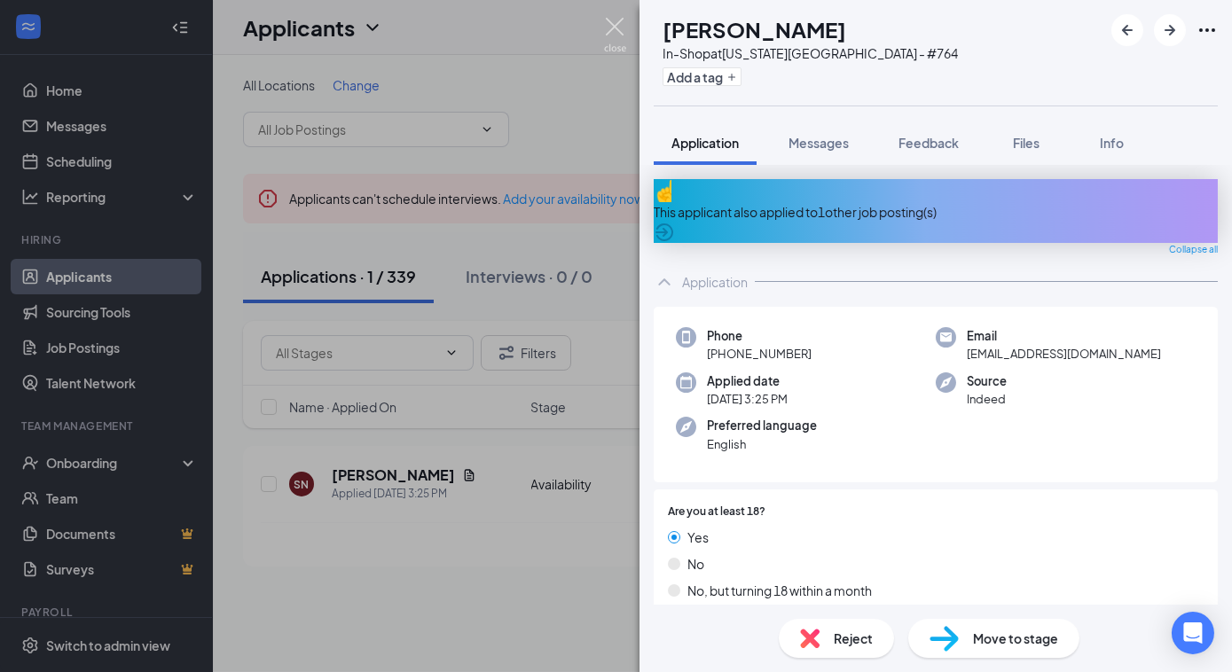
click at [624, 21] on img at bounding box center [615, 35] width 22 height 35
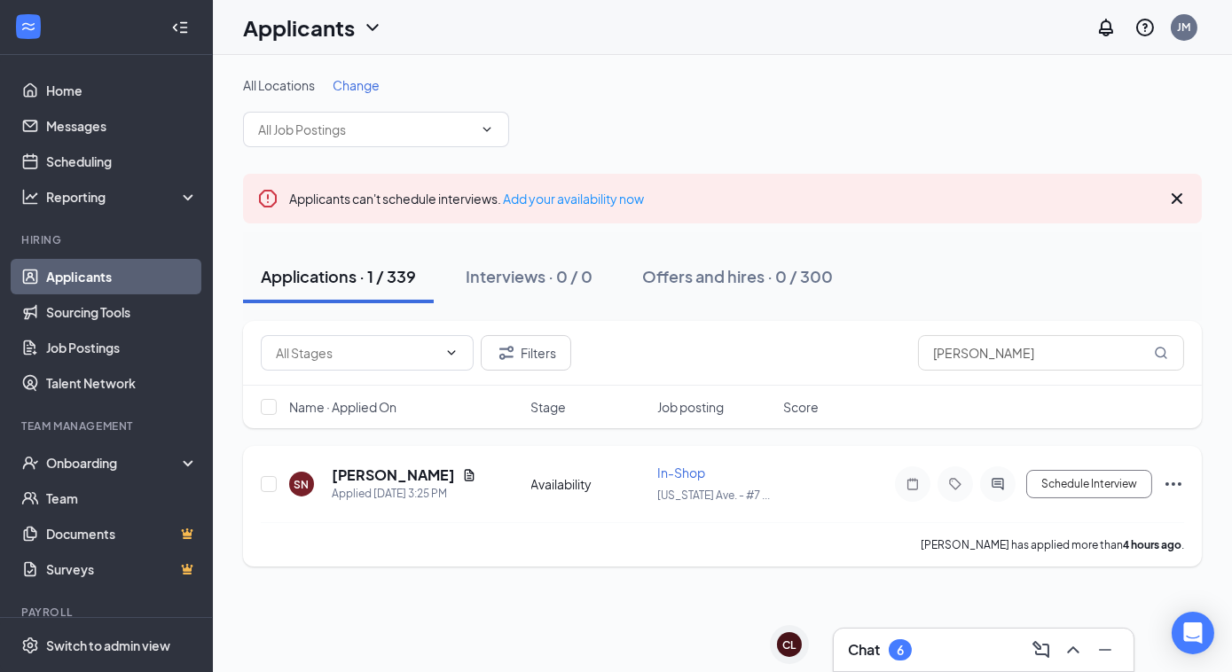
click at [1175, 483] on icon "Ellipses" at bounding box center [1174, 485] width 16 height 4
click at [920, 183] on div "Applicants can't schedule interviews. Add your availability now" at bounding box center [722, 199] width 959 height 50
click at [397, 472] on h5 "[PERSON_NAME]" at bounding box center [393, 476] width 123 height 20
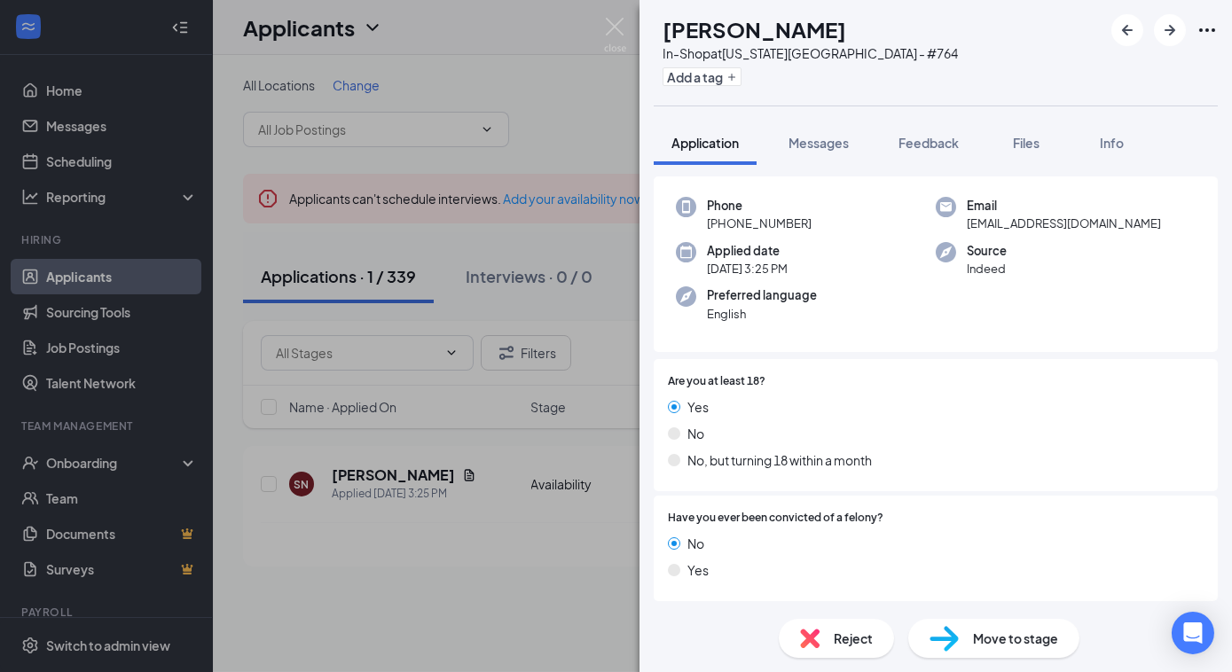
scroll to position [322, 0]
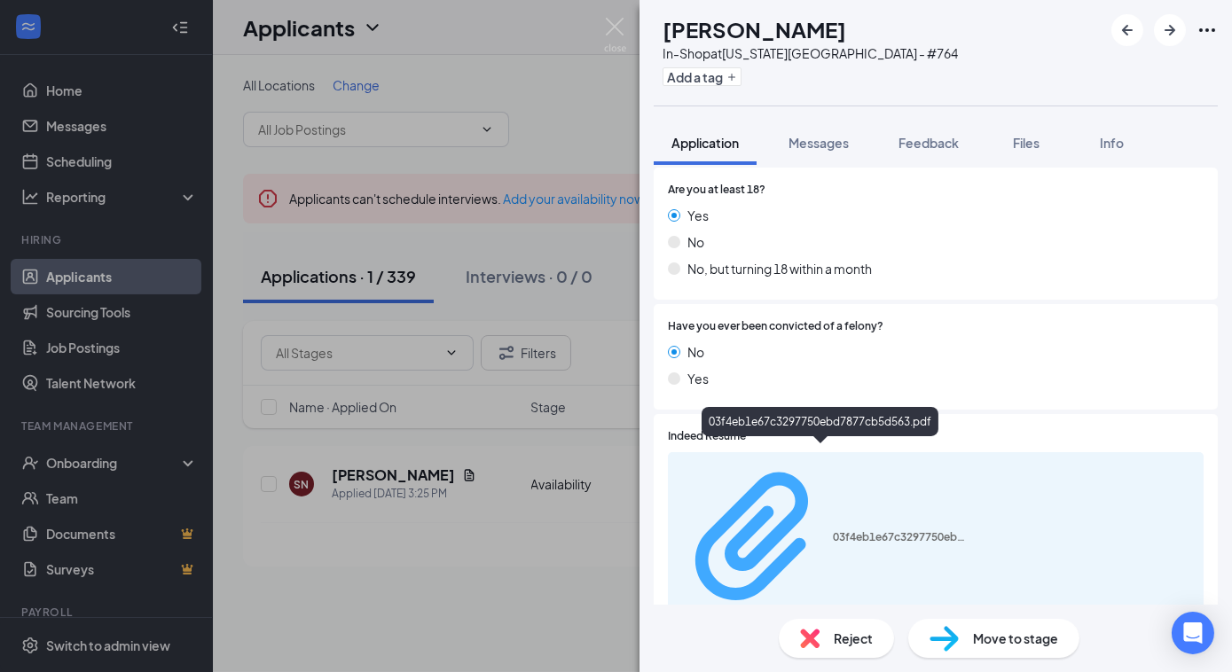
click at [833, 531] on div "03f4eb1e67c3297750ebd7877cb5d563.pdf" at bounding box center [899, 538] width 133 height 14
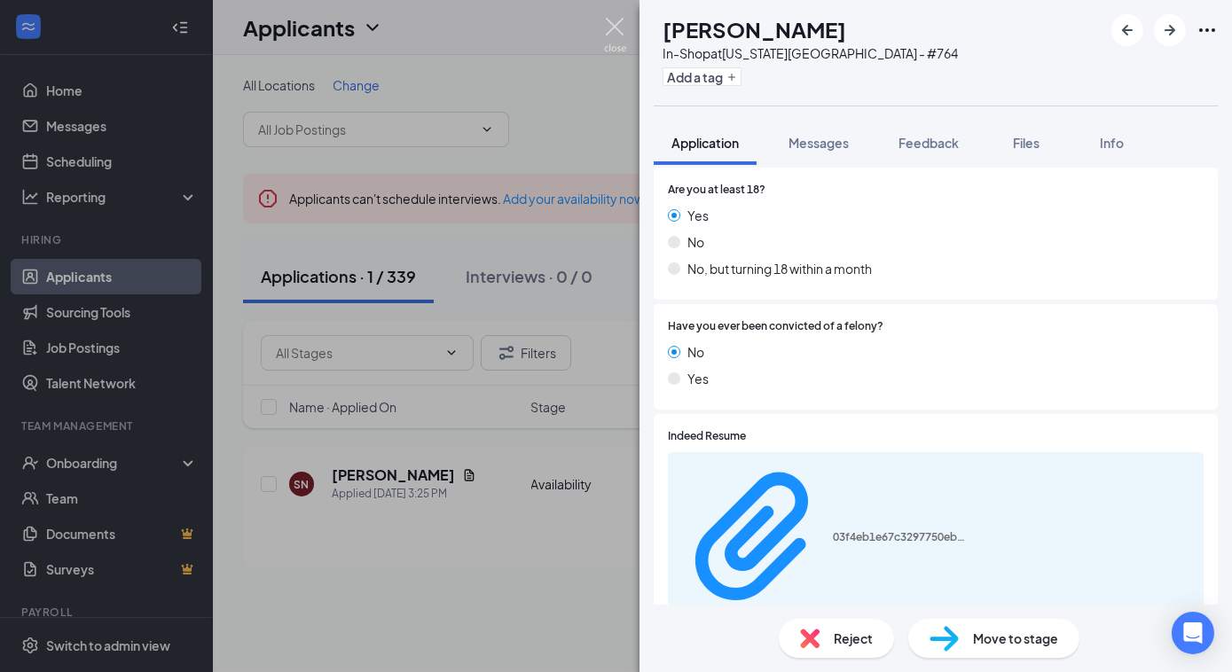
click at [622, 28] on img at bounding box center [615, 35] width 22 height 35
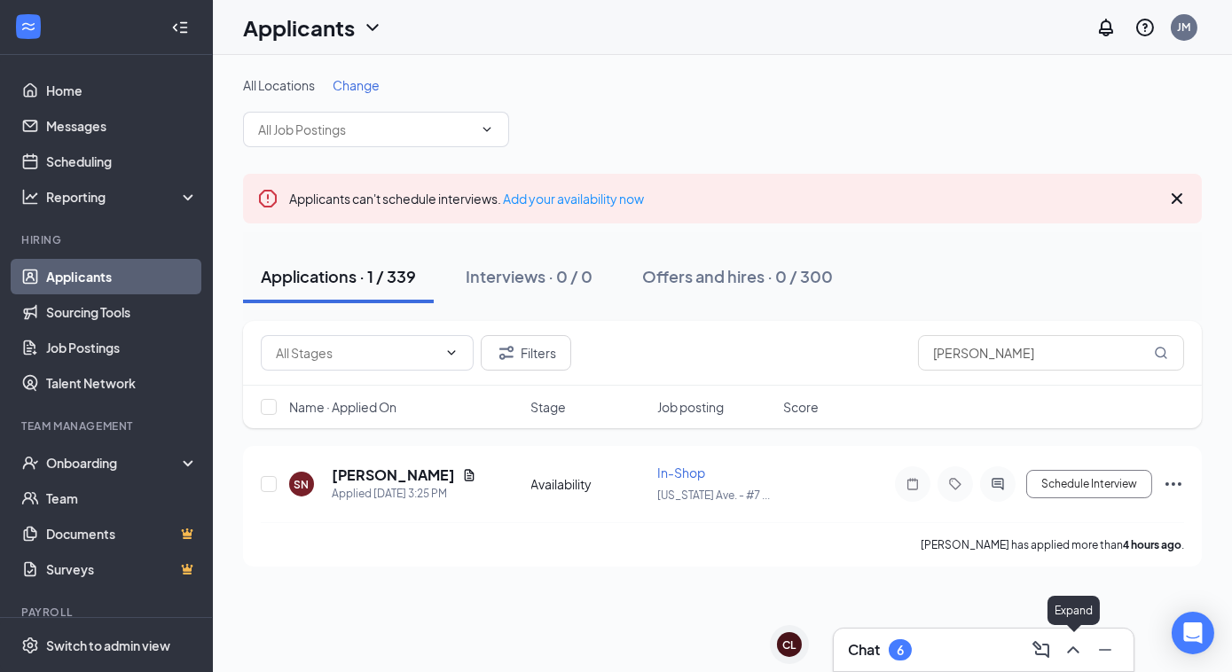
click at [1072, 647] on icon "ChevronUp" at bounding box center [1073, 650] width 21 height 21
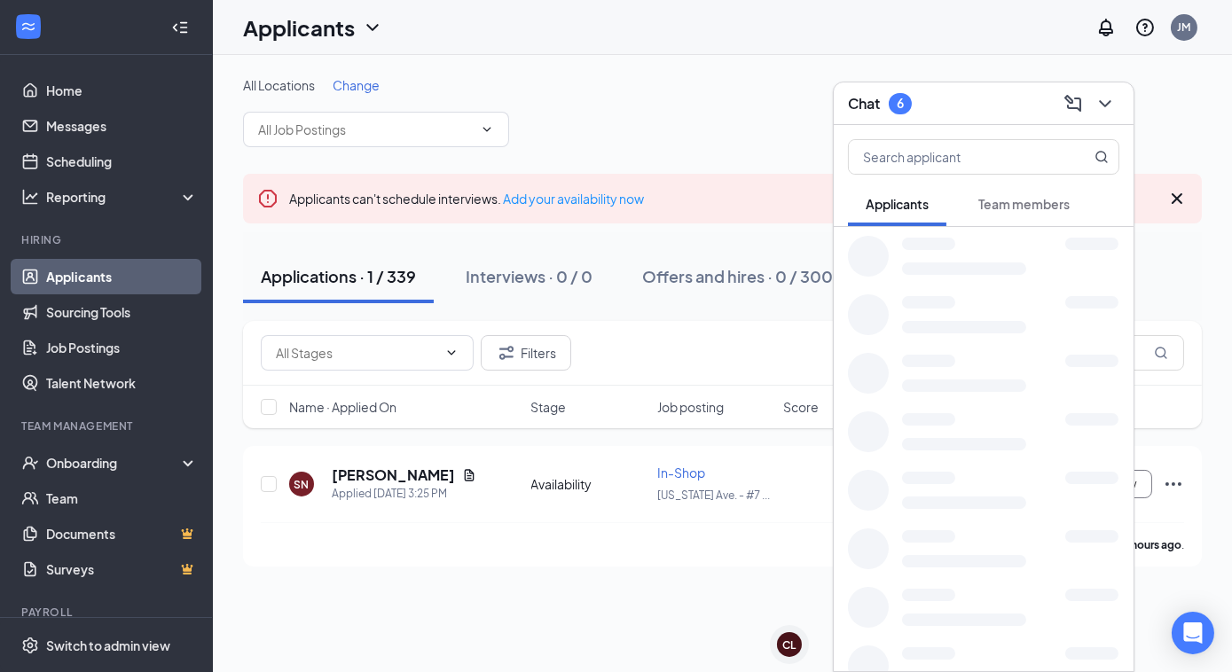
click at [1072, 647] on div "Applicants Team members" at bounding box center [984, 398] width 300 height 546
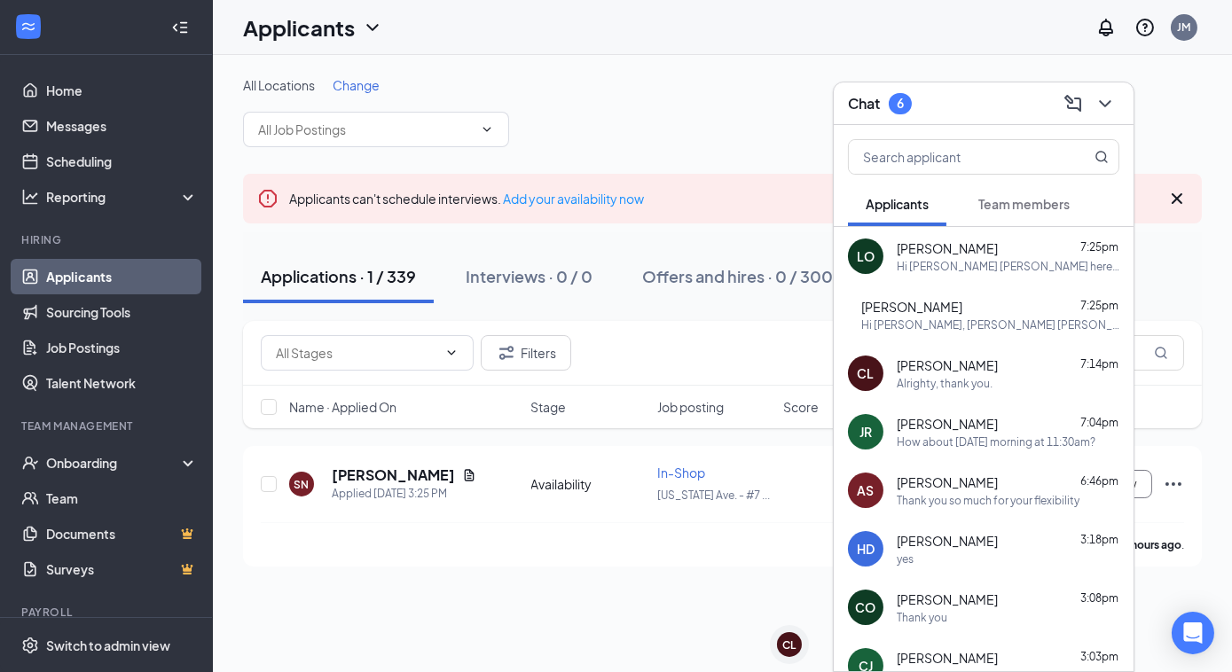
click at [941, 383] on div "Alrighty, thank you." at bounding box center [945, 383] width 96 height 15
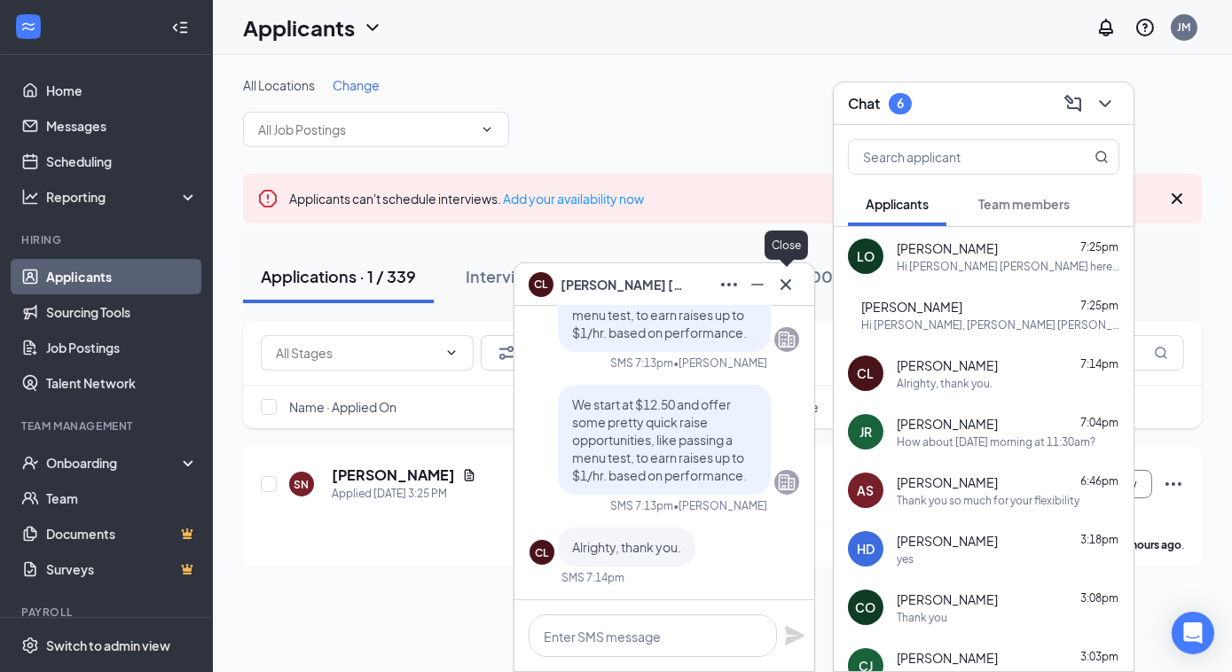
click at [790, 285] on icon "Cross" at bounding box center [785, 284] width 21 height 21
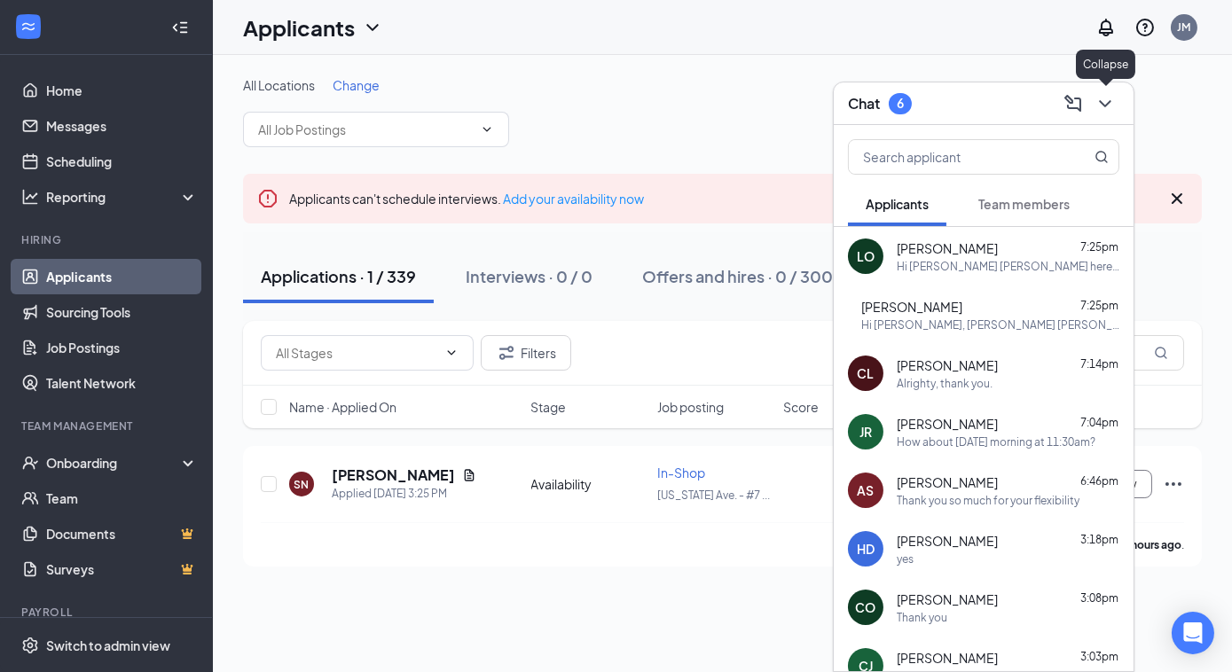
click at [1105, 100] on icon "ChevronDown" at bounding box center [1105, 103] width 21 height 21
